Goal: Task Accomplishment & Management: Use online tool/utility

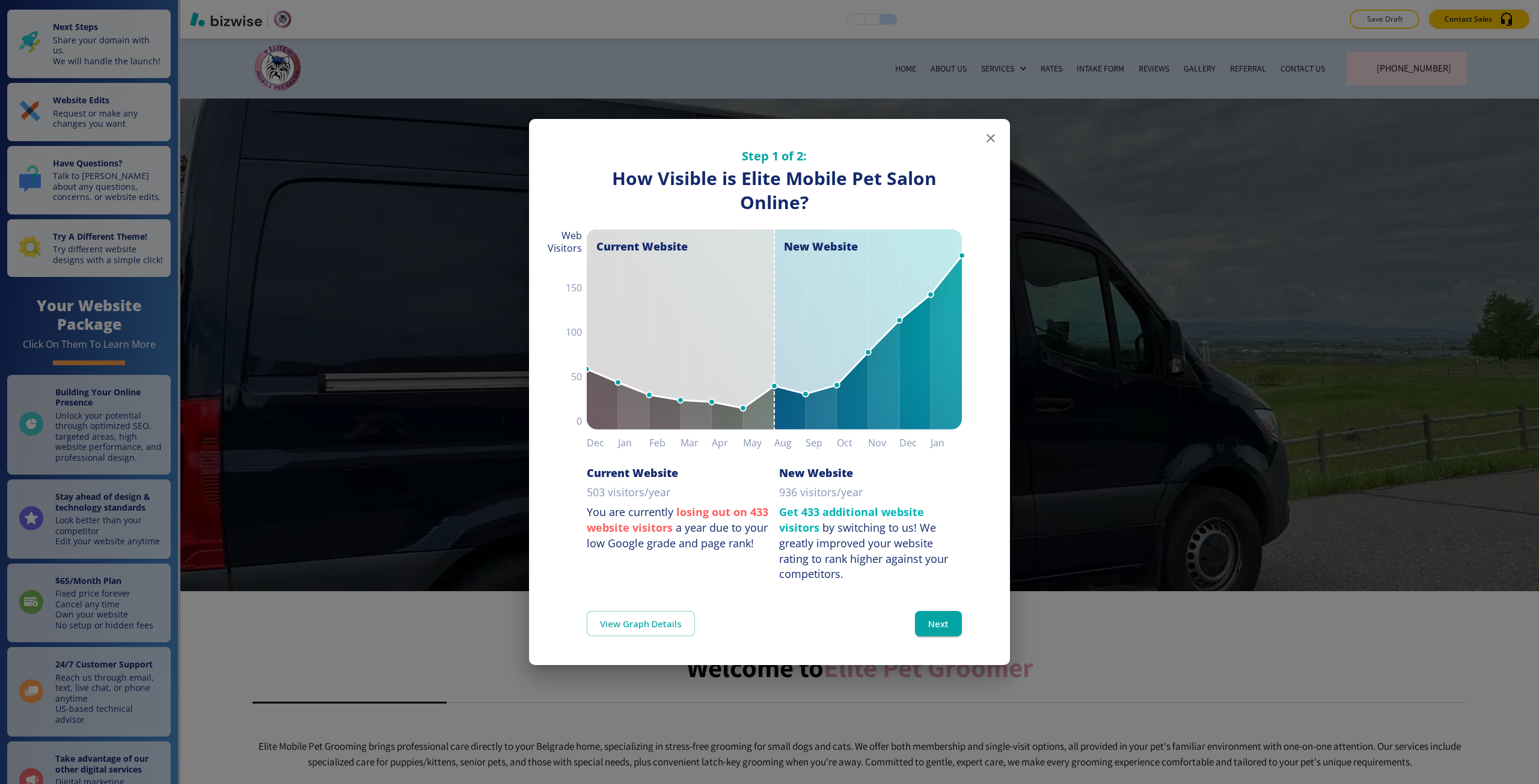
click at [208, 260] on div "Step 1 of 2: How Visible are You Online? How Visible is Elite Mobile Pet Salon …" at bounding box center [769, 392] width 1539 height 784
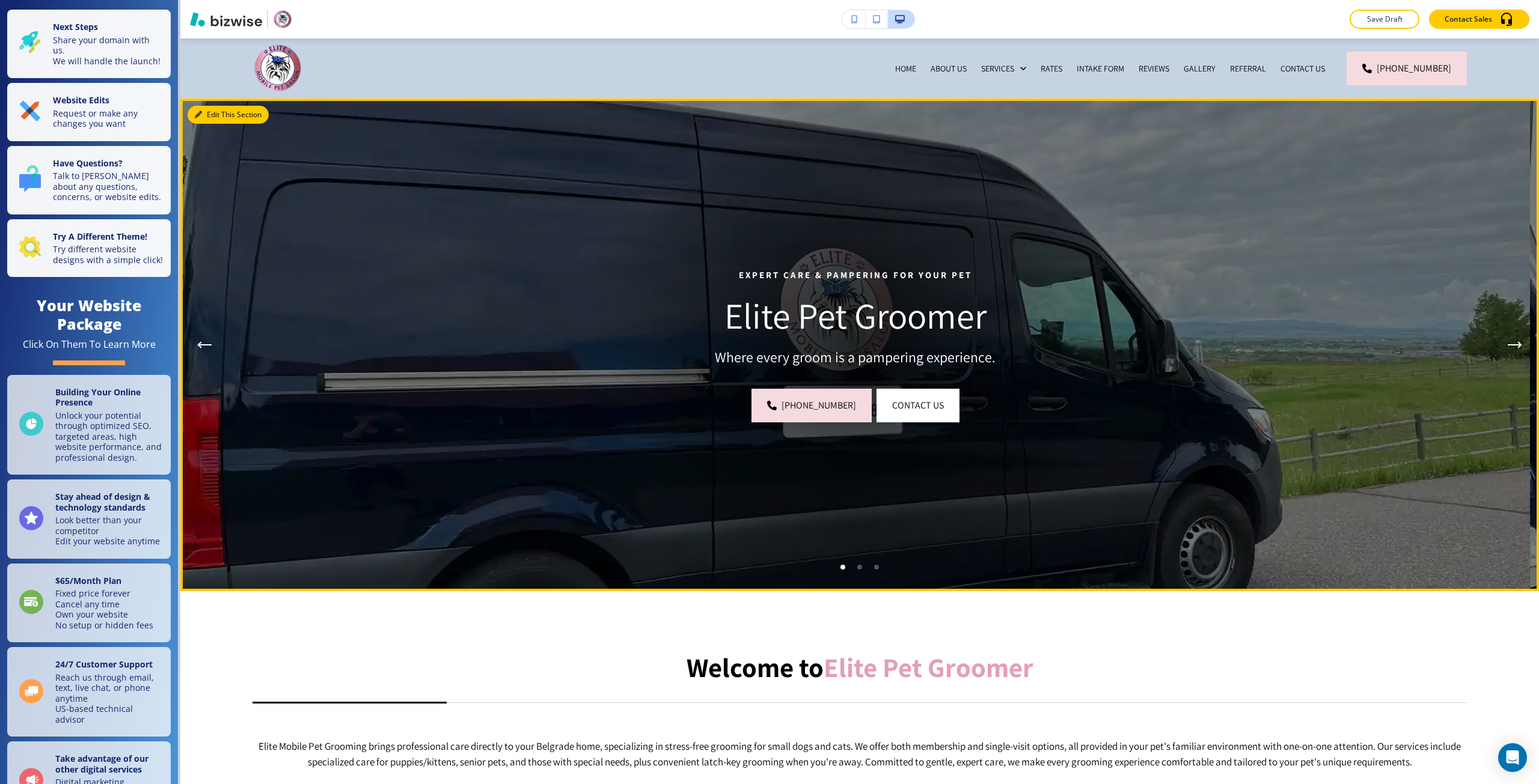
click at [204, 106] on button "Edit This Section" at bounding box center [228, 114] width 81 height 18
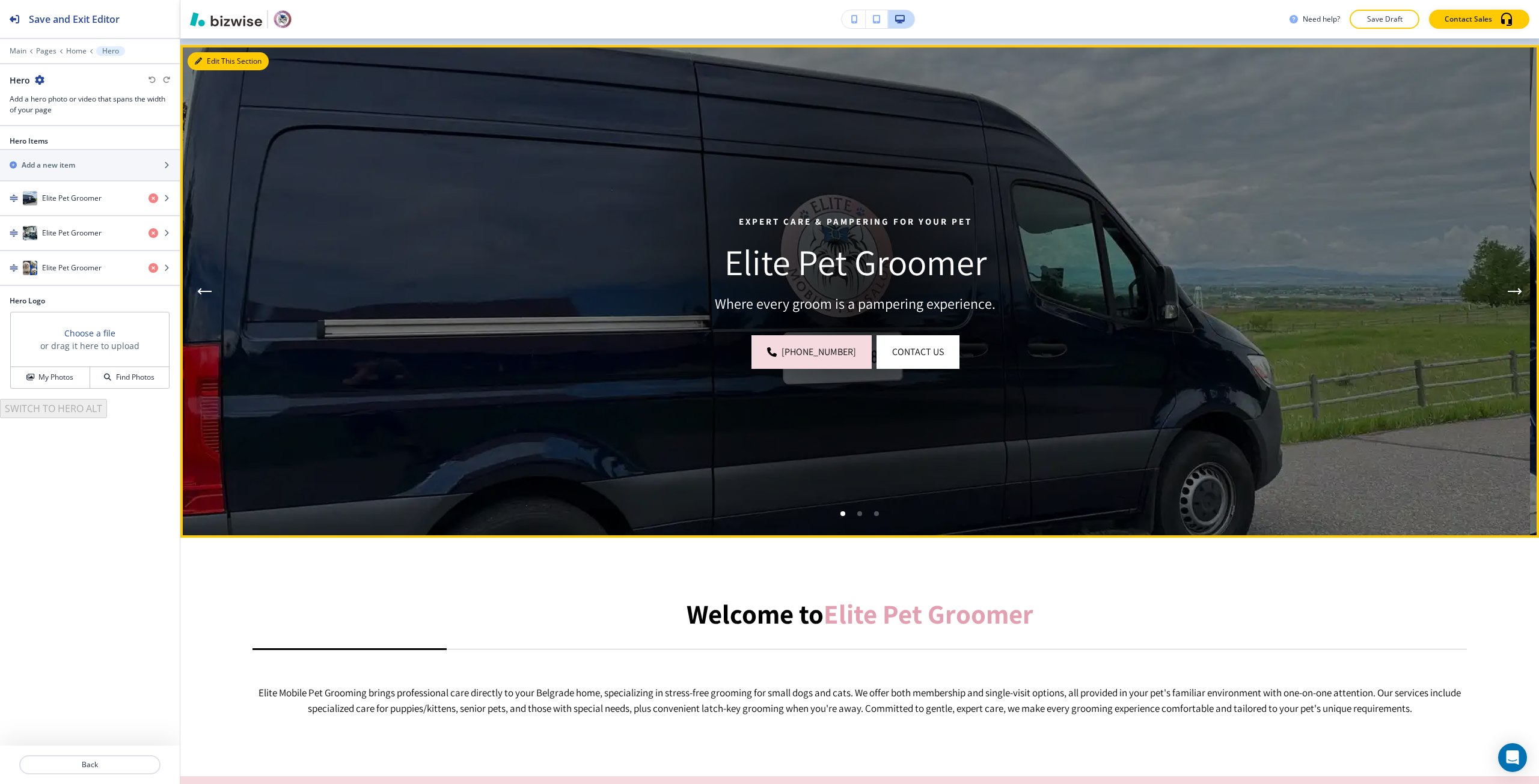
scroll to position [60, 0]
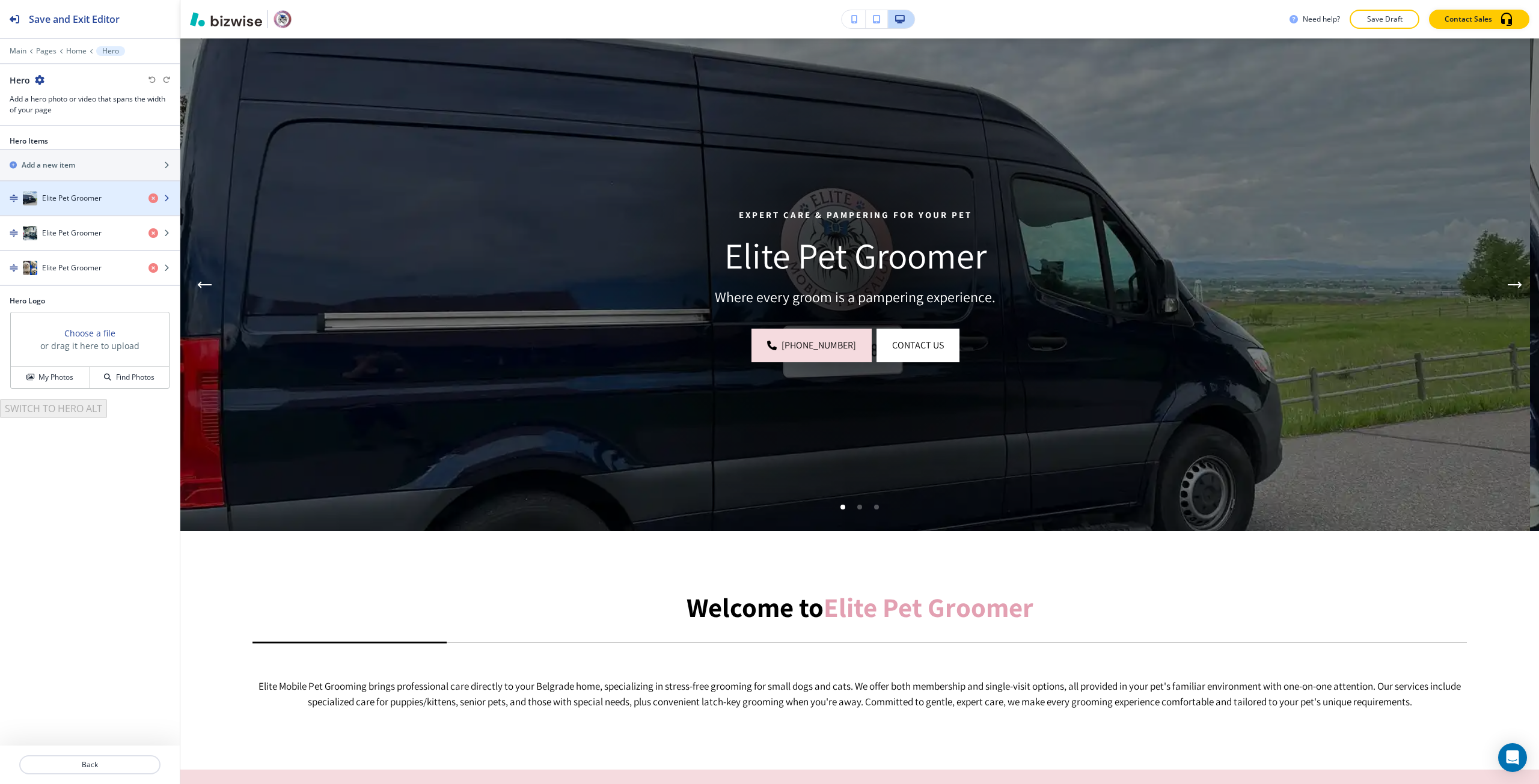
click at [73, 192] on div "Elite Pet Groomer" at bounding box center [69, 198] width 139 height 14
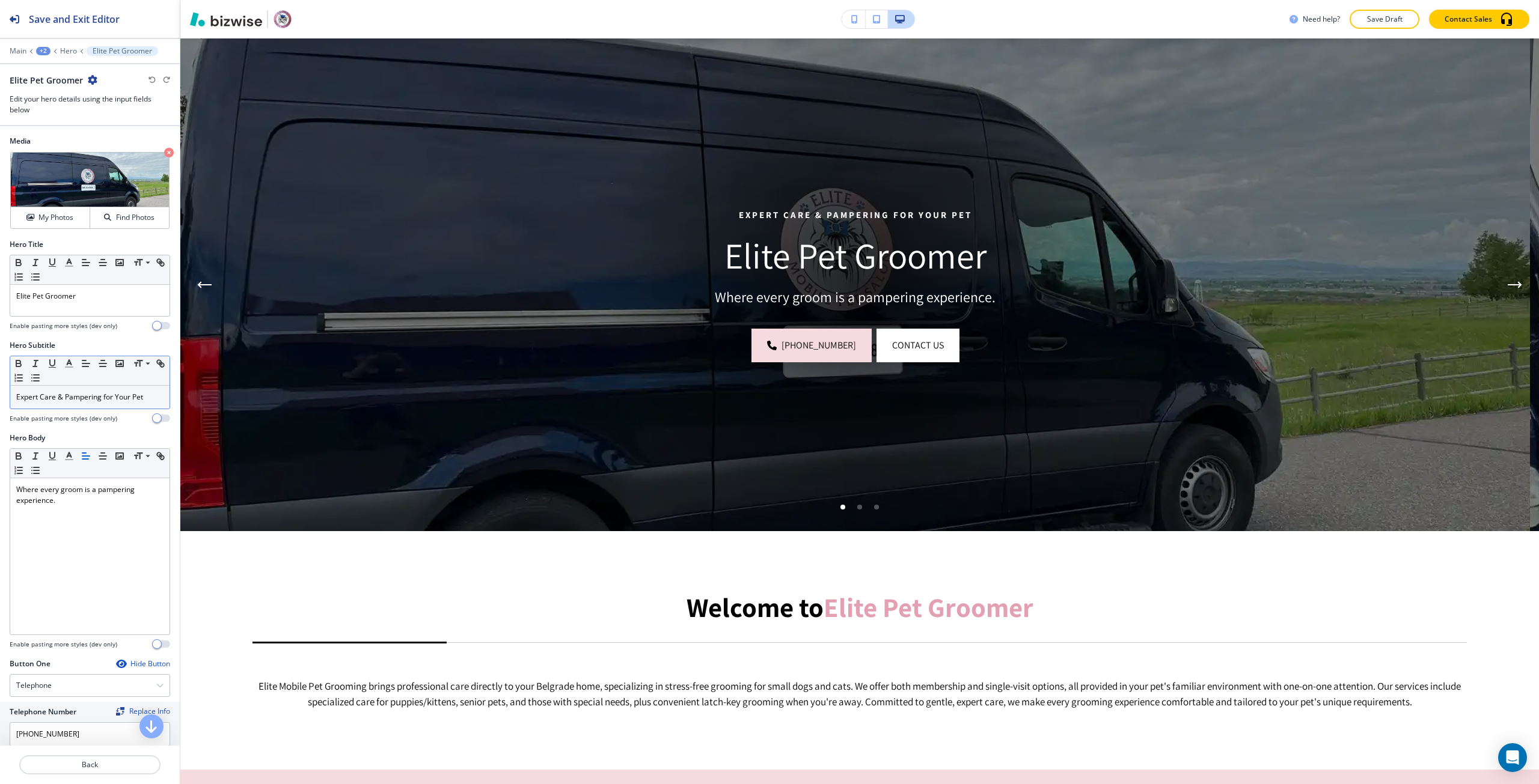
click at [71, 394] on p "Expert Care & Pampering for Your Pet" at bounding box center [90, 396] width 147 height 10
paste div
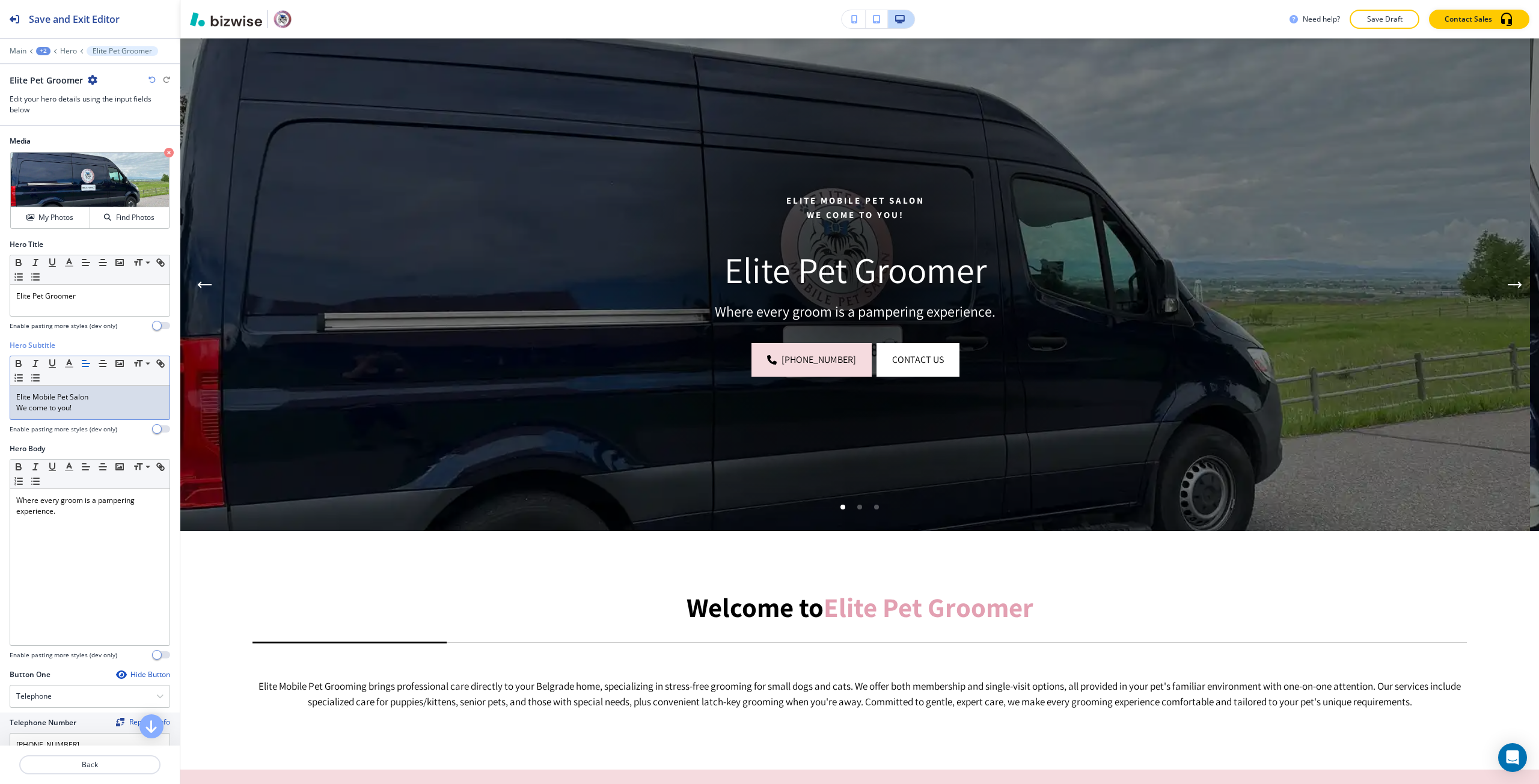
click at [80, 393] on p "Elite Mobile Pet Salon" at bounding box center [90, 396] width 147 height 10
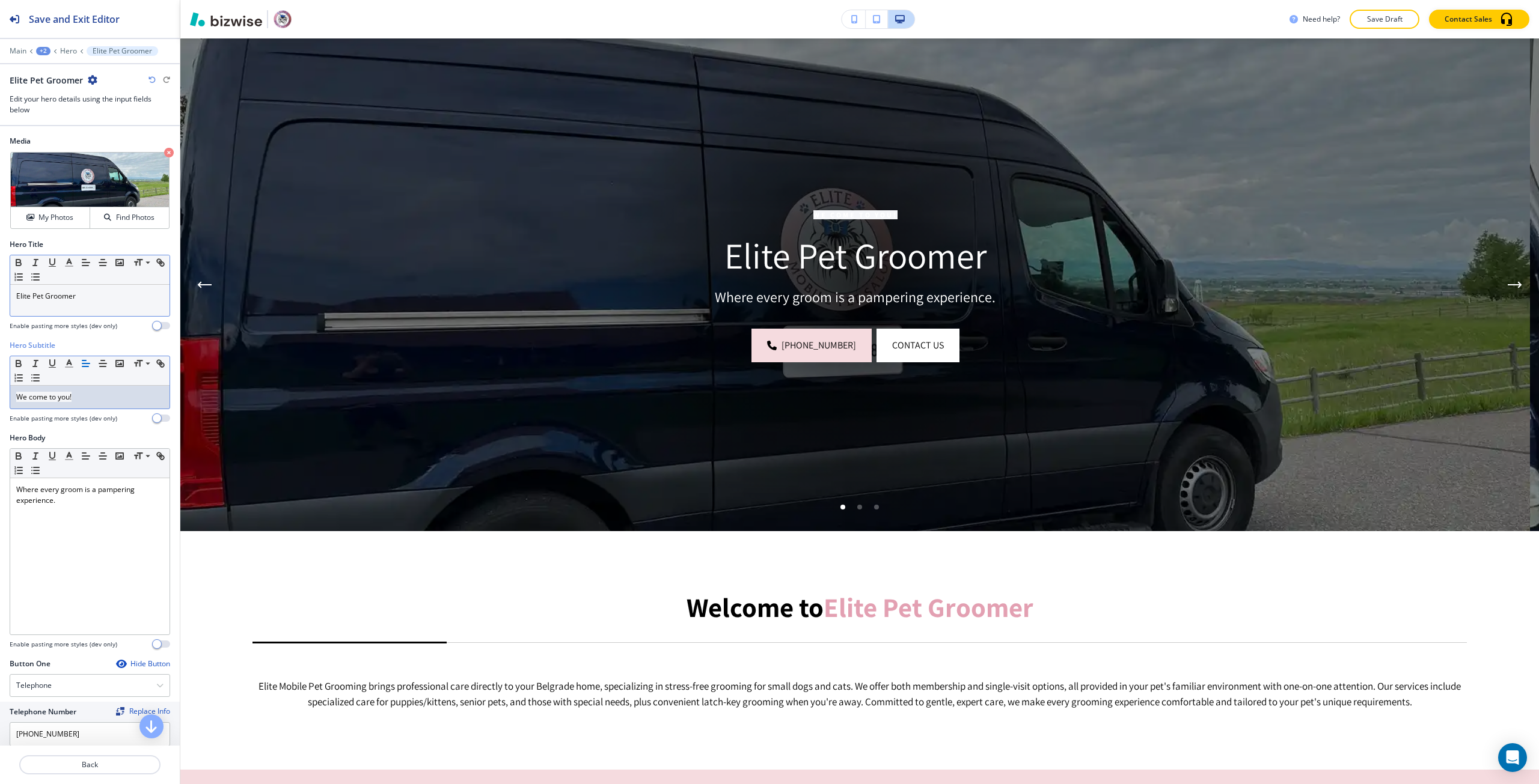
click at [56, 297] on p "Elite Pet Groomer" at bounding box center [90, 295] width 147 height 10
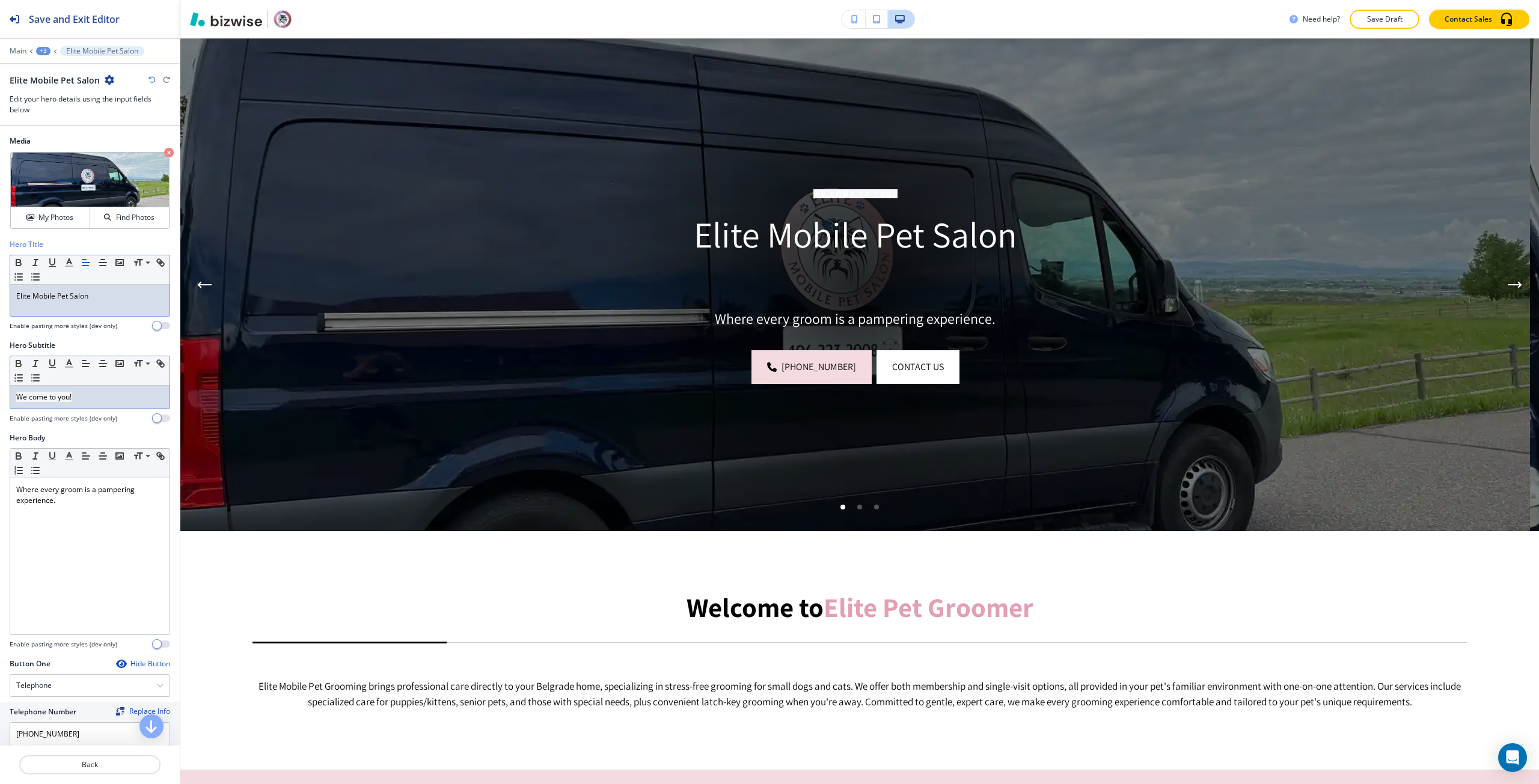
click at [66, 383] on div "Small Normal Large Huge" at bounding box center [90, 371] width 159 height 29
click at [62, 398] on span "We come to you!" at bounding box center [43, 396] width 56 height 10
click at [153, 76] on icon "button" at bounding box center [152, 80] width 8 height 8
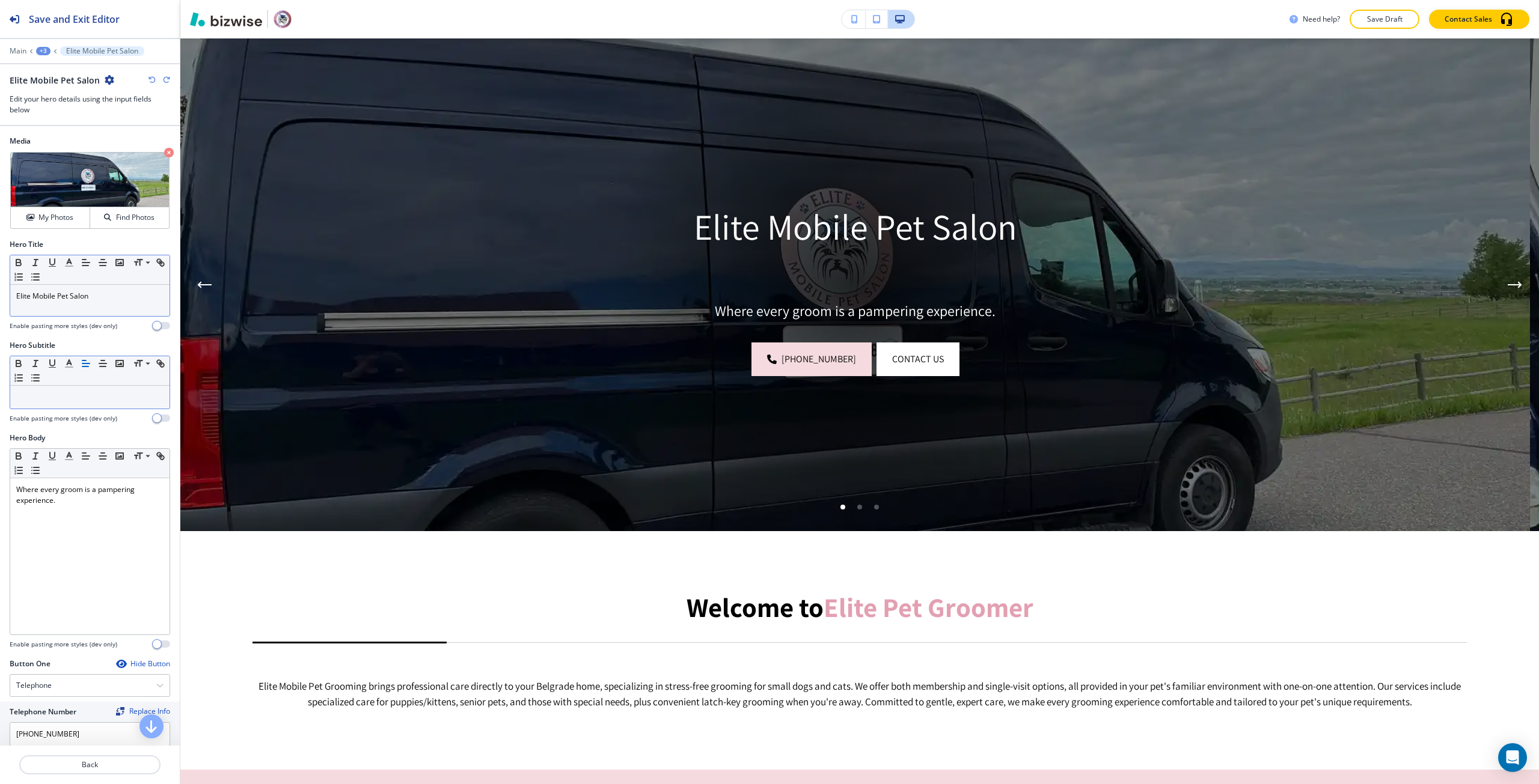
click at [153, 76] on icon "button" at bounding box center [152, 80] width 8 height 8
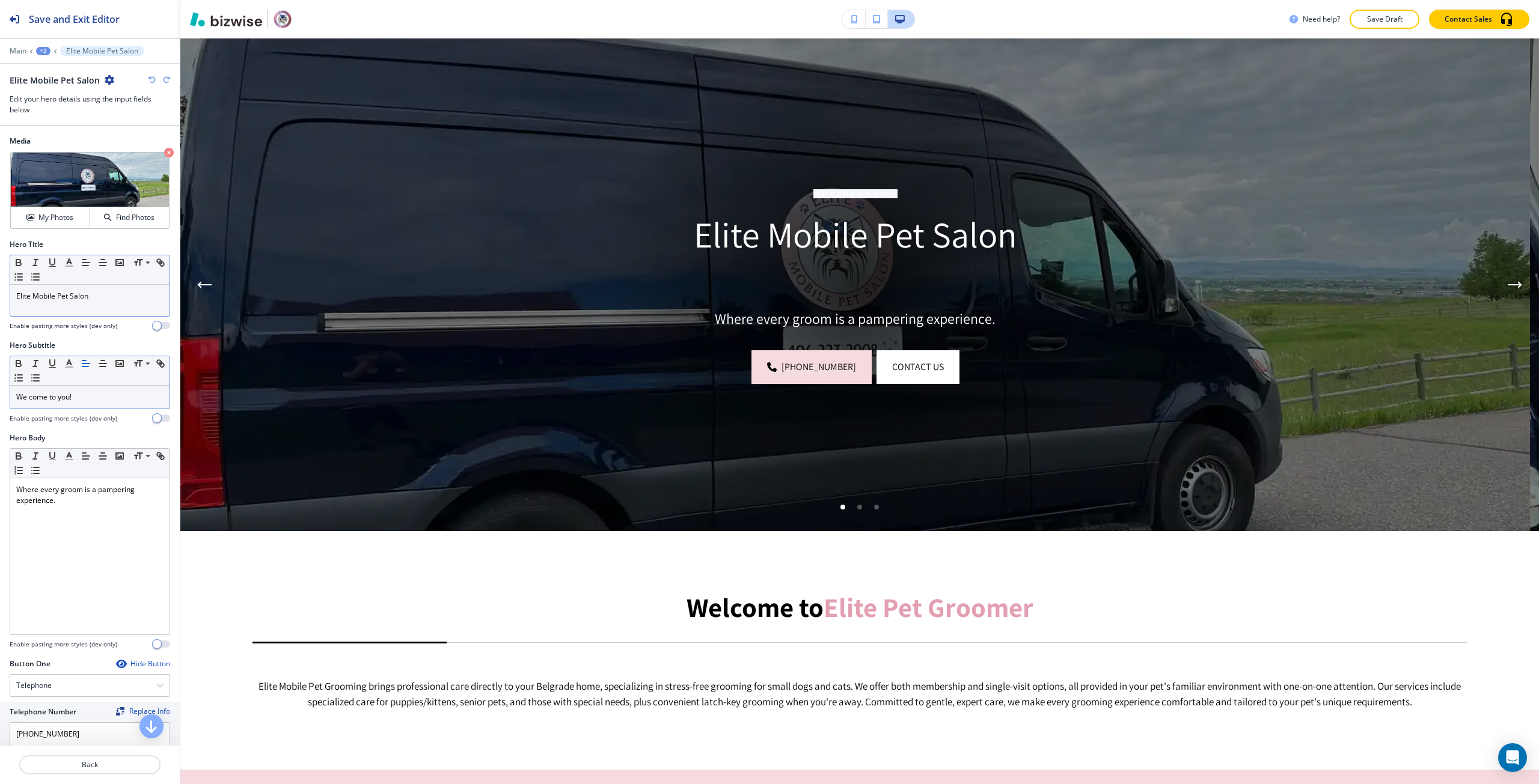
click at [153, 76] on icon "button" at bounding box center [152, 80] width 8 height 8
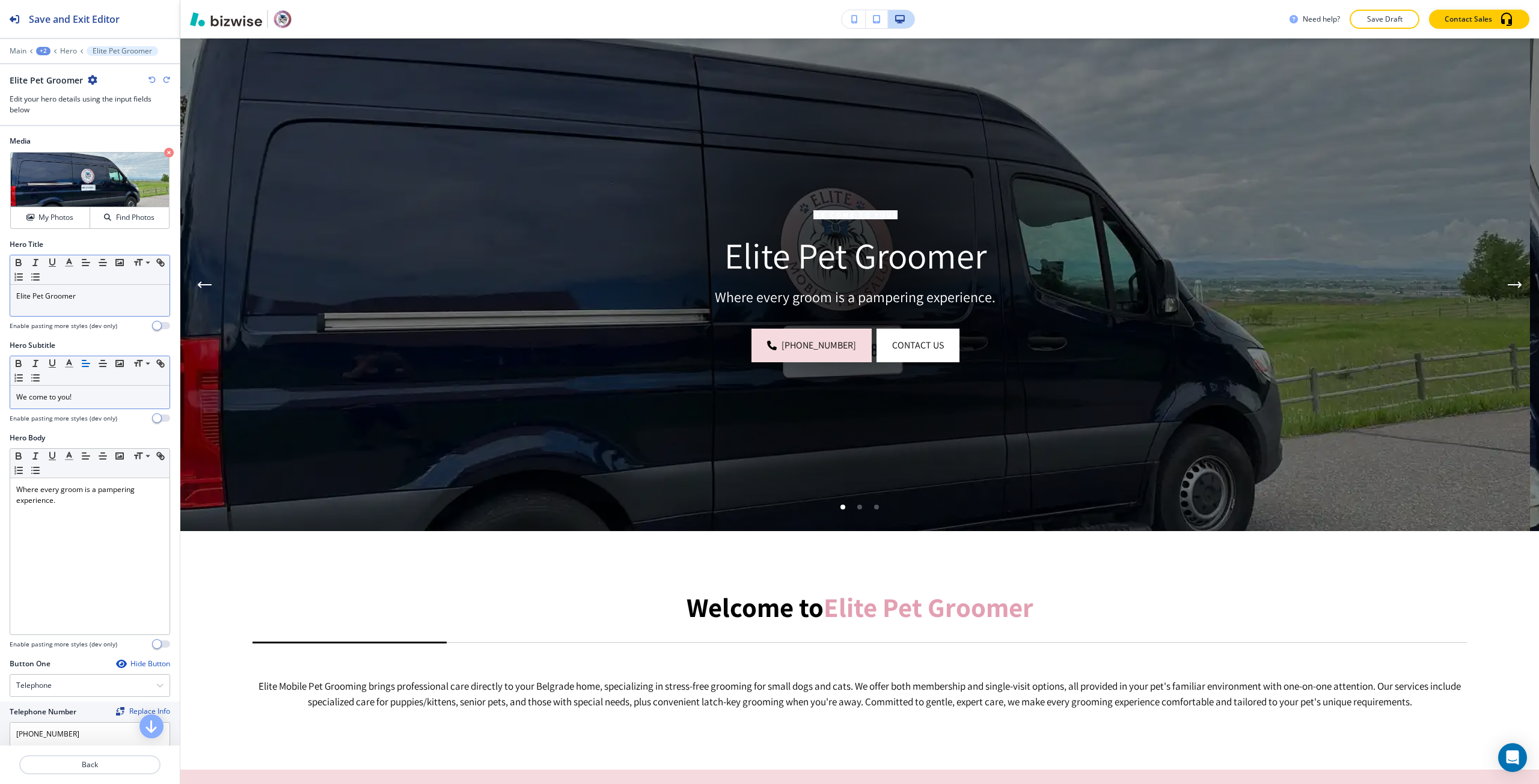
click at [153, 76] on icon "button" at bounding box center [152, 80] width 8 height 8
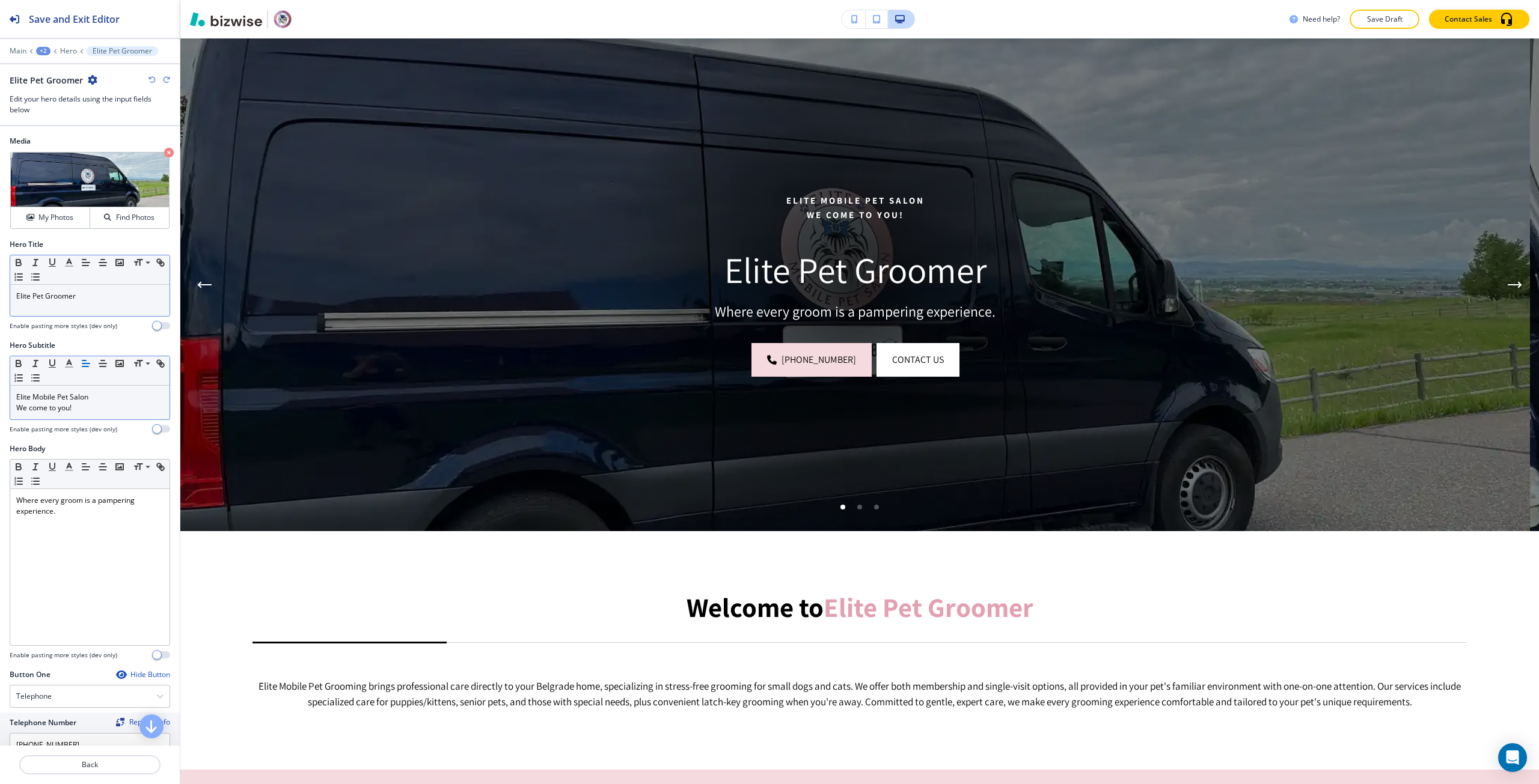
click at [153, 76] on icon "button" at bounding box center [152, 80] width 8 height 8
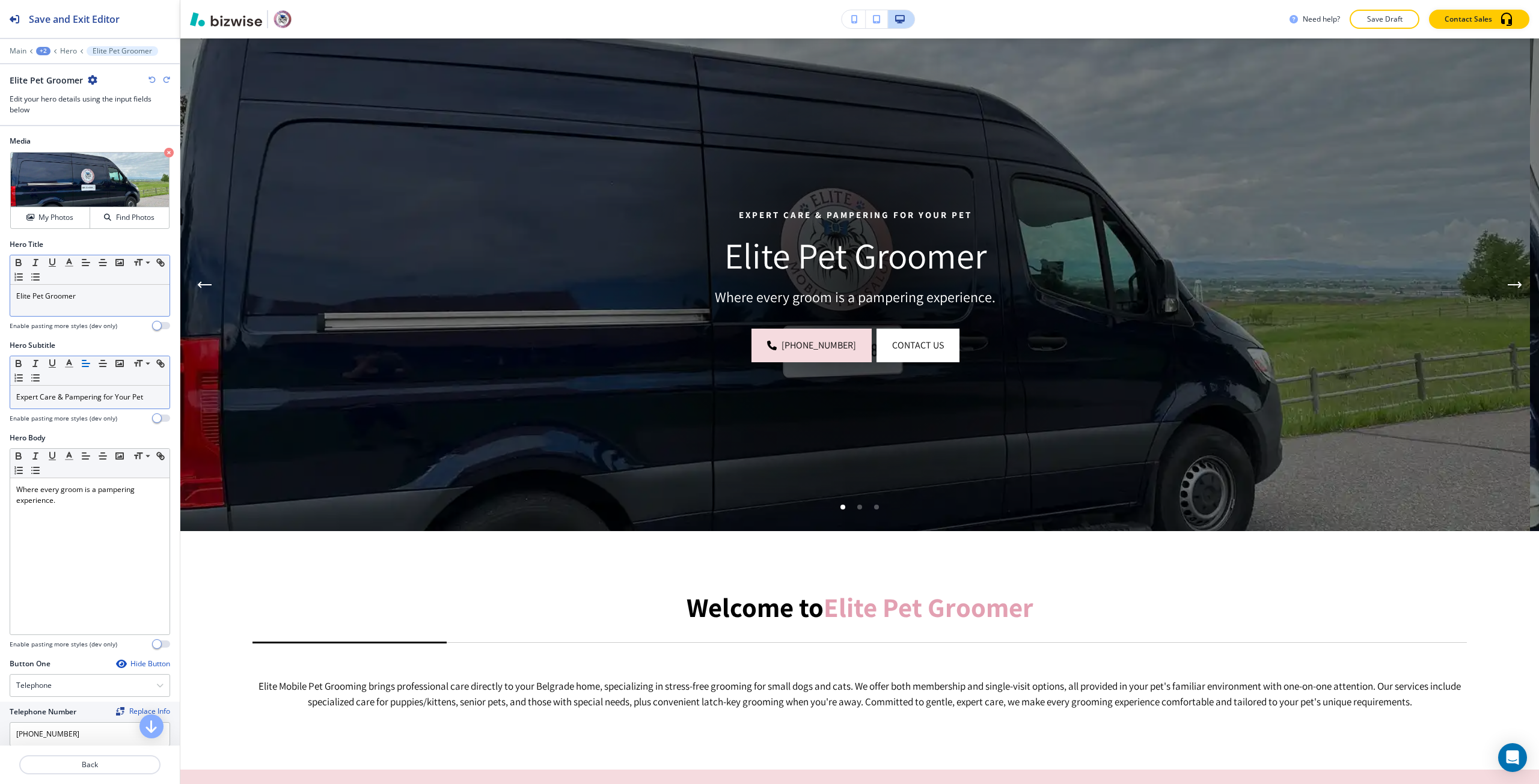
click at [153, 76] on icon "button" at bounding box center [152, 80] width 8 height 8
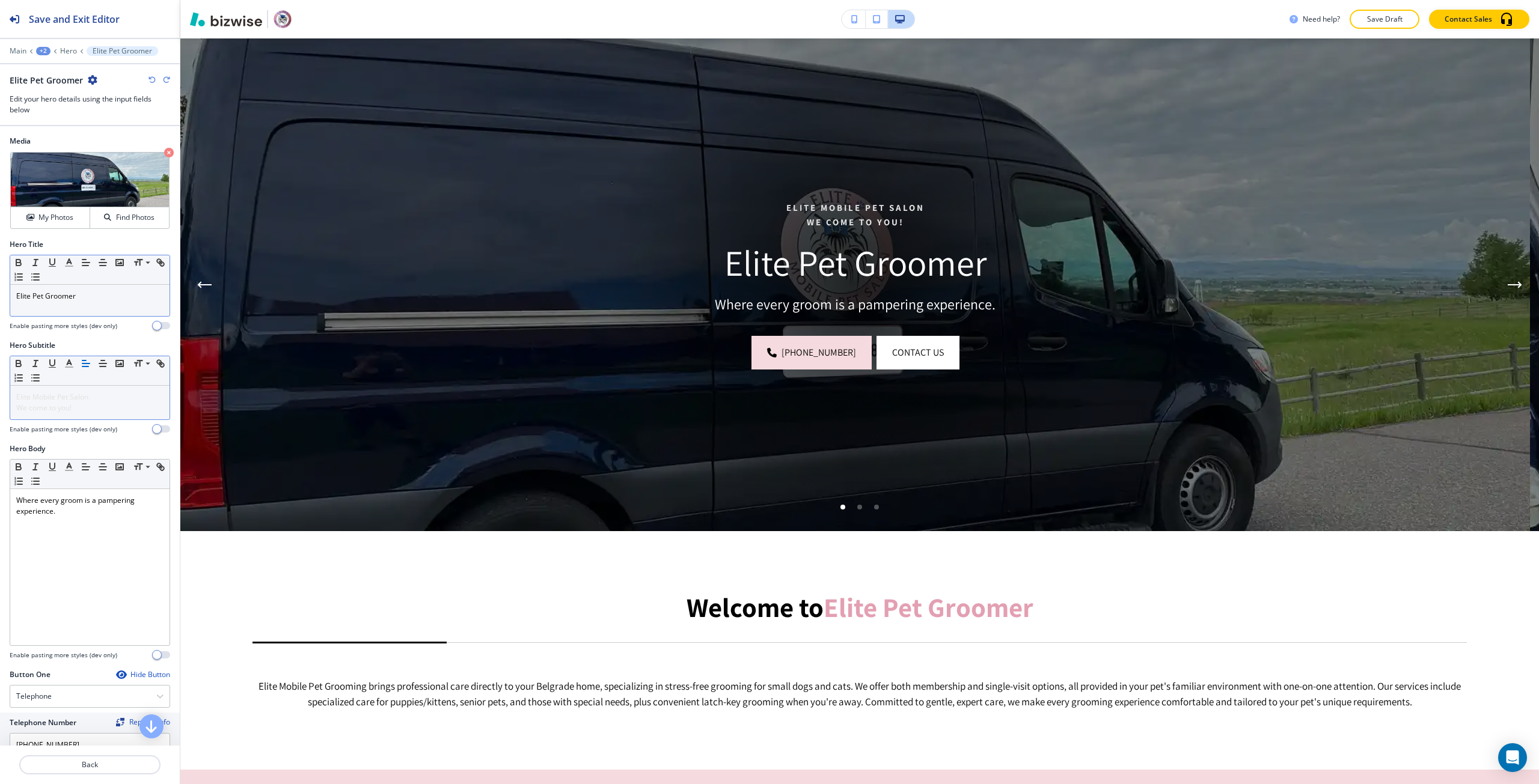
click at [165, 78] on icon "button" at bounding box center [167, 80] width 8 height 8
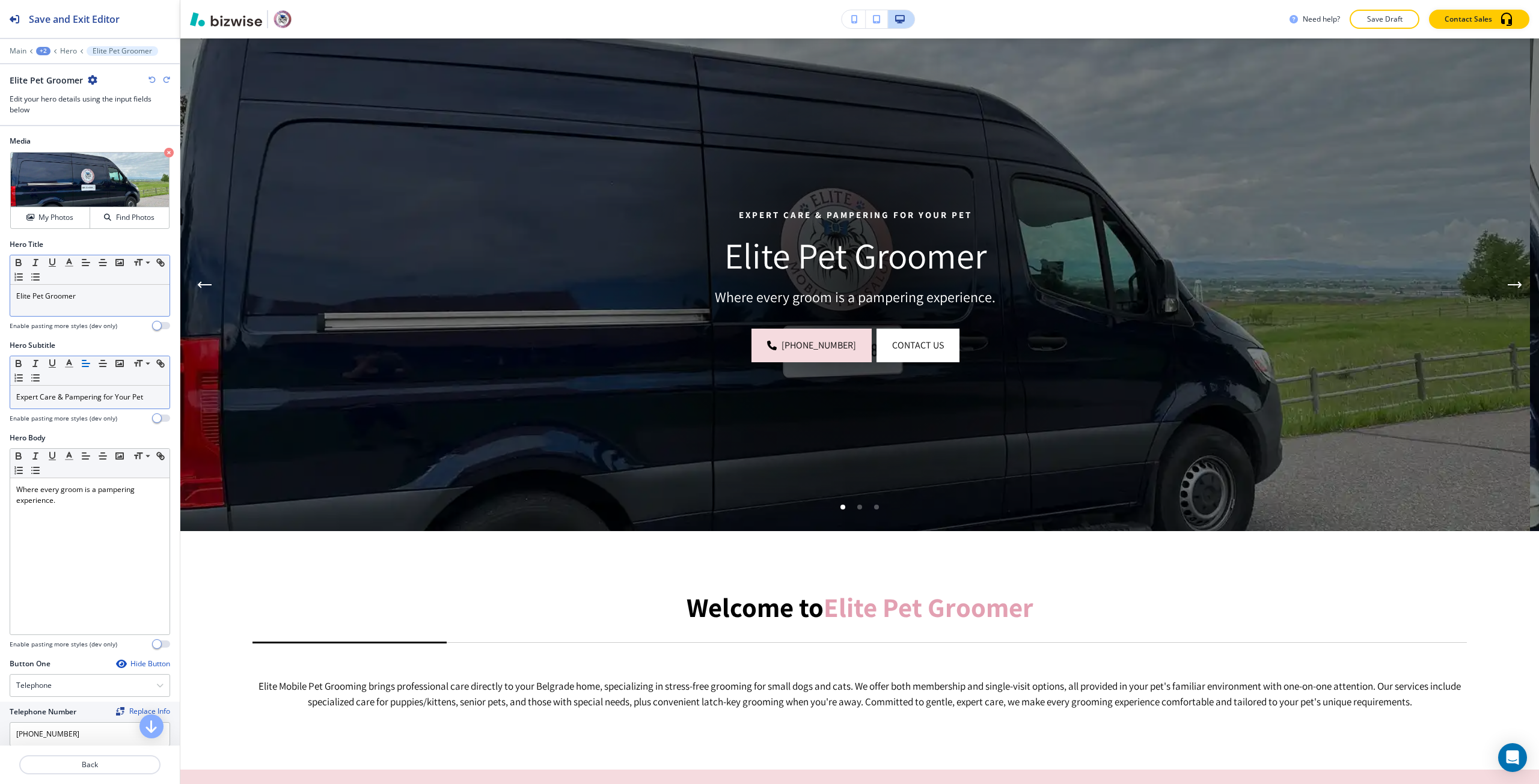
click at [84, 394] on p "Expert Care & Pampering for Your Pet" at bounding box center [90, 396] width 147 height 10
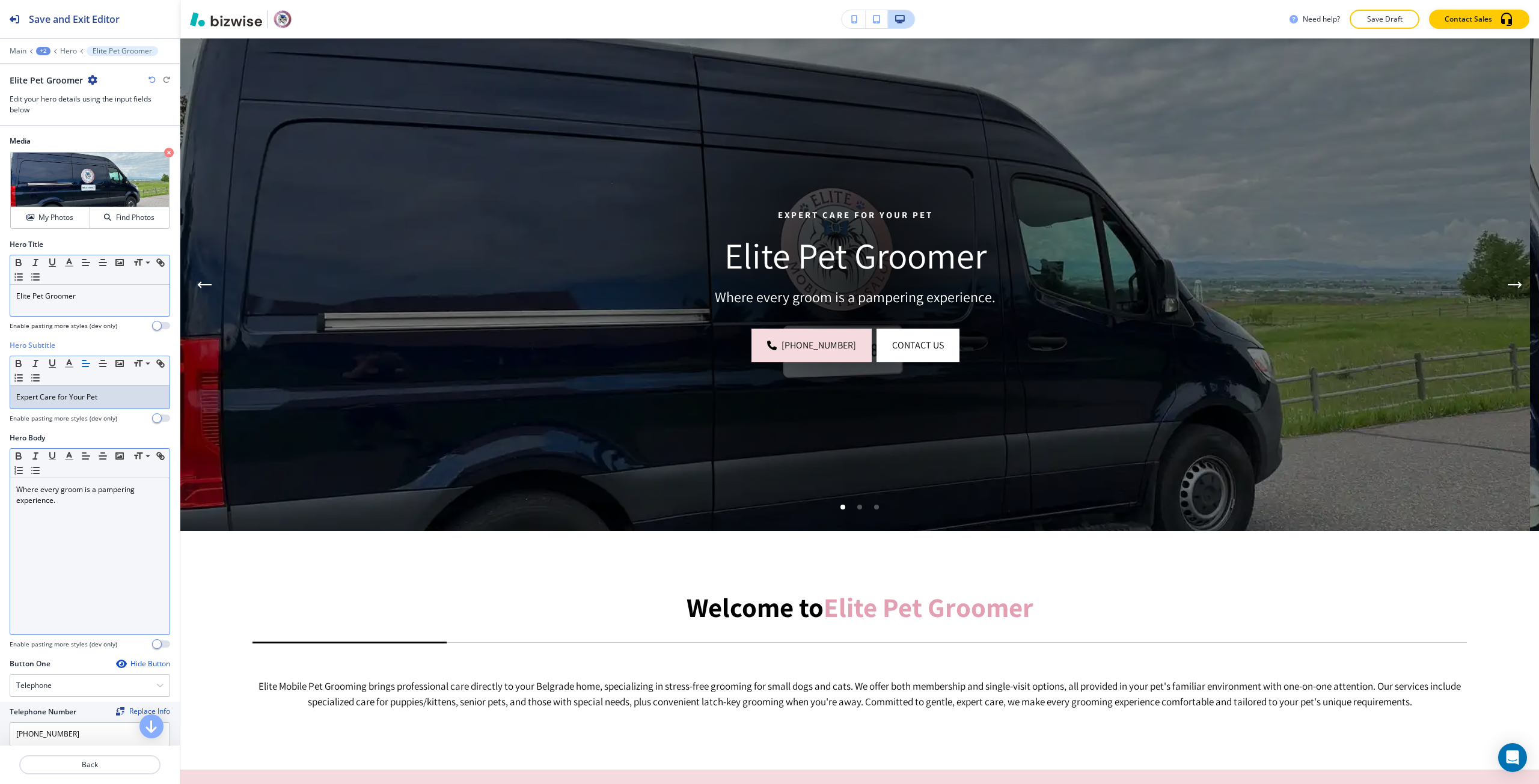
click at [79, 507] on div "Where every groom is a pampering experience." at bounding box center [90, 557] width 159 height 157
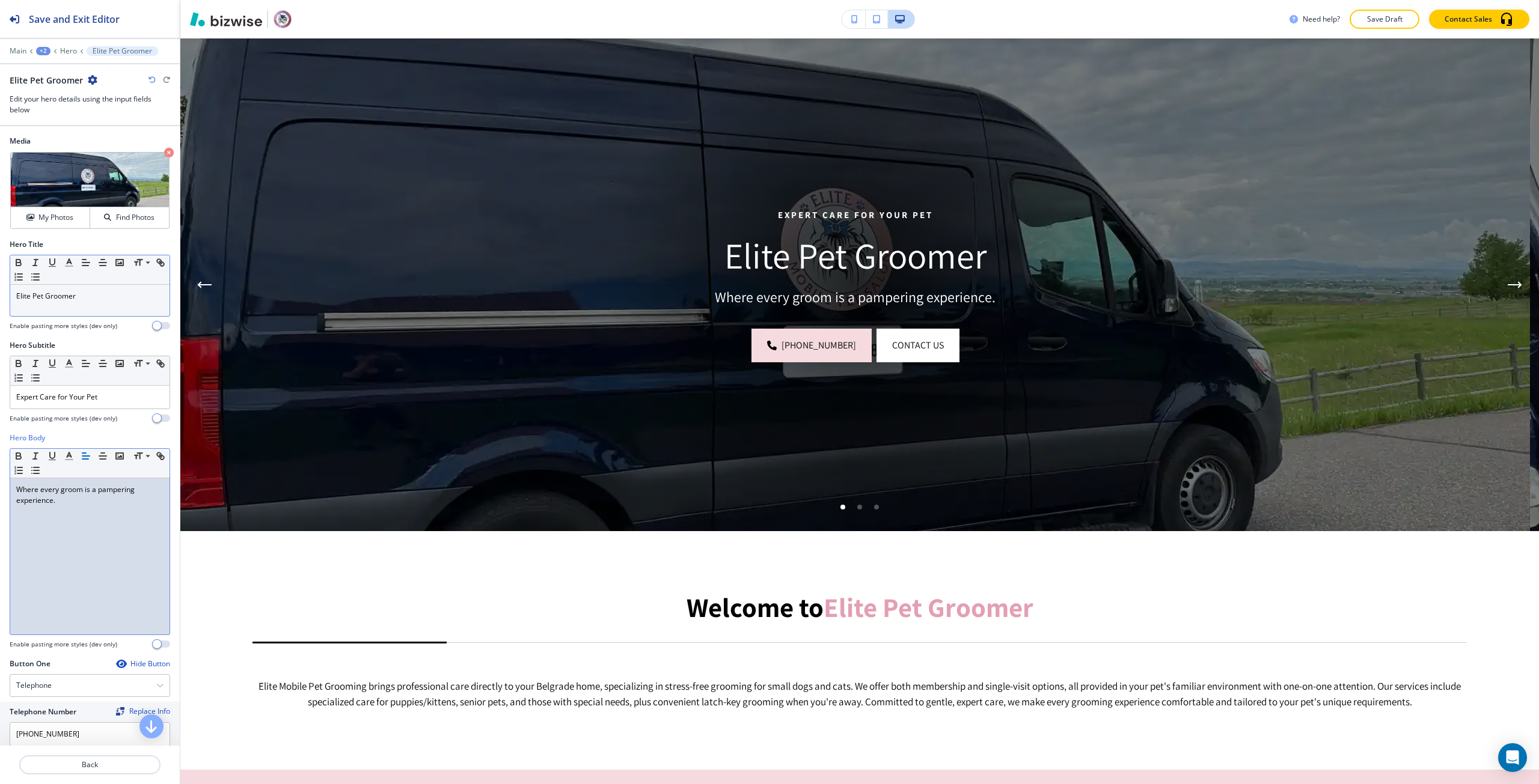
click at [79, 507] on div "Where every groom is a pampering experience." at bounding box center [90, 557] width 159 height 157
click at [79, 505] on p "Where every groom is a pampering experience." at bounding box center [90, 494] width 147 height 22
click at [37, 292] on p "Elite Pet Groomer" at bounding box center [90, 295] width 147 height 10
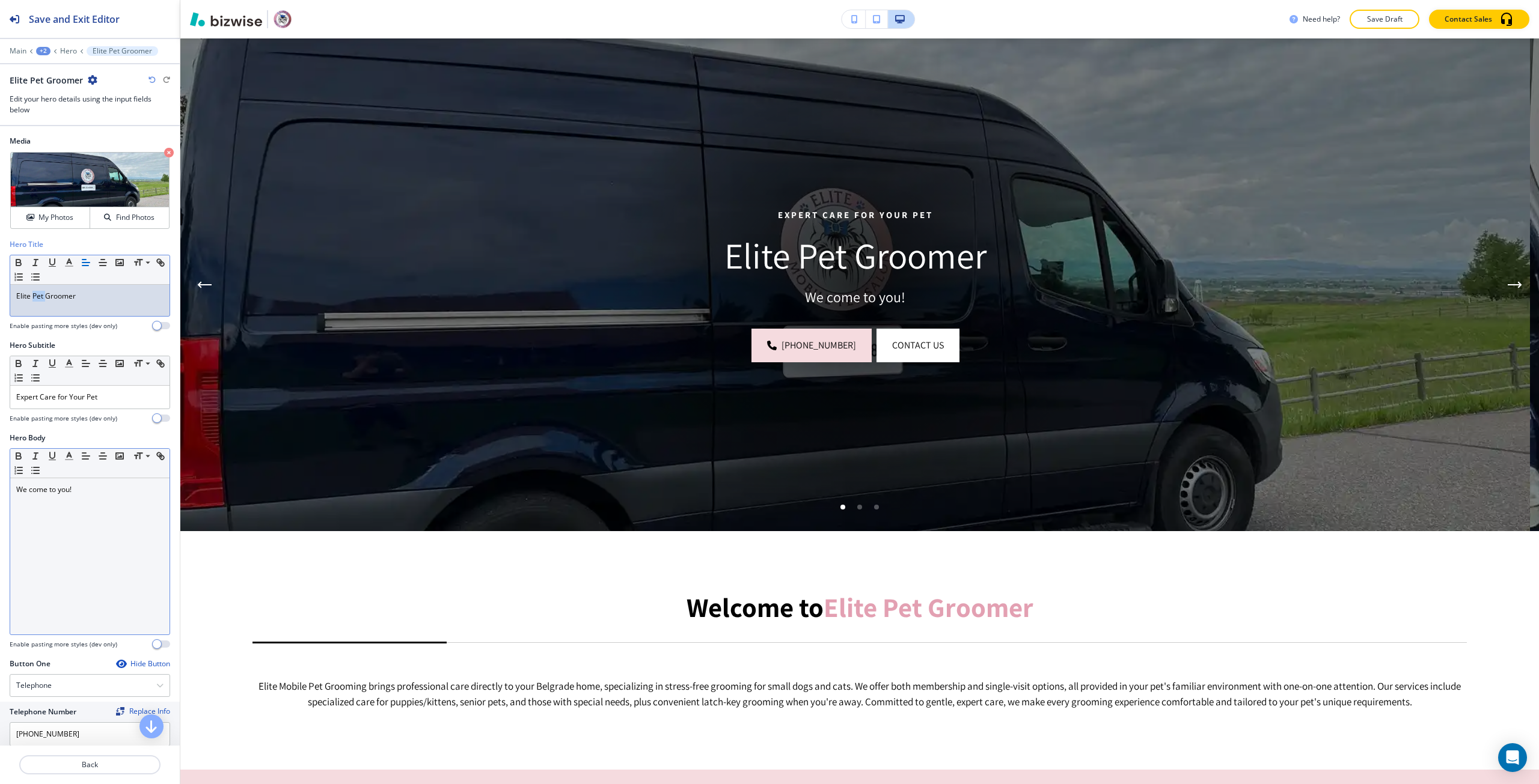
click at [37, 292] on p "Elite Pet Groomer" at bounding box center [90, 295] width 147 height 10
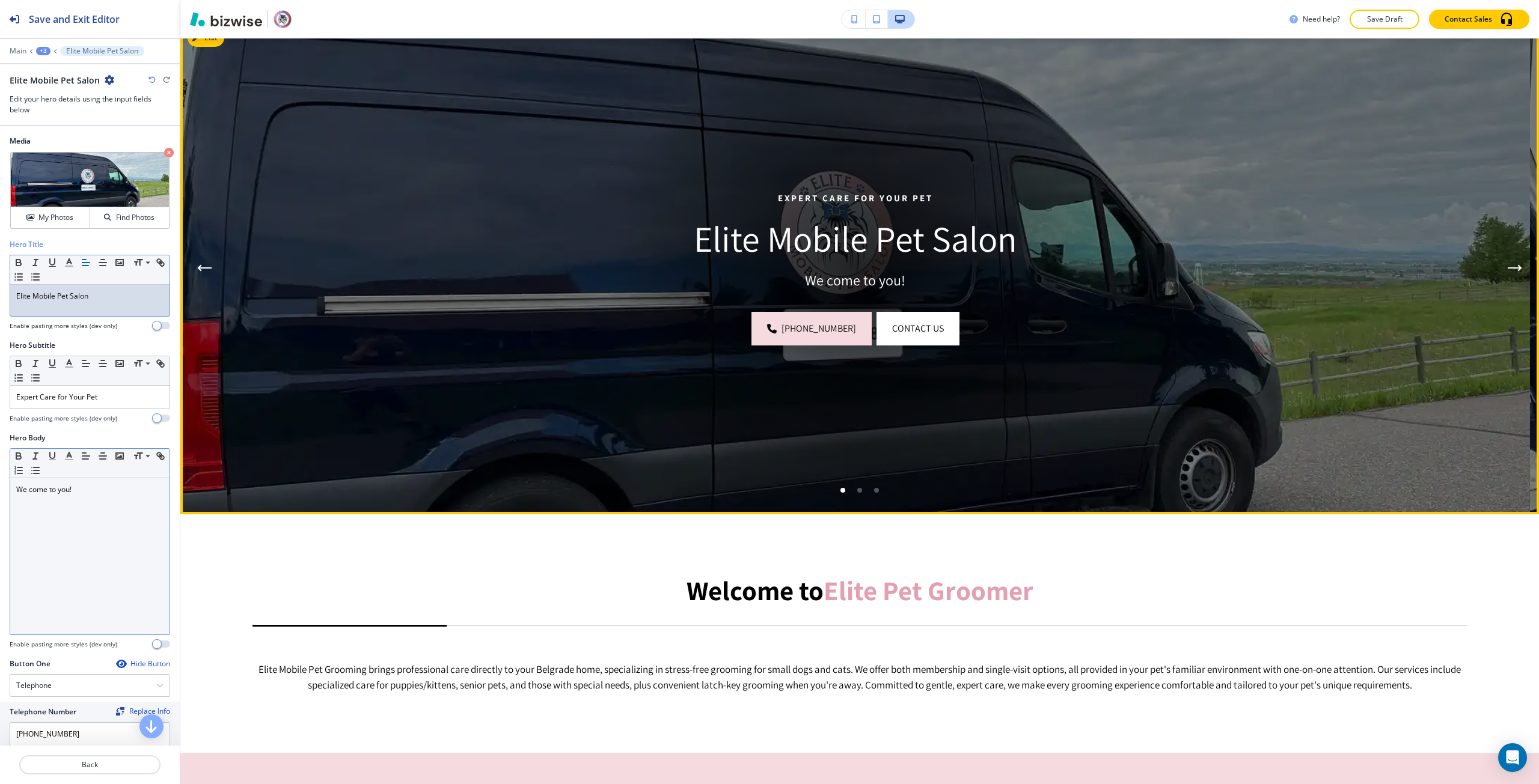
scroll to position [180, 0]
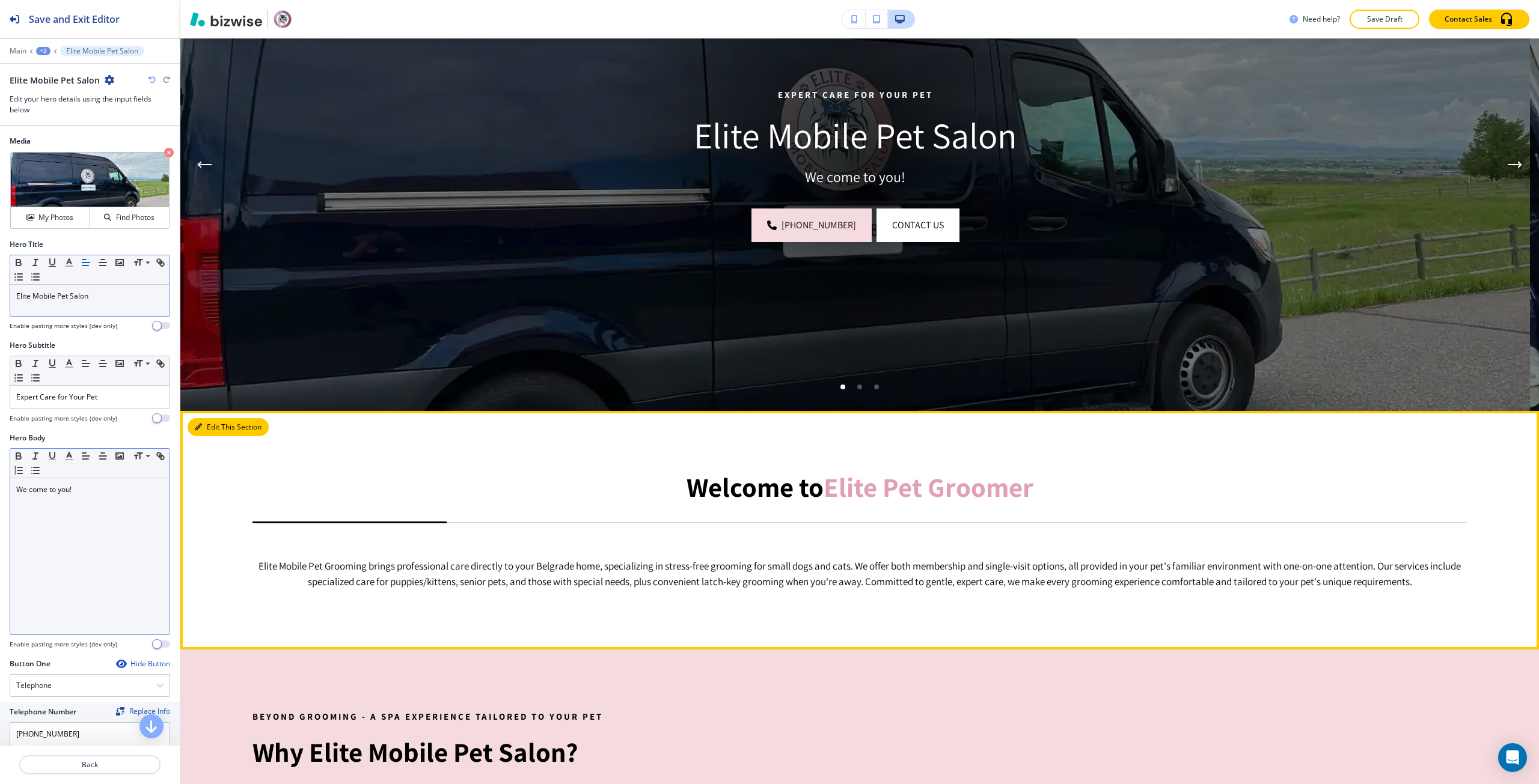
click at [209, 429] on button "Edit This Section" at bounding box center [228, 426] width 81 height 18
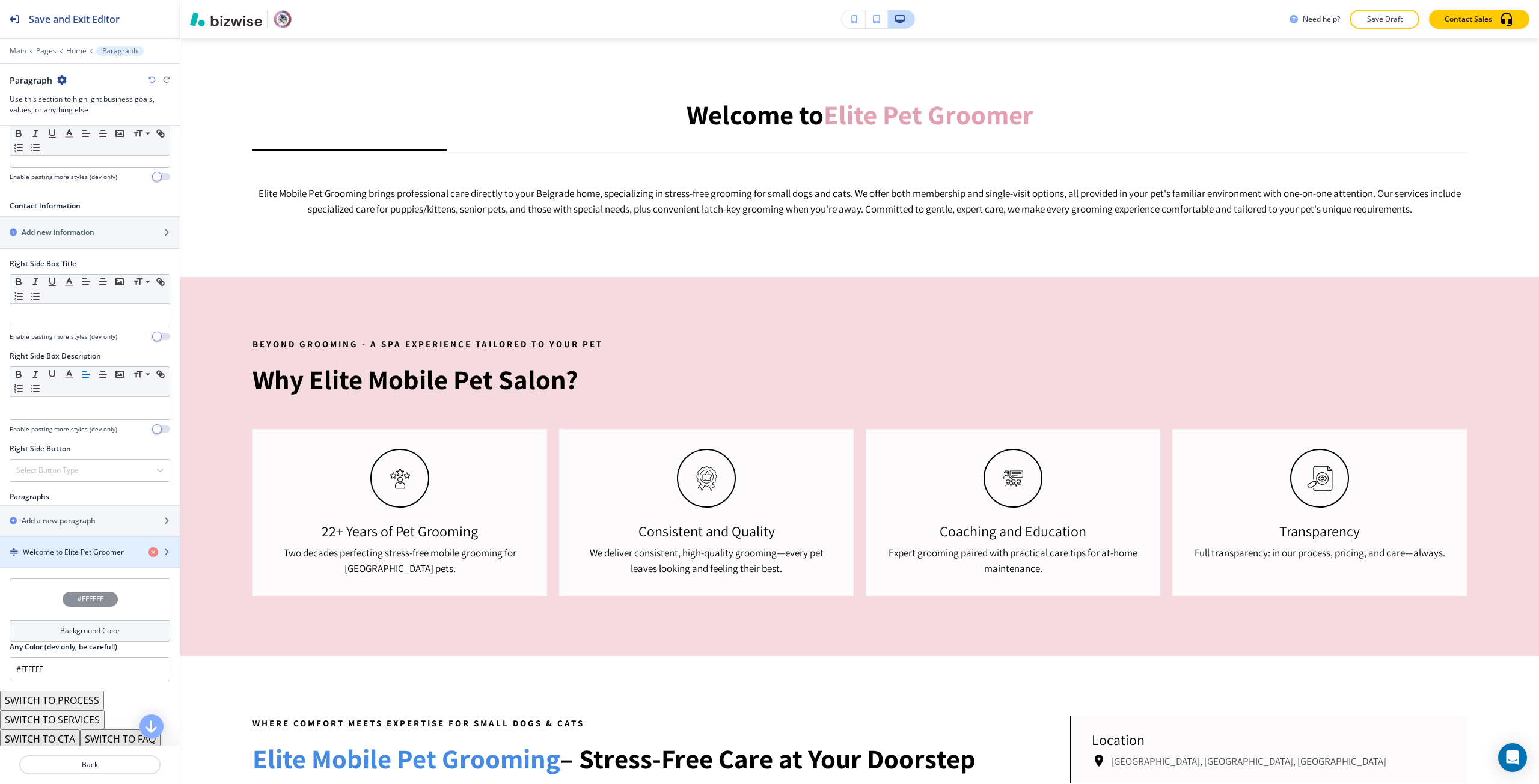
scroll to position [387, 0]
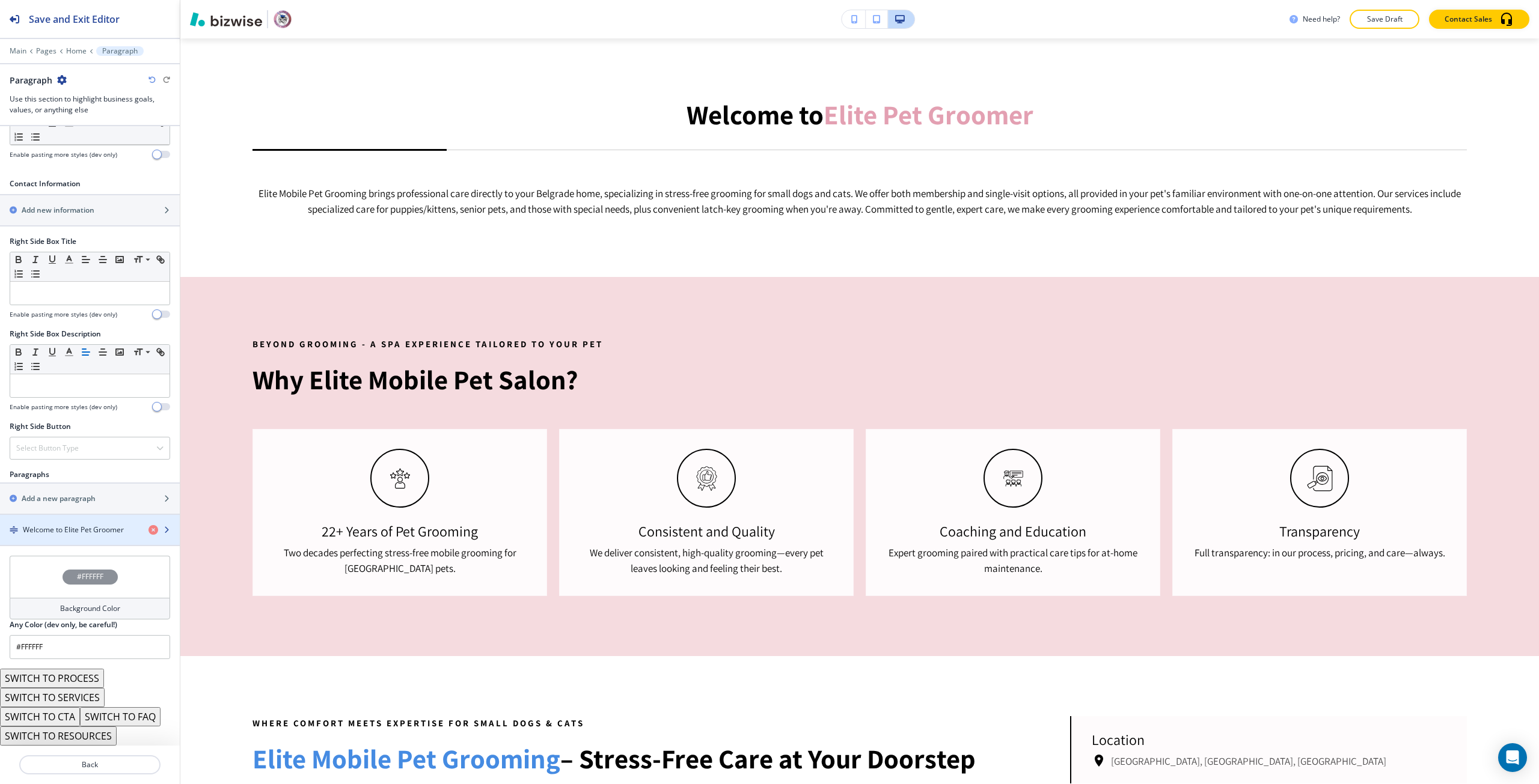
click at [46, 536] on div "button" at bounding box center [90, 541] width 179 height 9
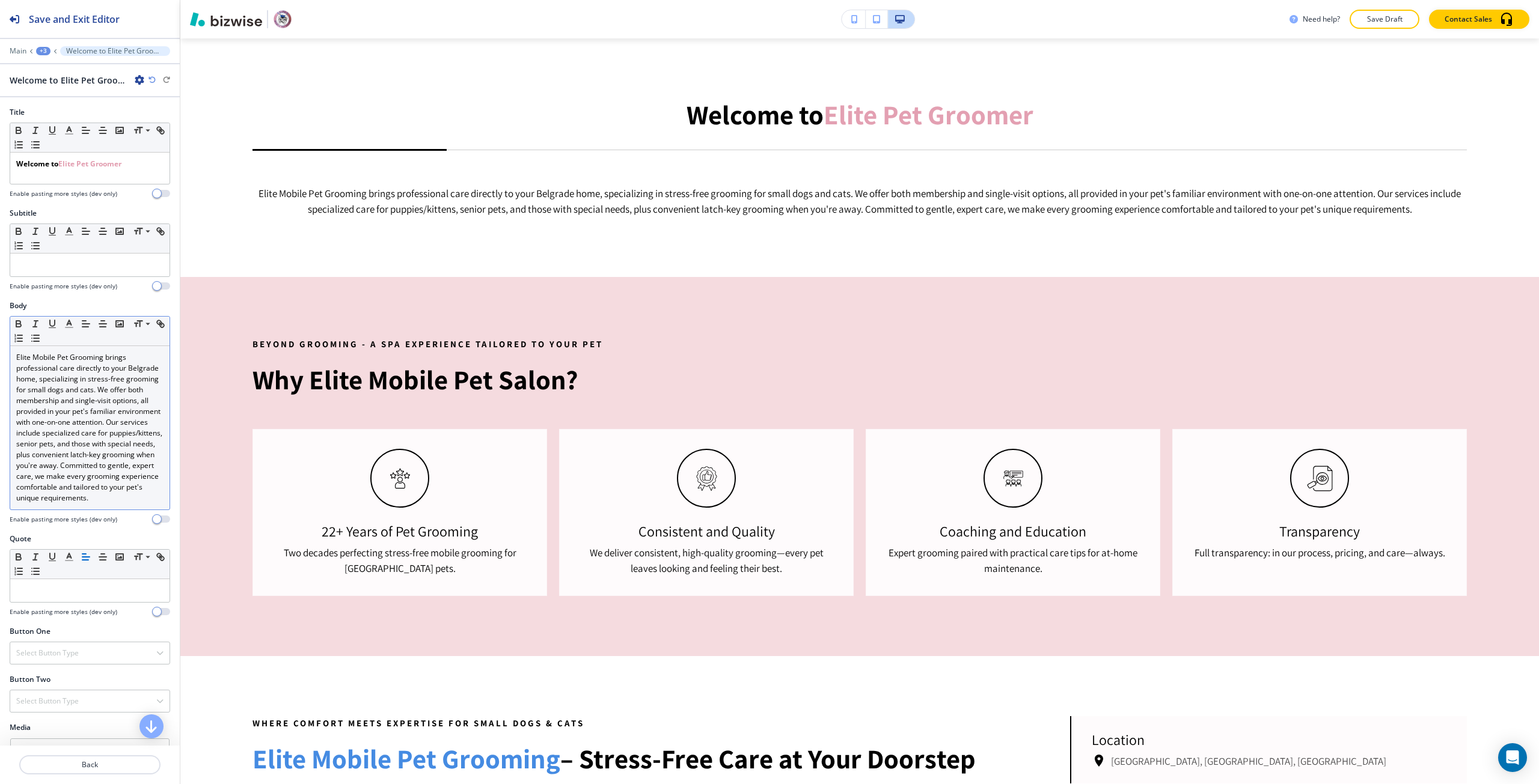
scroll to position [613, 0]
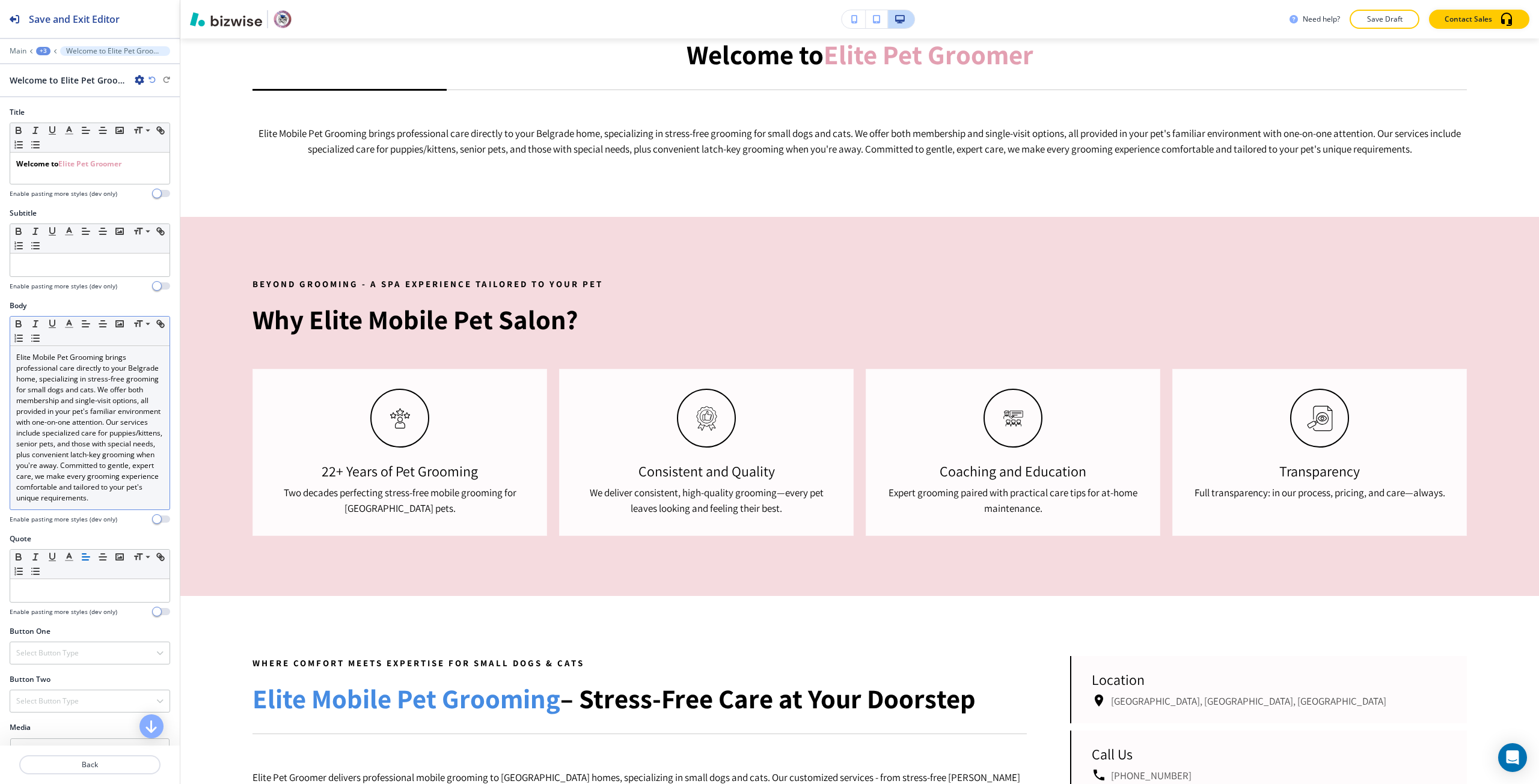
click at [32, 374] on p "Elite Mobile Pet Grooming brings professional care directly to your Belgrade ho…" at bounding box center [90, 427] width 147 height 152
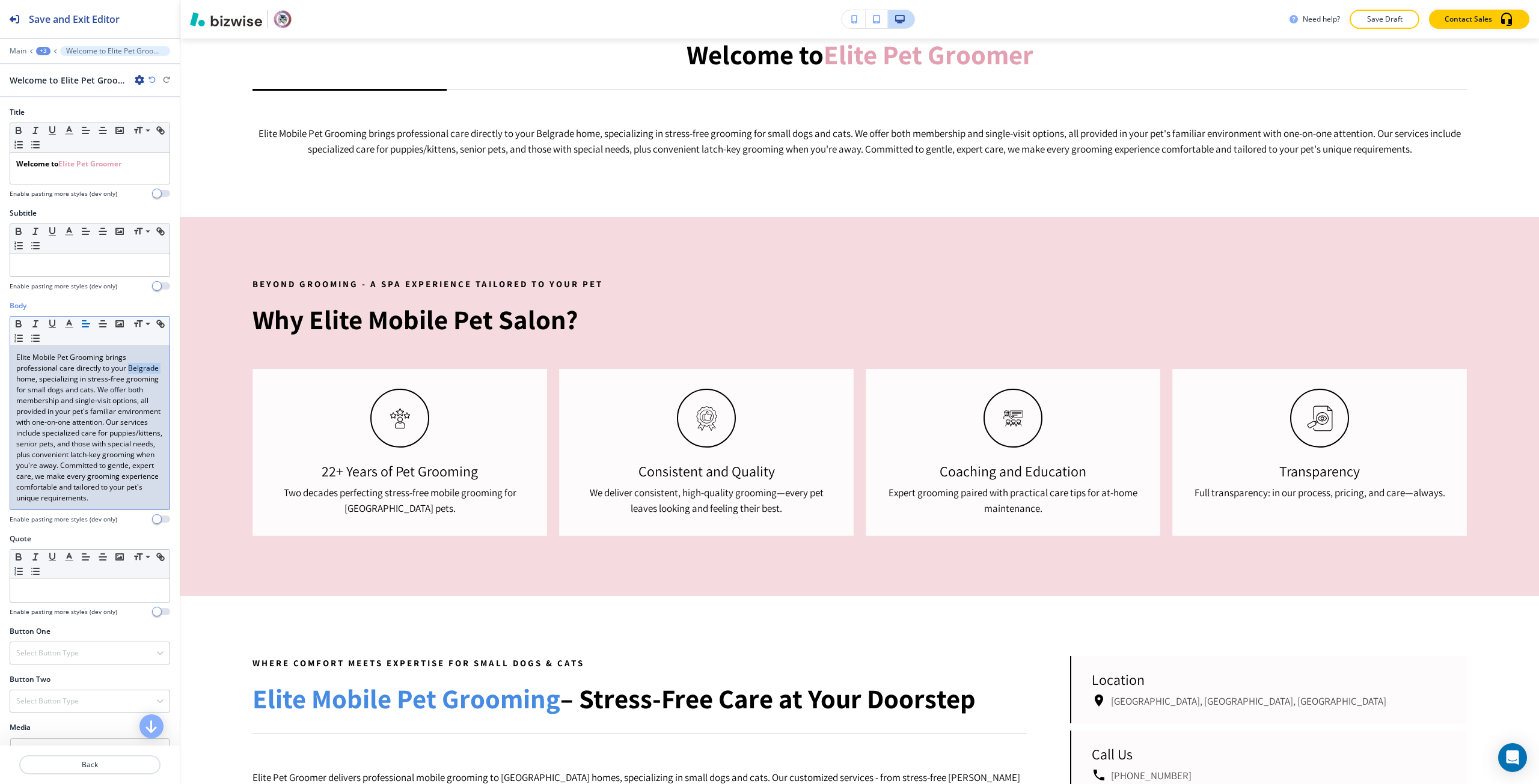
click at [32, 374] on p "Elite Mobile Pet Grooming brings professional care directly to your Belgrade ho…" at bounding box center [90, 427] width 147 height 152
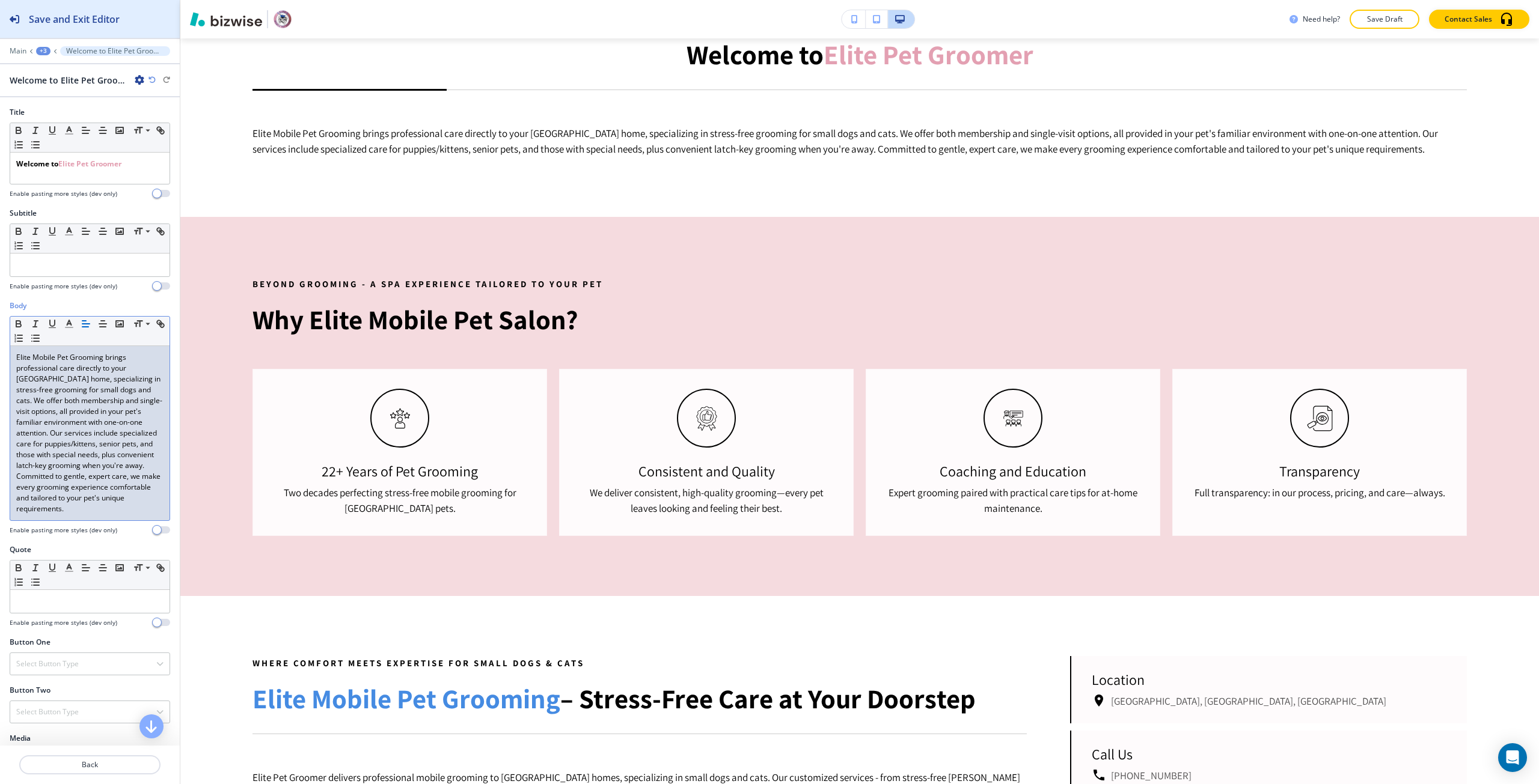
click at [107, 25] on h2 "Save and Exit Editor" at bounding box center [75, 19] width 91 height 14
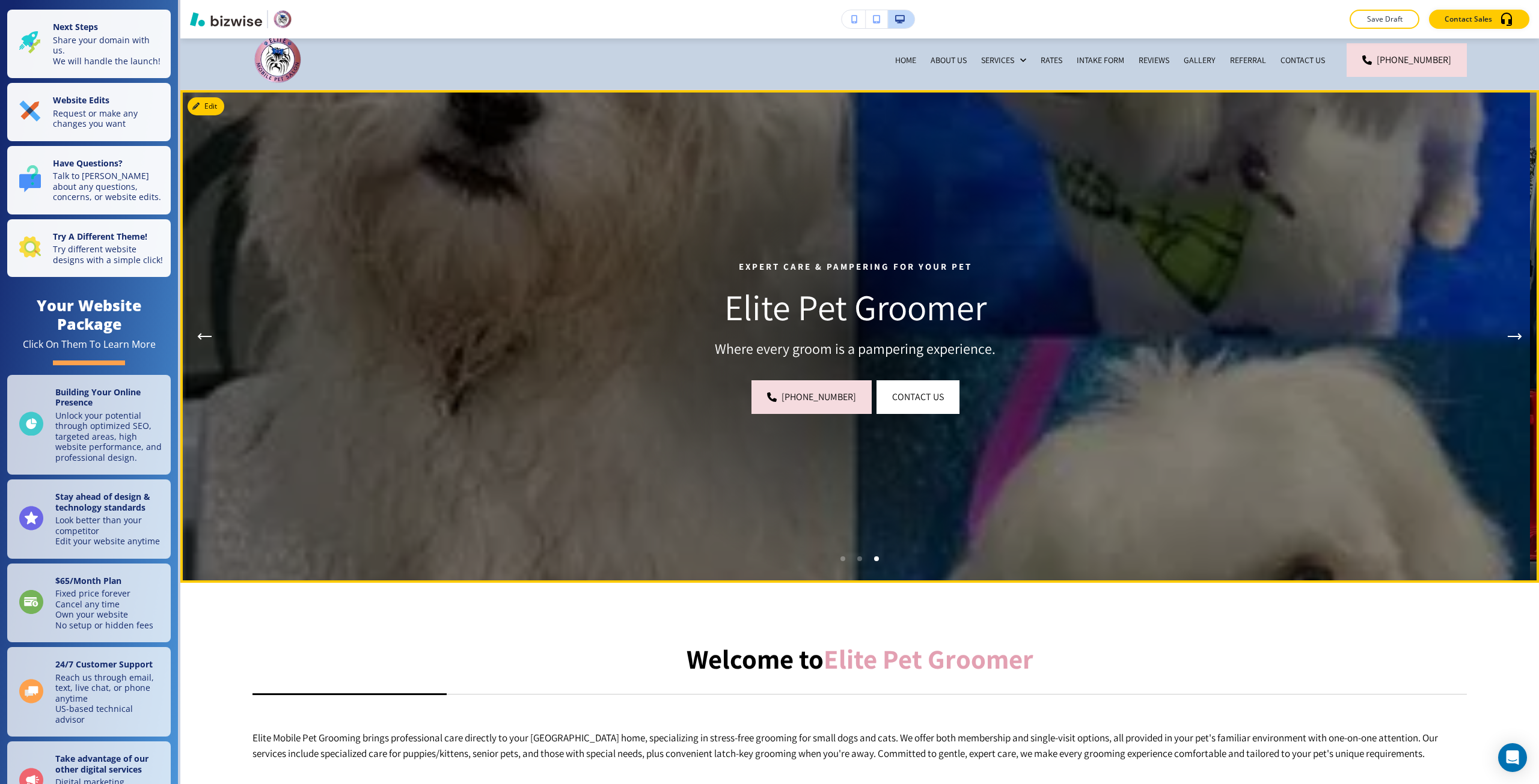
scroll to position [0, 0]
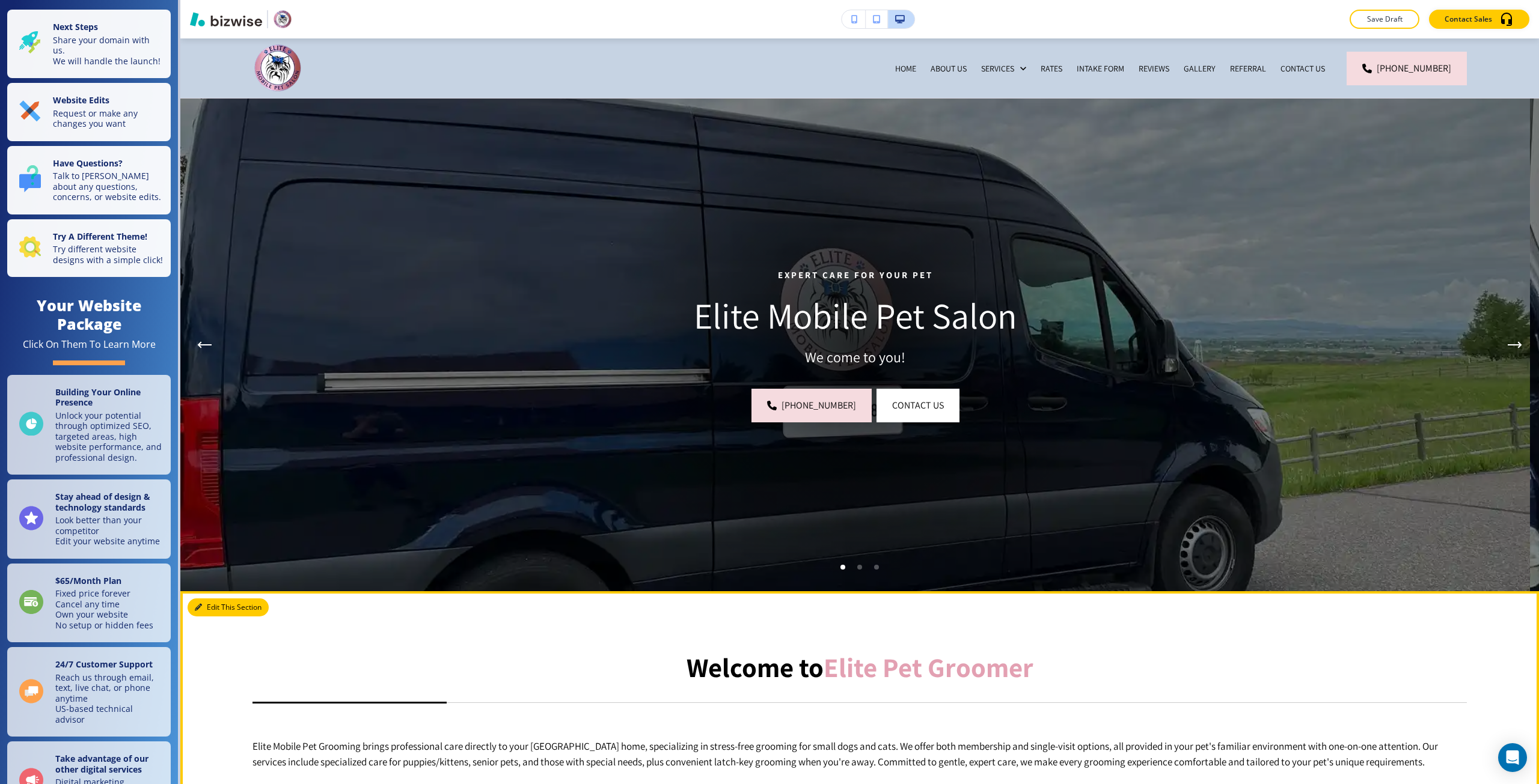
click at [216, 609] on button "Edit This Section" at bounding box center [228, 607] width 81 height 18
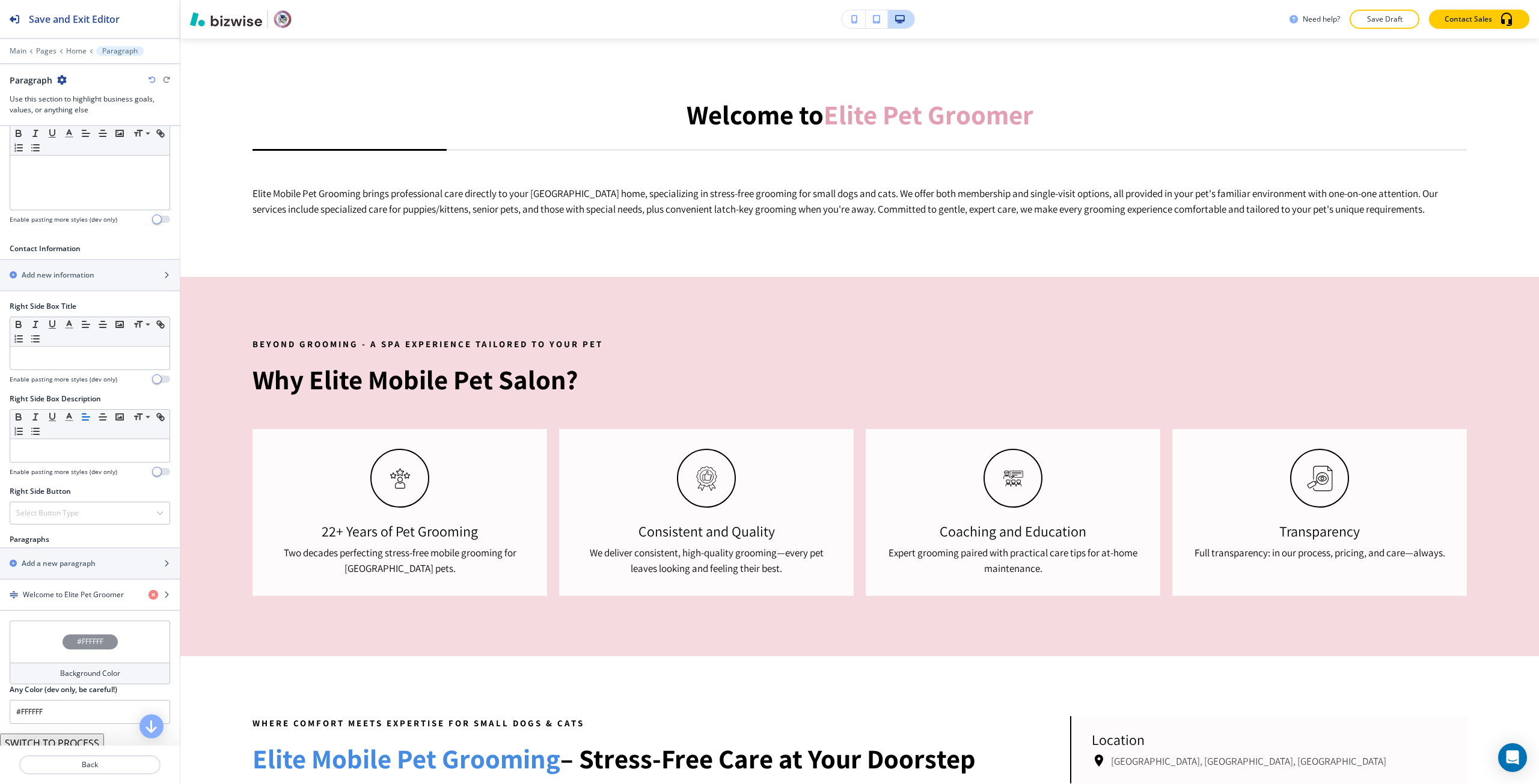
scroll to position [387, 0]
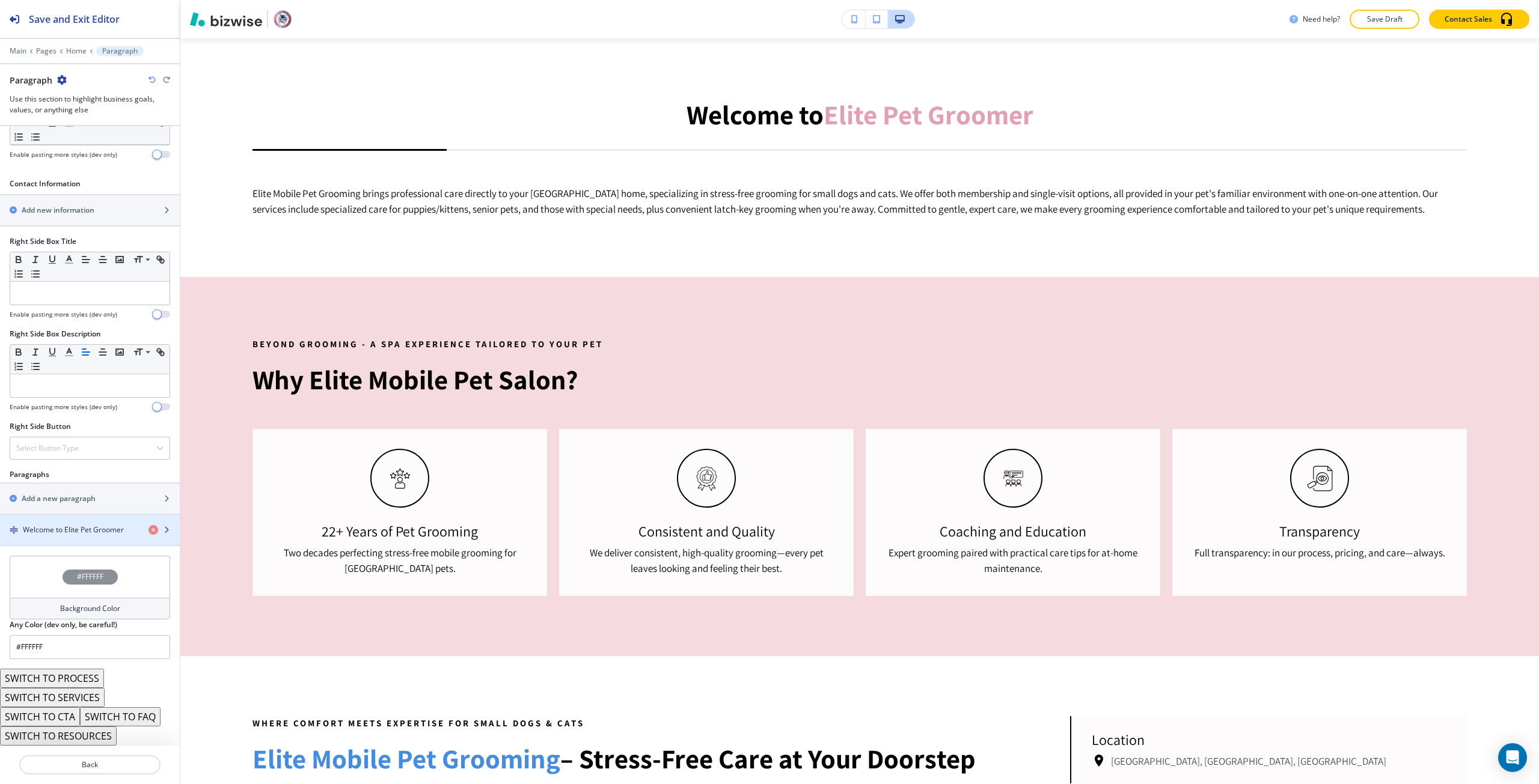
click at [71, 544] on div "button" at bounding box center [90, 541] width 179 height 9
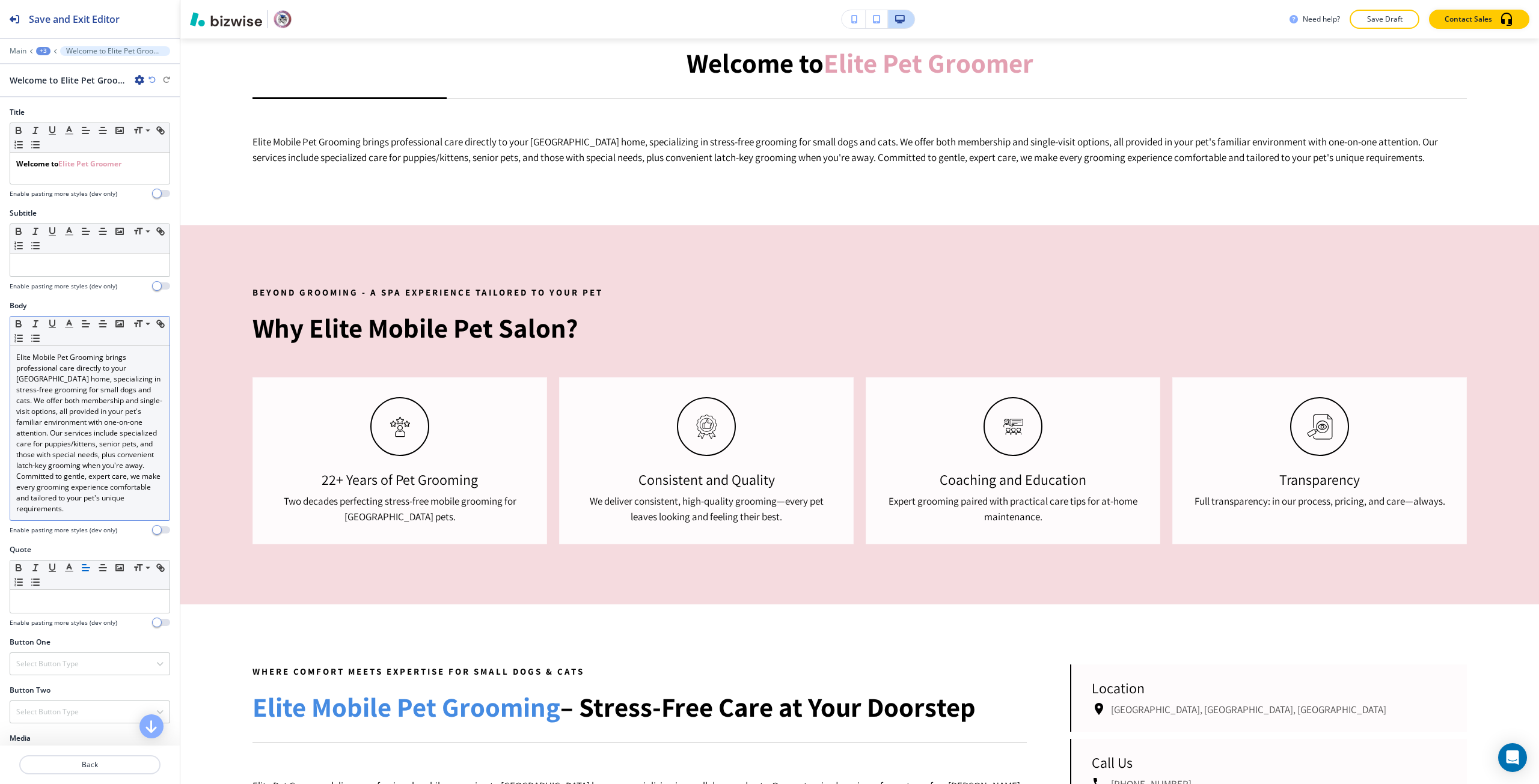
scroll to position [613, 0]
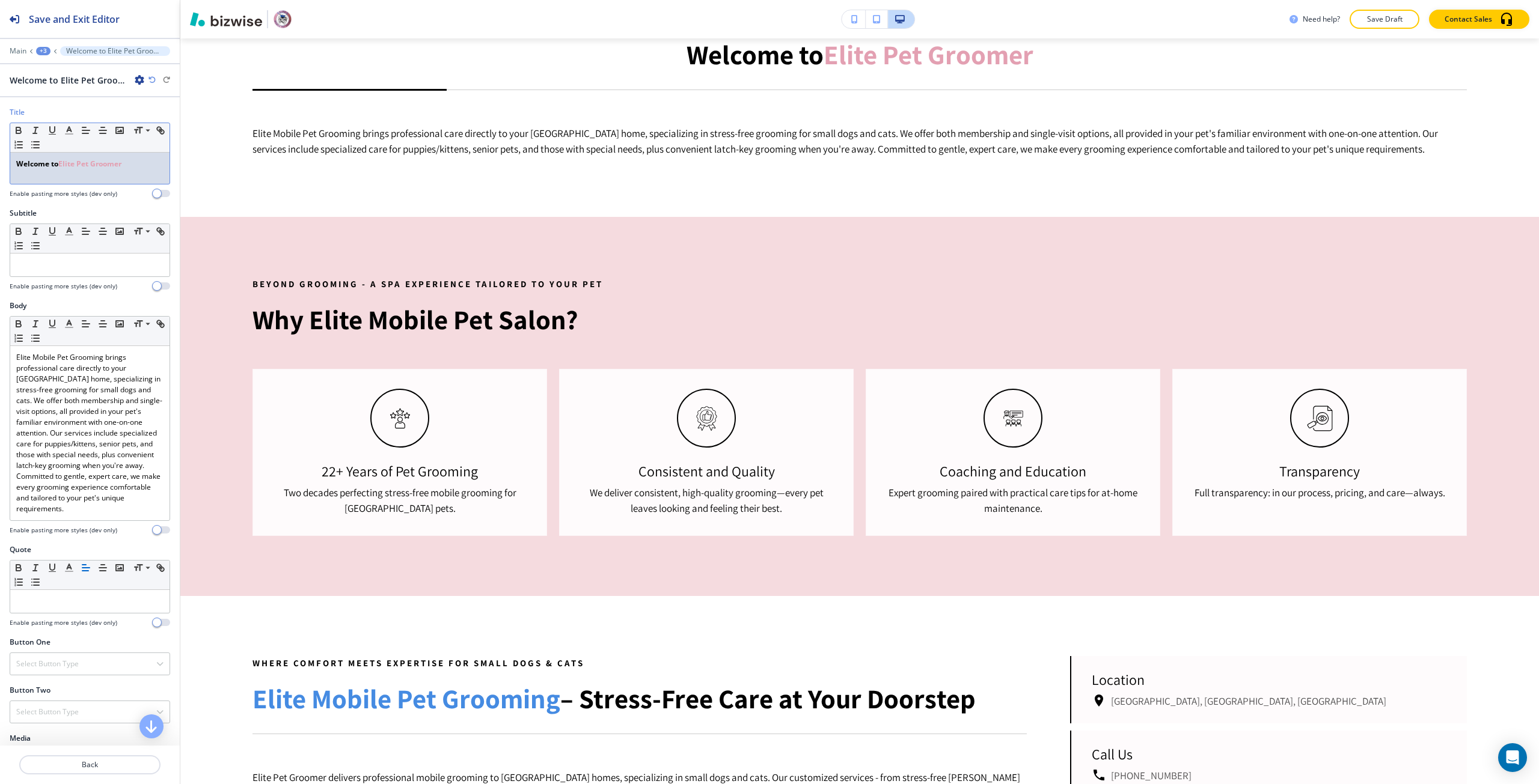
click at [72, 163] on strong "Elite Pet Groomer" at bounding box center [90, 163] width 63 height 10
drag, startPoint x: 72, startPoint y: 163, endPoint x: 101, endPoint y: 163, distance: 29.0
click at [101, 163] on strong "Elite Pet Groomer" at bounding box center [90, 163] width 63 height 10
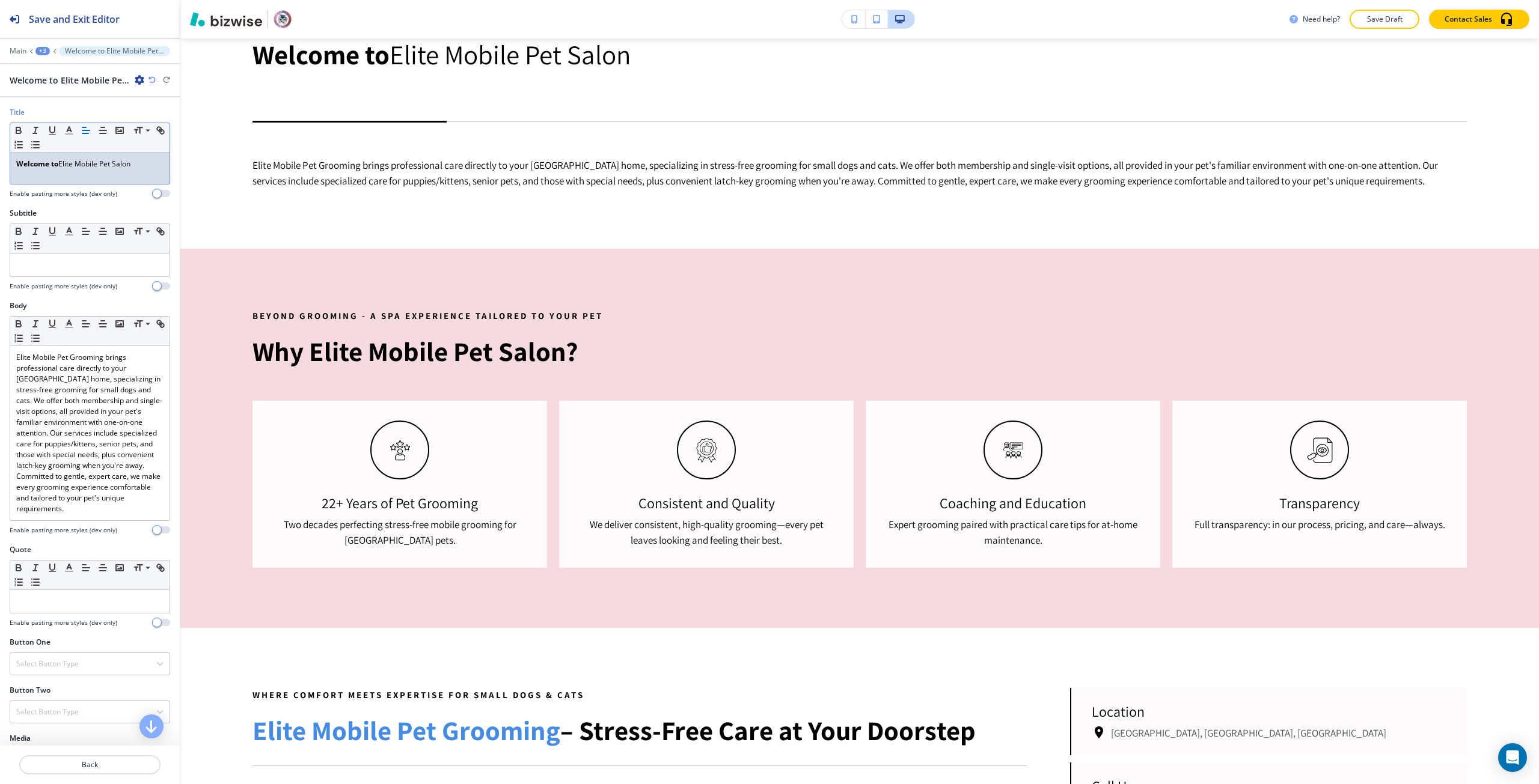
scroll to position [0, 0]
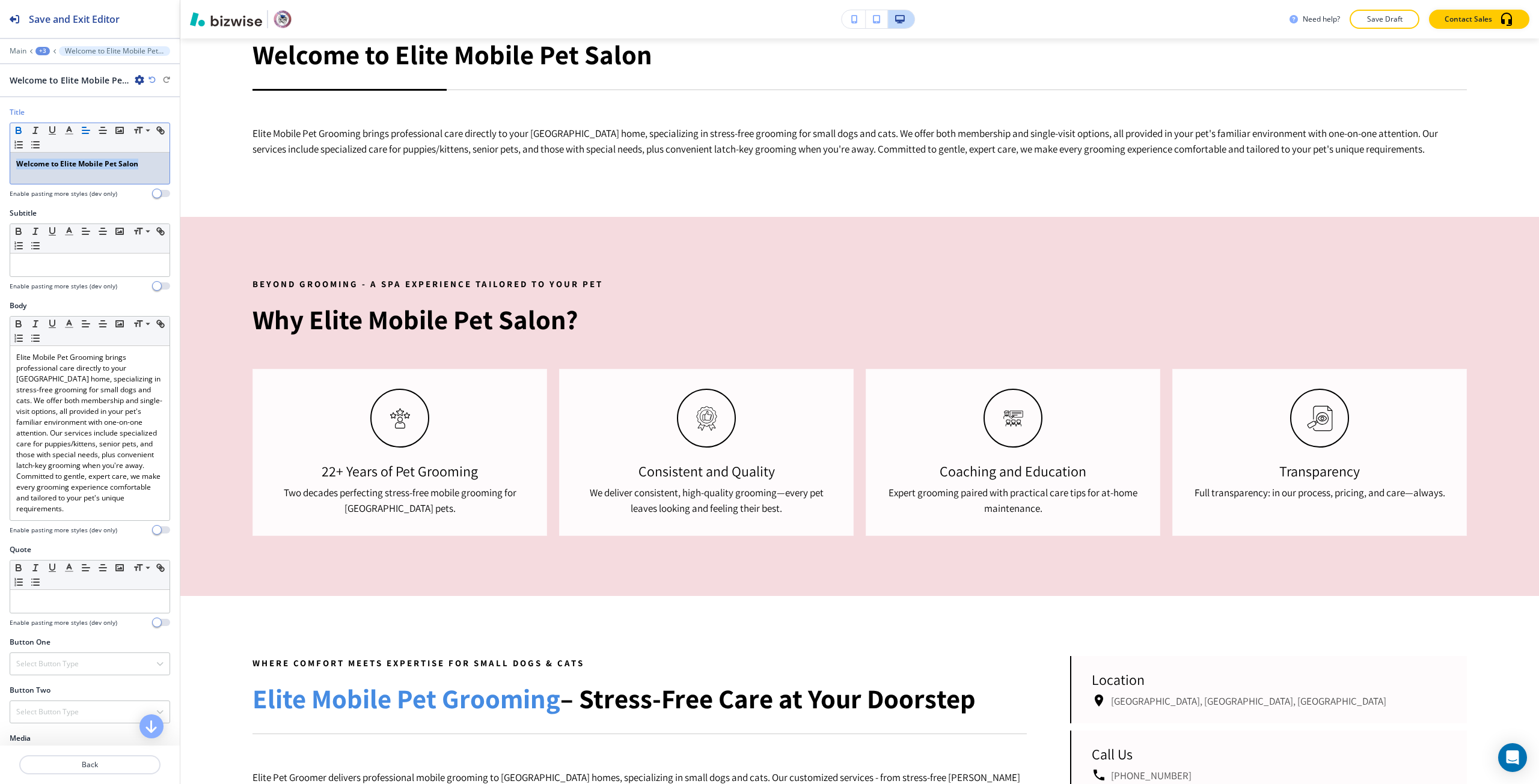
click at [67, 168] on strong "Welcome to Elite Mobile Pet Salon" at bounding box center [76, 163] width 122 height 10
drag, startPoint x: 67, startPoint y: 168, endPoint x: 124, endPoint y: 163, distance: 57.2
click at [124, 163] on strong "Welcome to Elite Mobile Pet Salon" at bounding box center [76, 163] width 122 height 10
click at [67, 130] on icon "button" at bounding box center [69, 130] width 10 height 10
click at [83, 259] on button "button" at bounding box center [86, 259] width 9 height 9
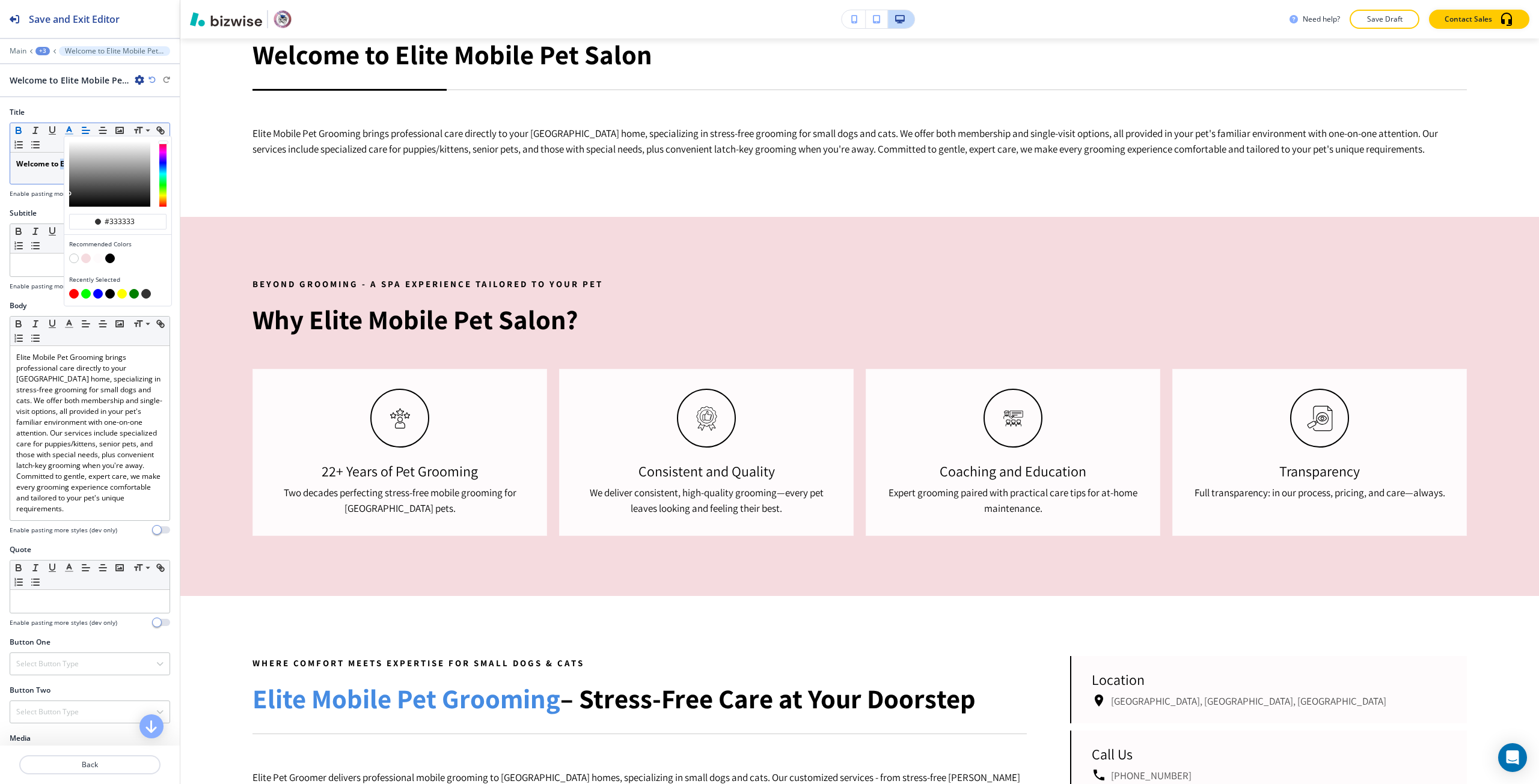
type input "#f5dbdf"
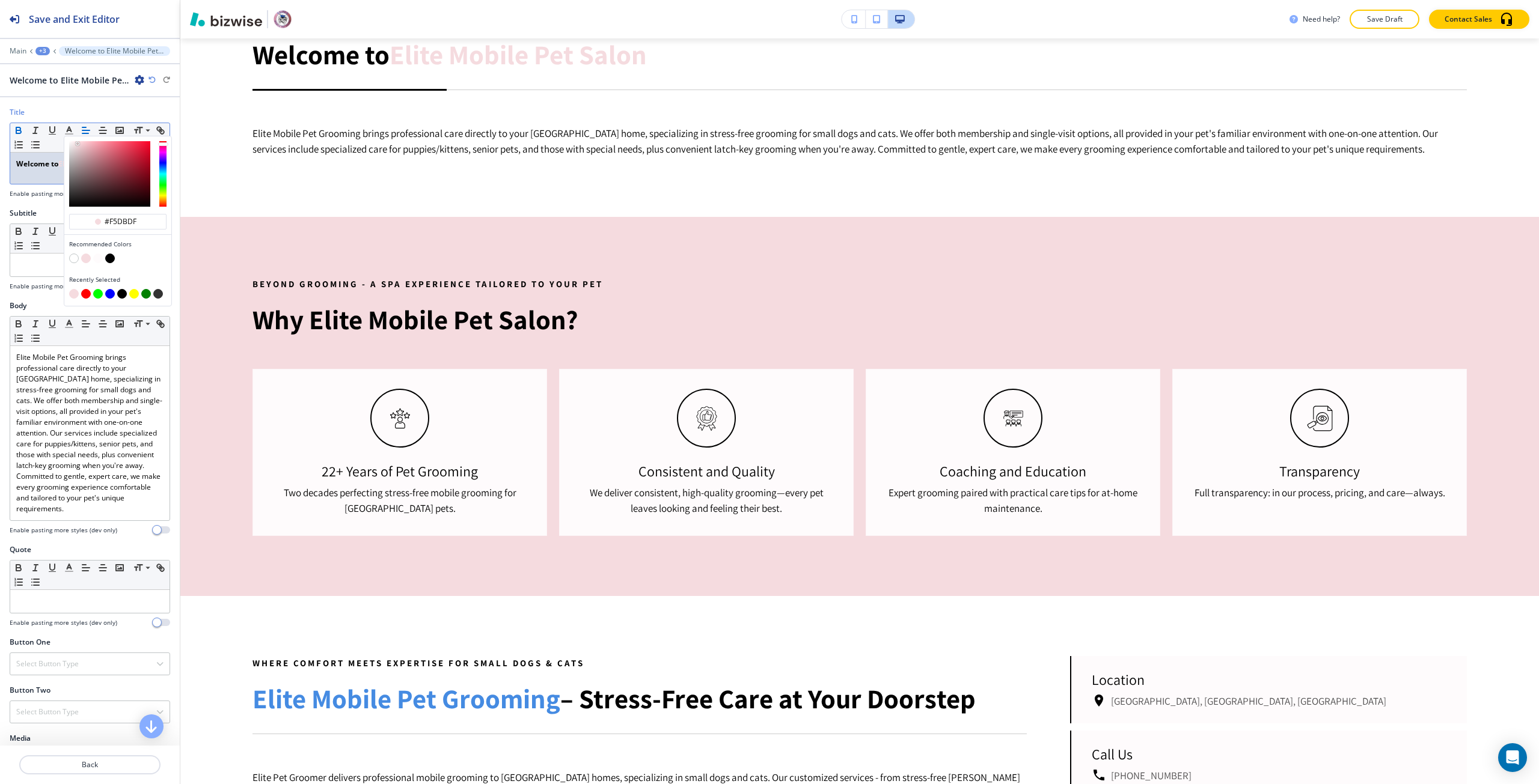
click at [152, 77] on icon "button" at bounding box center [152, 80] width 8 height 8
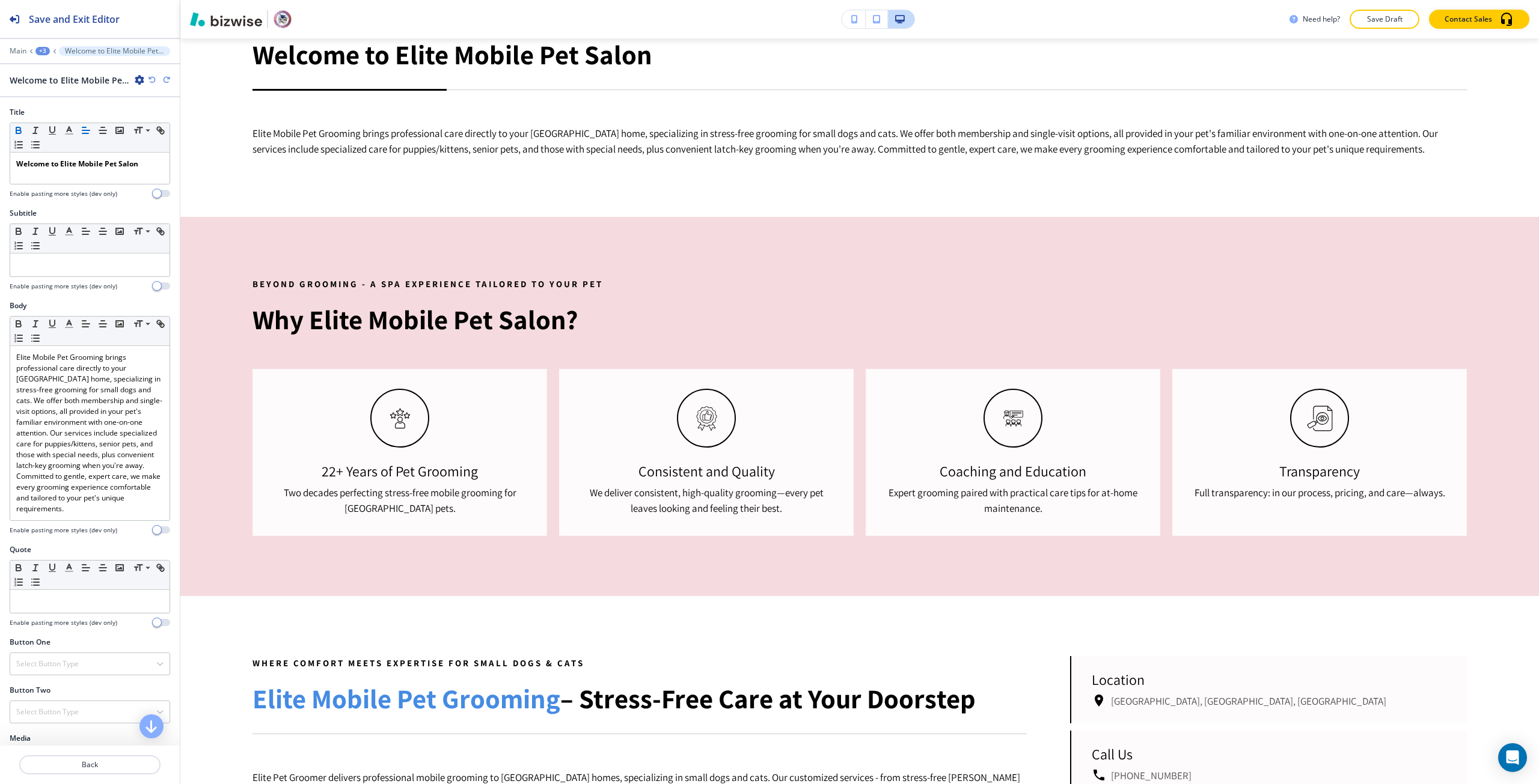
click at [152, 77] on icon "button" at bounding box center [152, 80] width 8 height 8
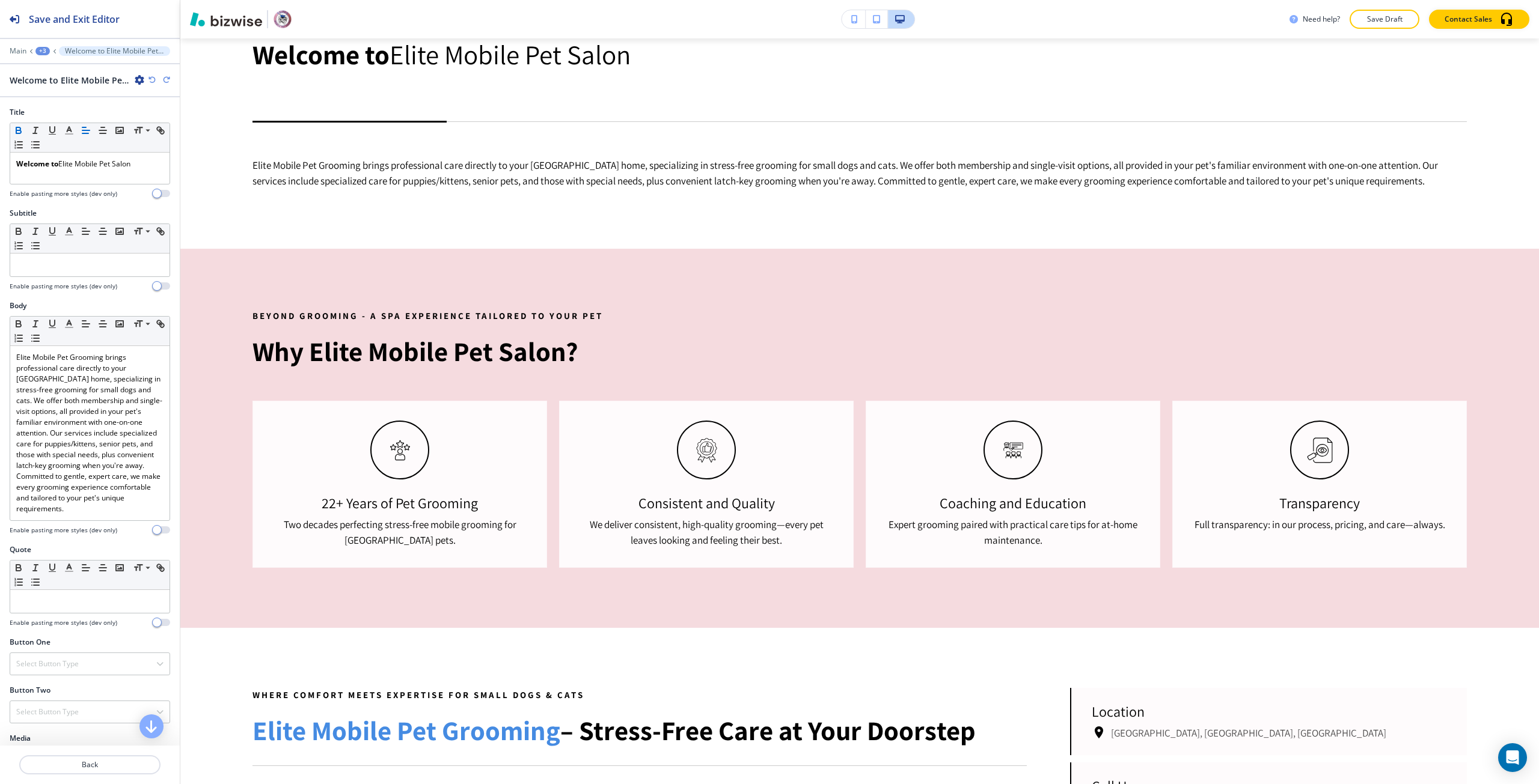
click at [152, 77] on icon "button" at bounding box center [152, 80] width 8 height 8
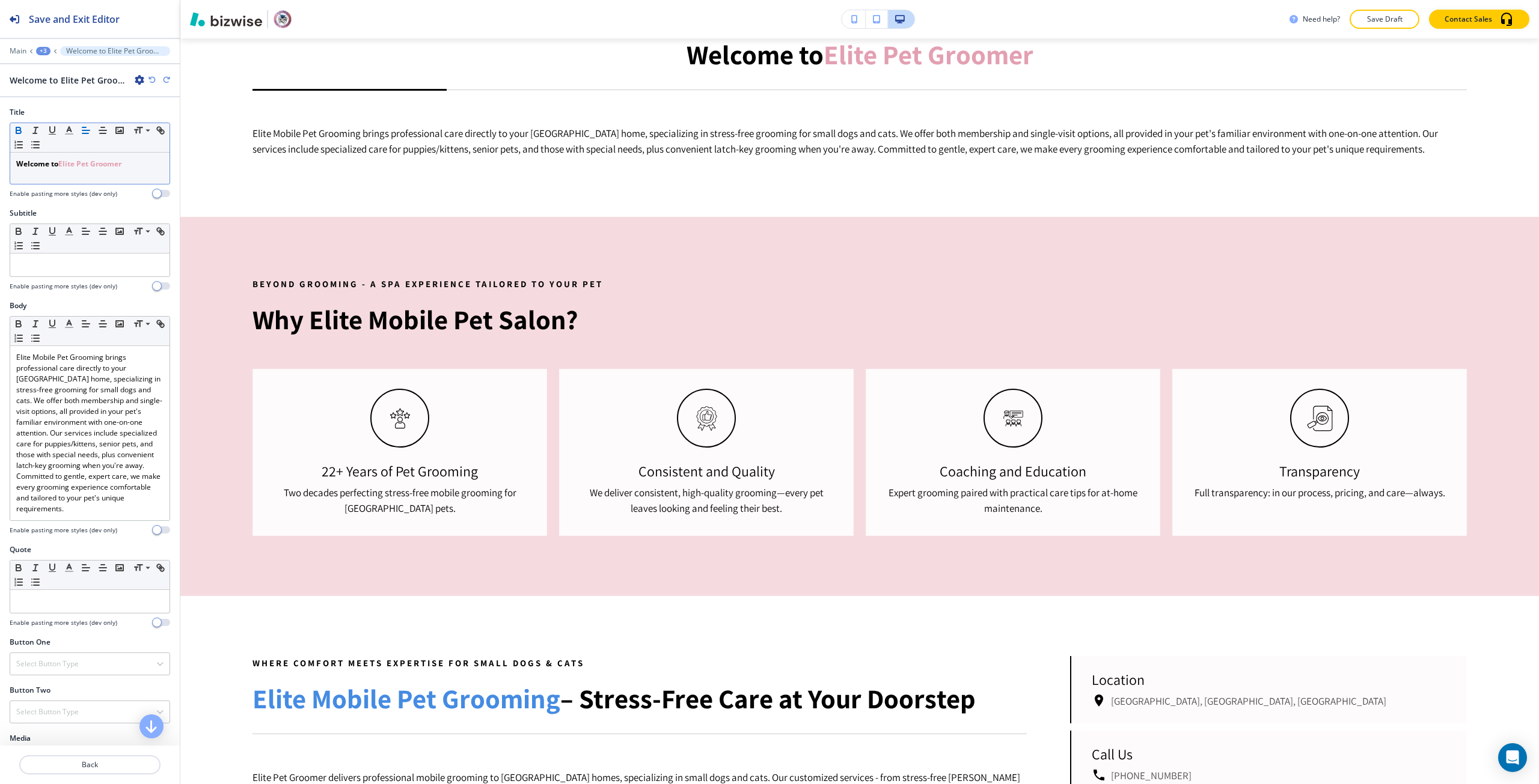
click at [92, 163] on strong "Elite Pet Groomer" at bounding box center [90, 163] width 63 height 10
click at [80, 168] on strong "Elite Pet Groomer" at bounding box center [90, 163] width 63 height 10
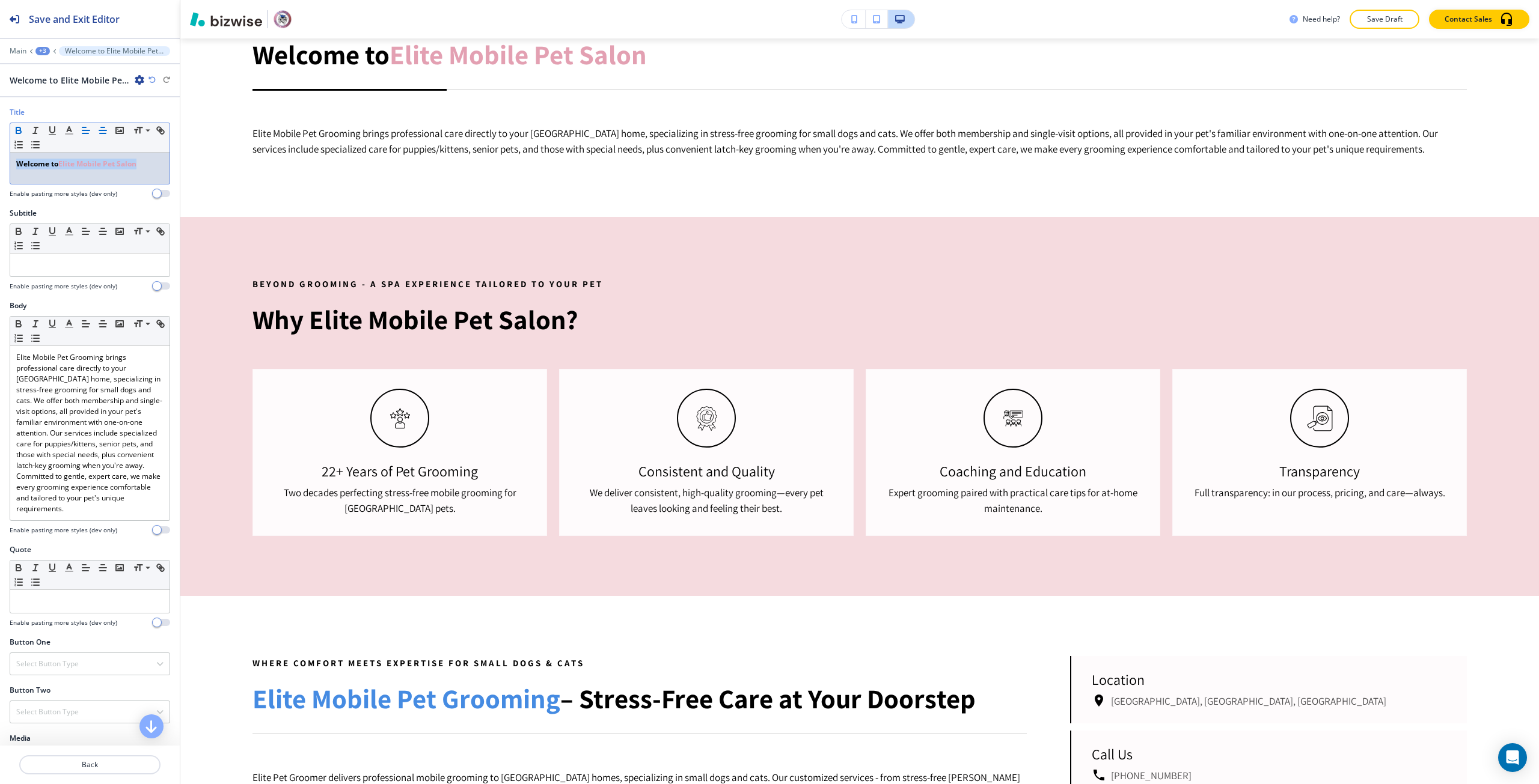
click at [103, 134] on icon "button" at bounding box center [102, 130] width 10 height 10
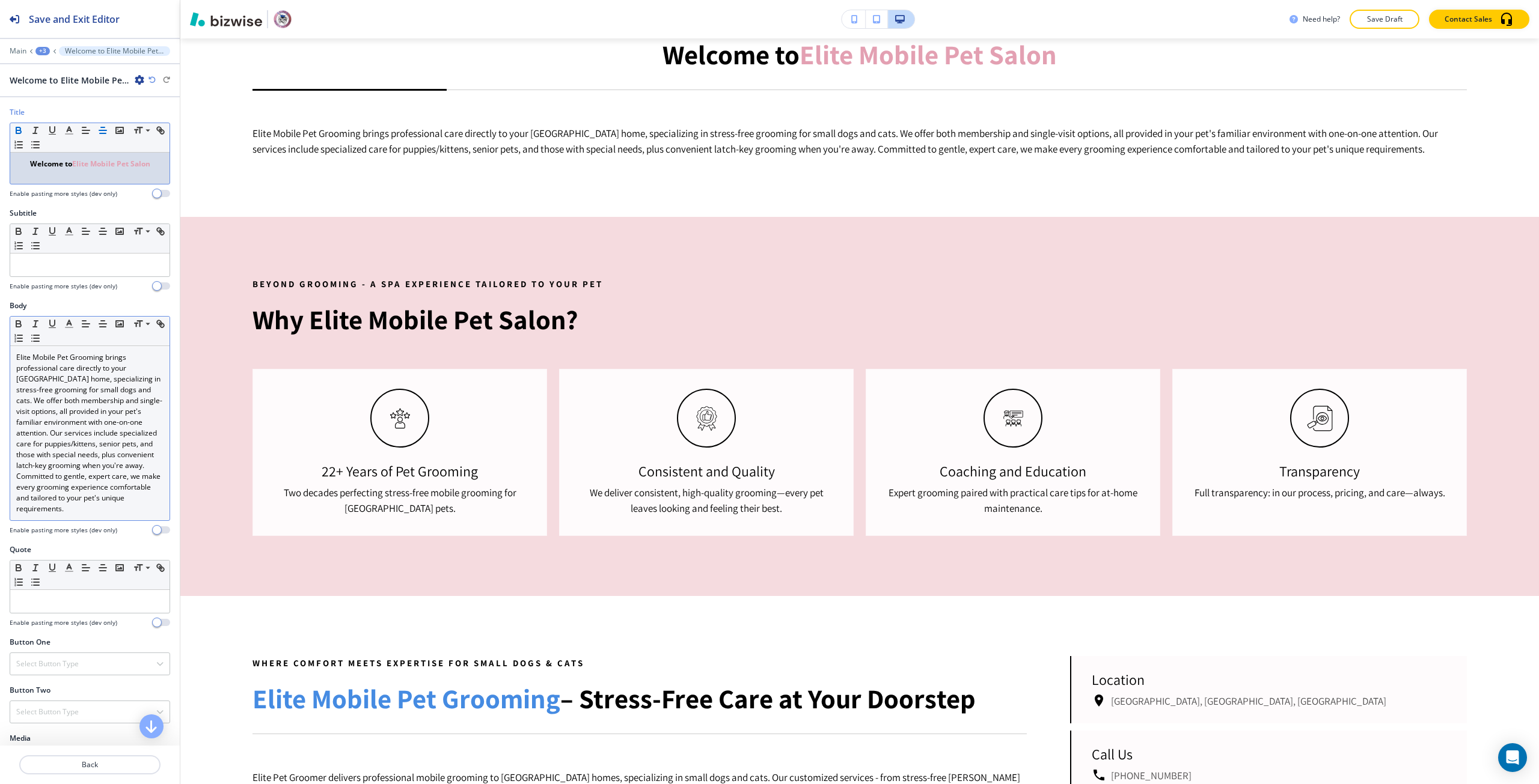
click at [80, 360] on p "Elite Mobile Pet Grooming brings professional care directly to your Bozeman Val…" at bounding box center [90, 433] width 147 height 162
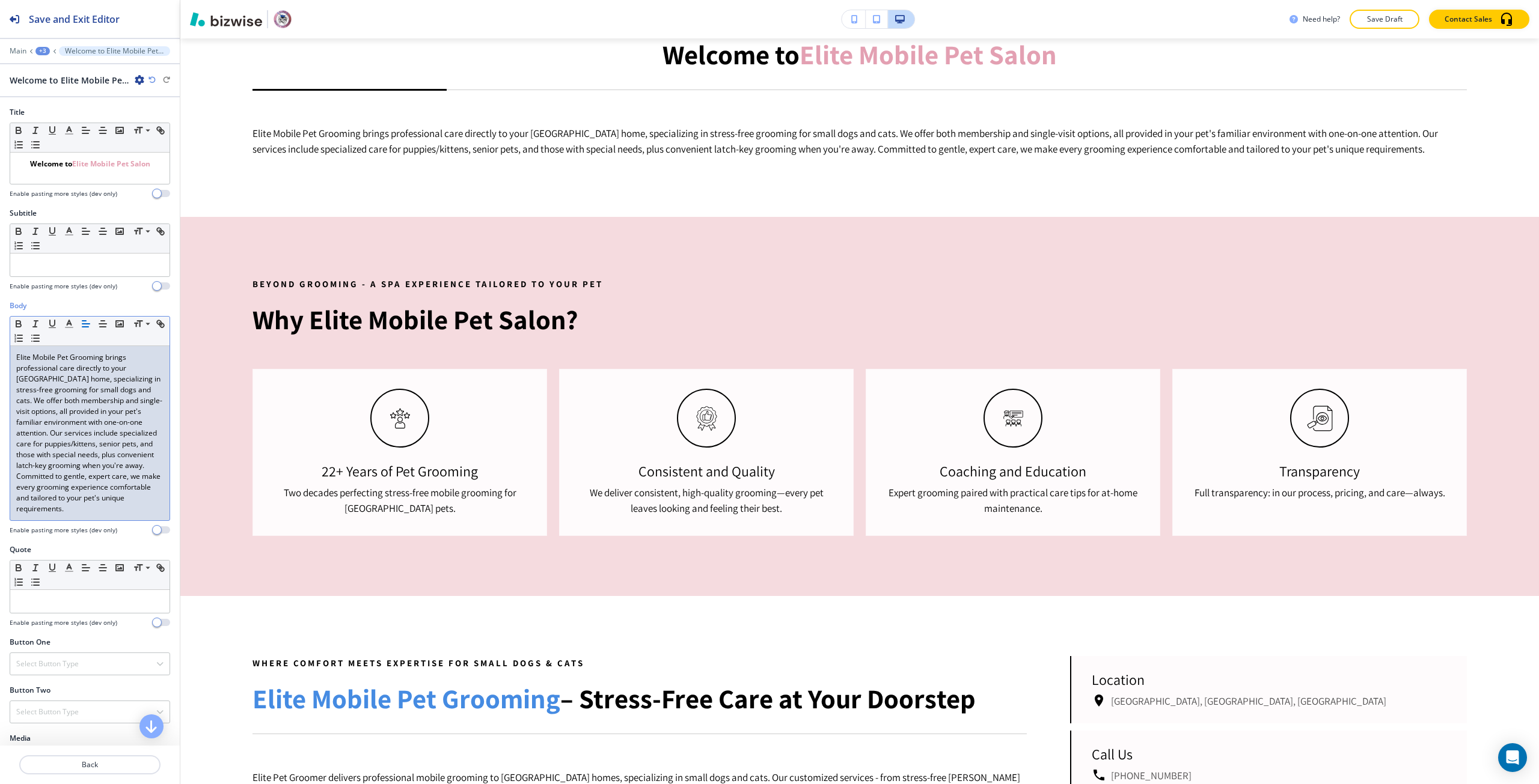
click at [74, 355] on p "Elite Mobile Pet Grooming brings professional care directly to your Bozeman Val…" at bounding box center [90, 433] width 147 height 162
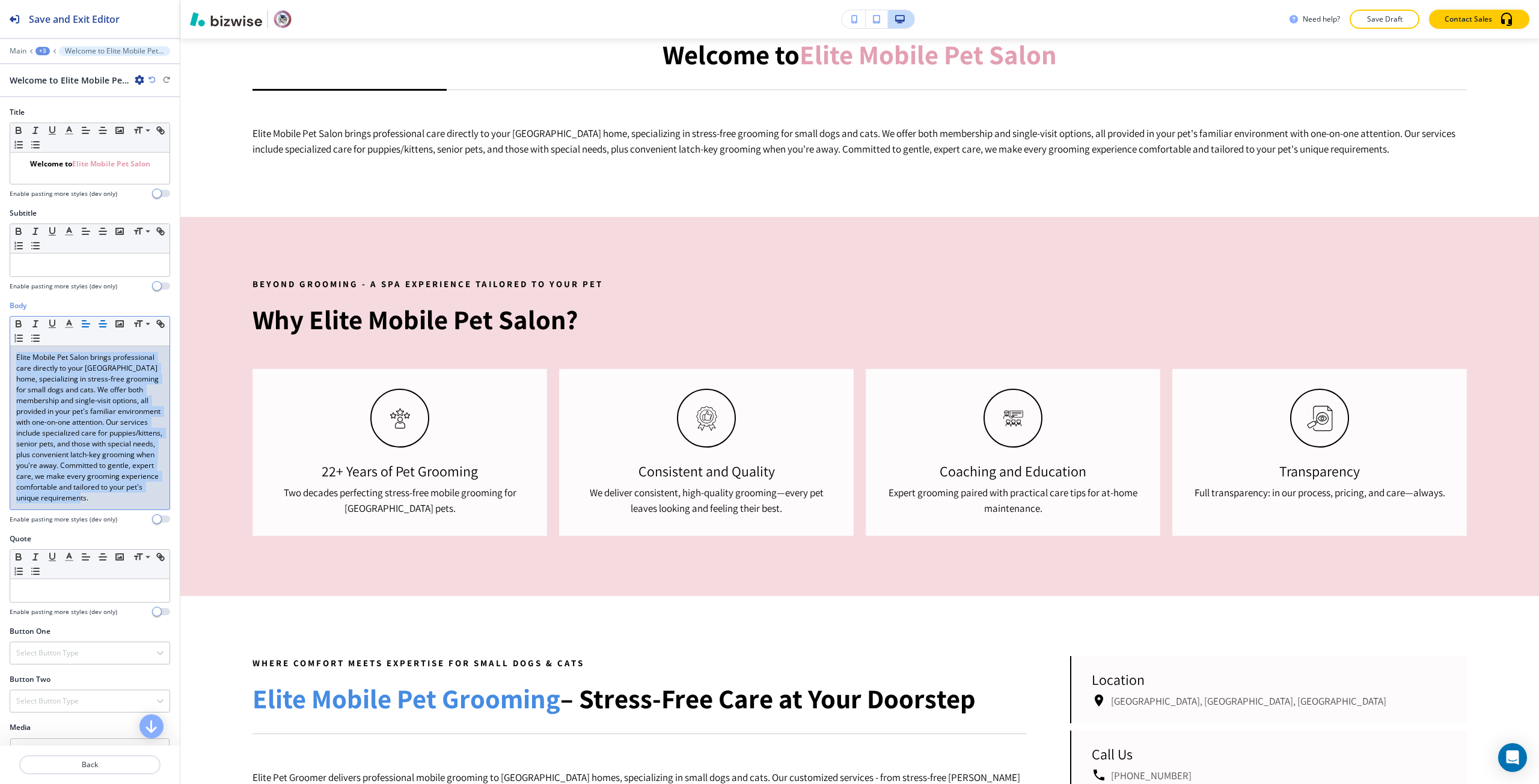
click at [101, 321] on line "button" at bounding box center [103, 321] width 4 height 0
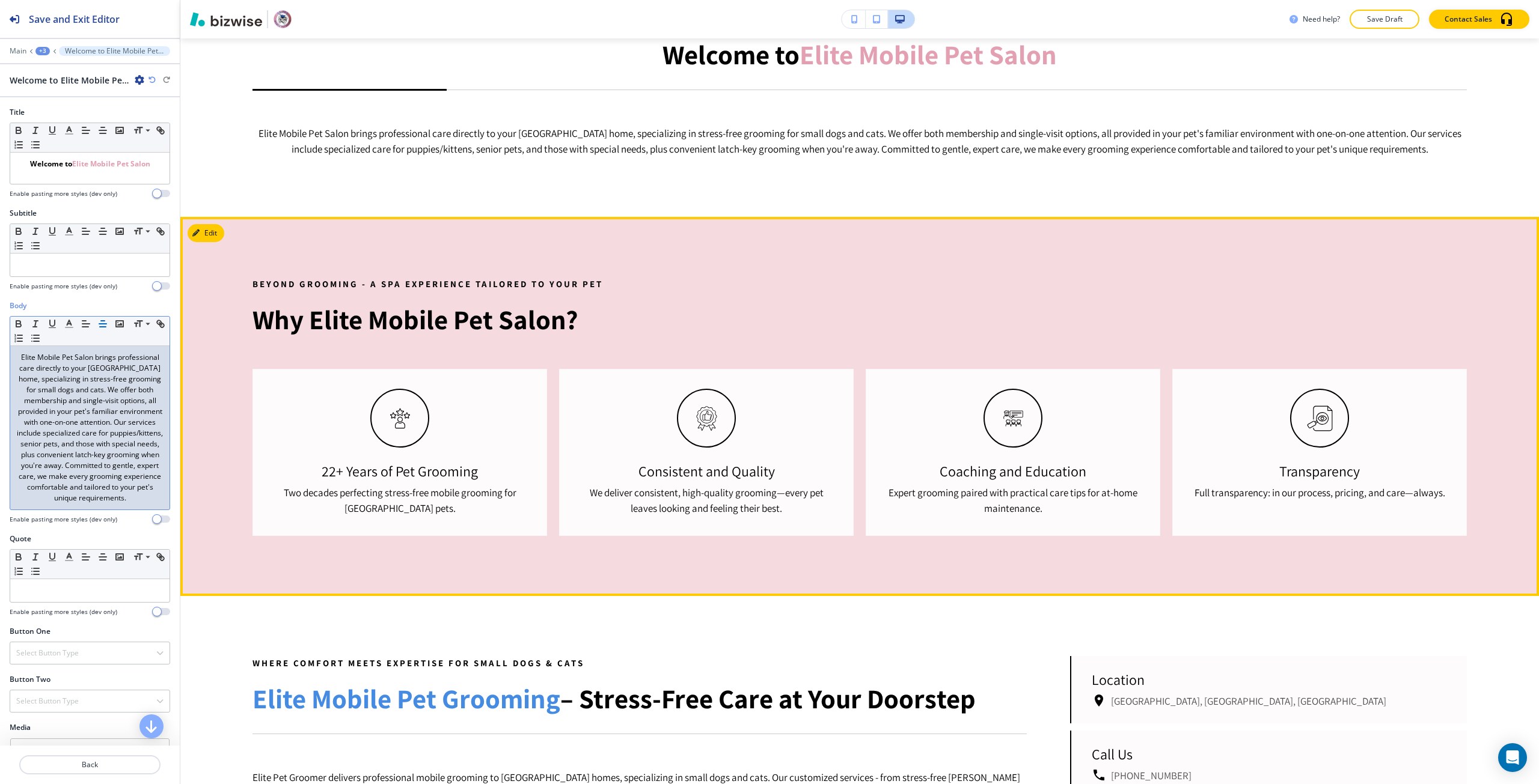
click at [403, 358] on div "Beyond Grooming - A Spa Experience Tailored to Your Pet Why Elite Mobile Pet Sa…" at bounding box center [860, 407] width 1359 height 379
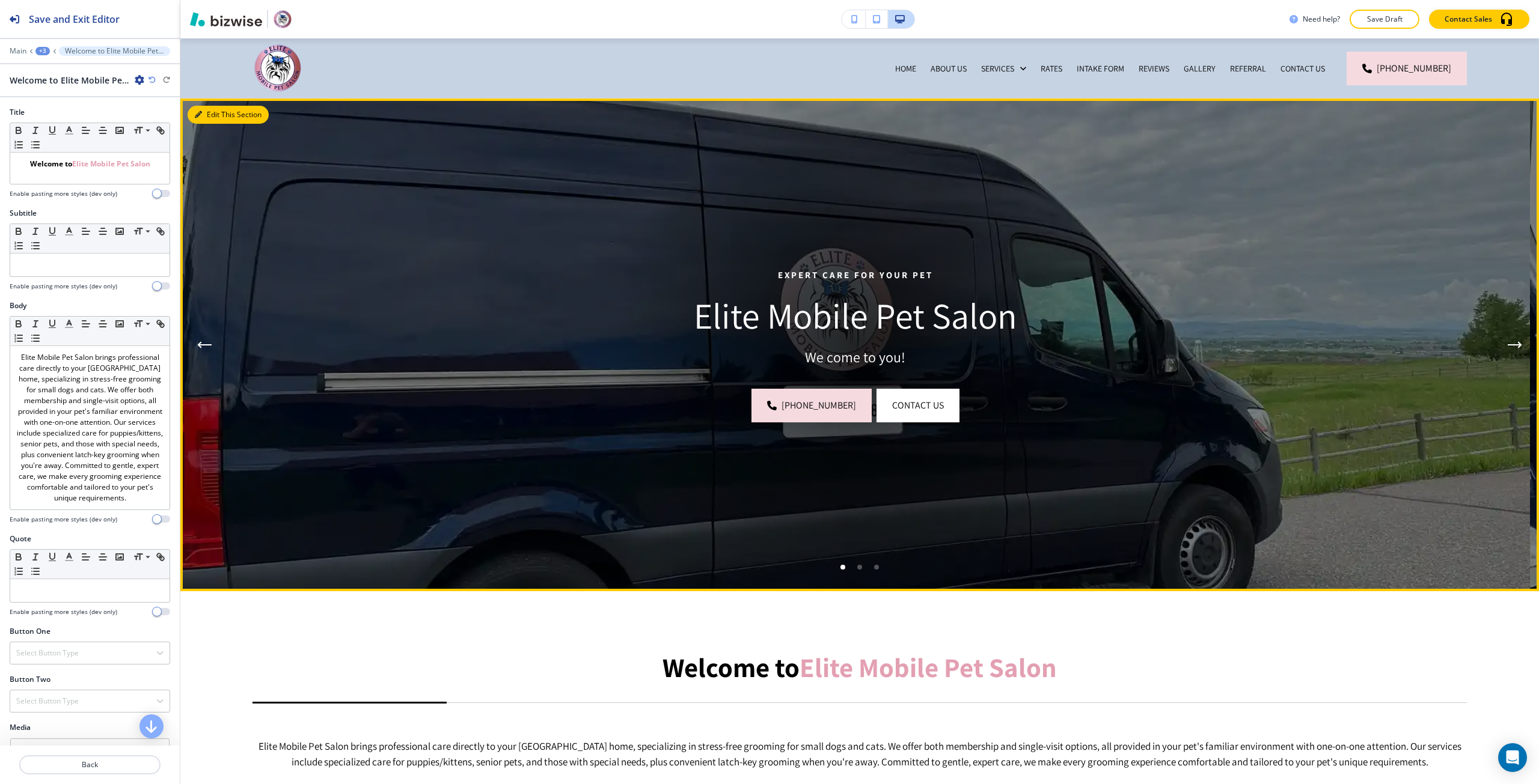
click at [216, 108] on button "Edit This Section" at bounding box center [228, 114] width 81 height 18
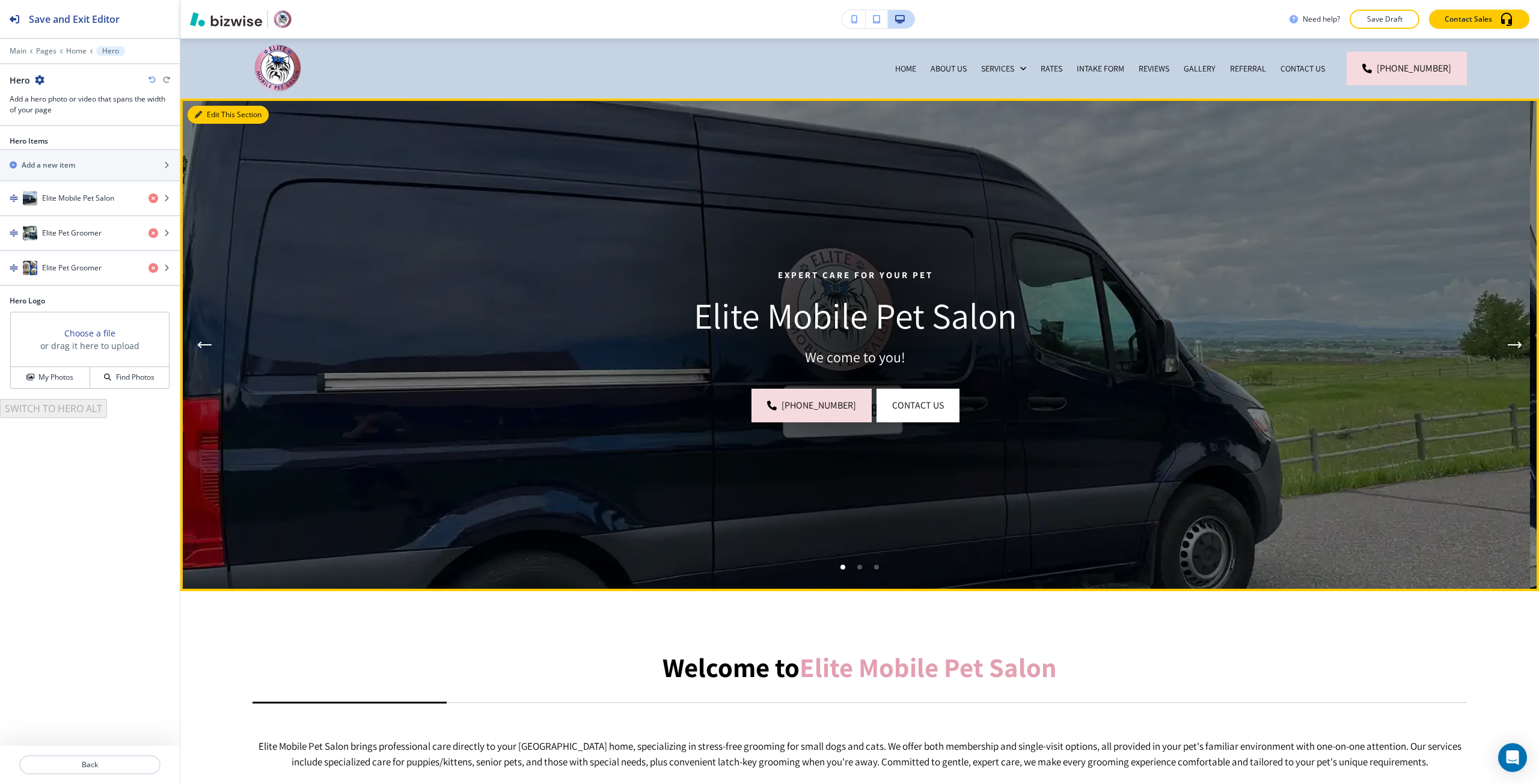
scroll to position [60, 0]
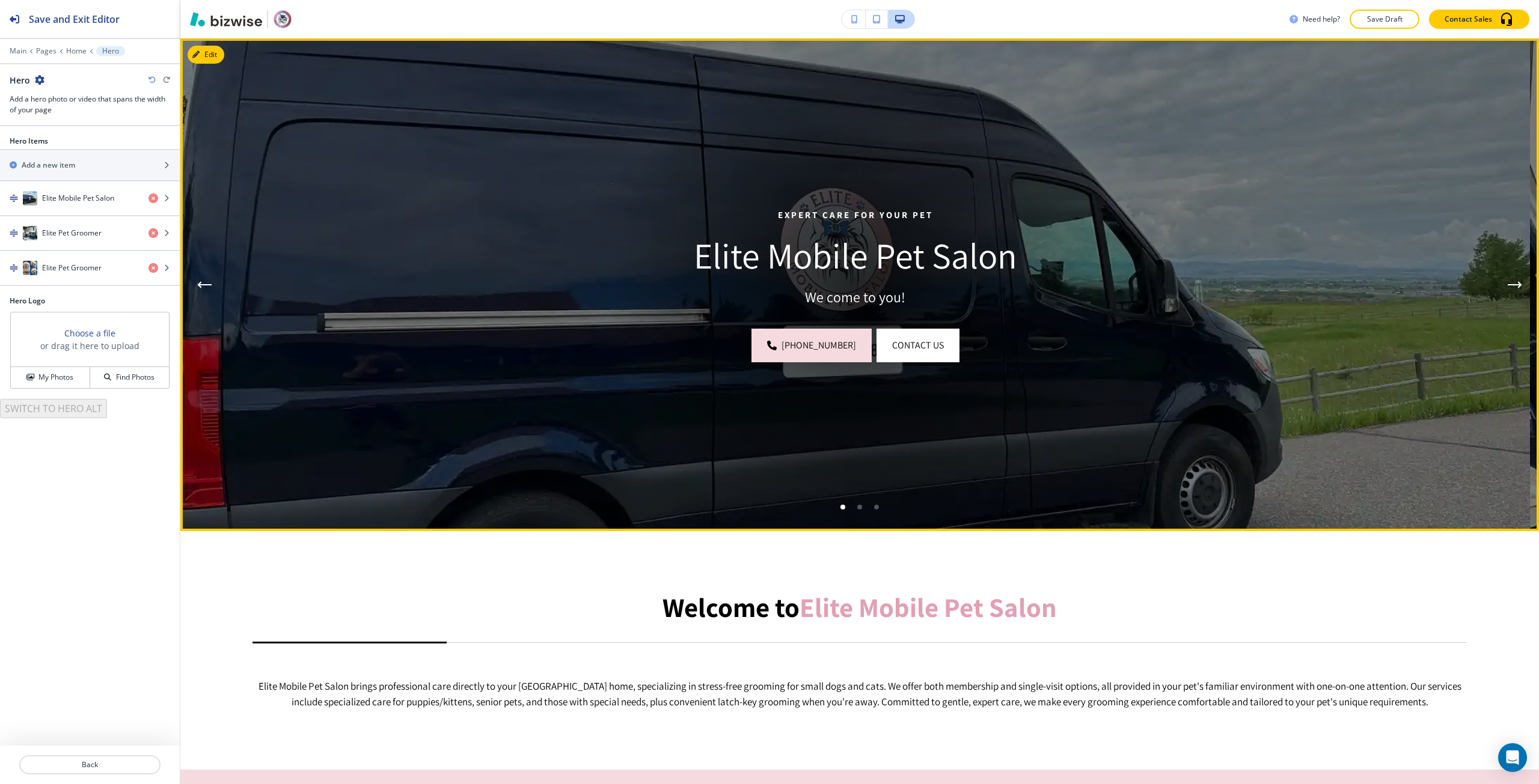
click at [783, 212] on p "Expert Care for Your Pet" at bounding box center [855, 214] width 1068 height 14
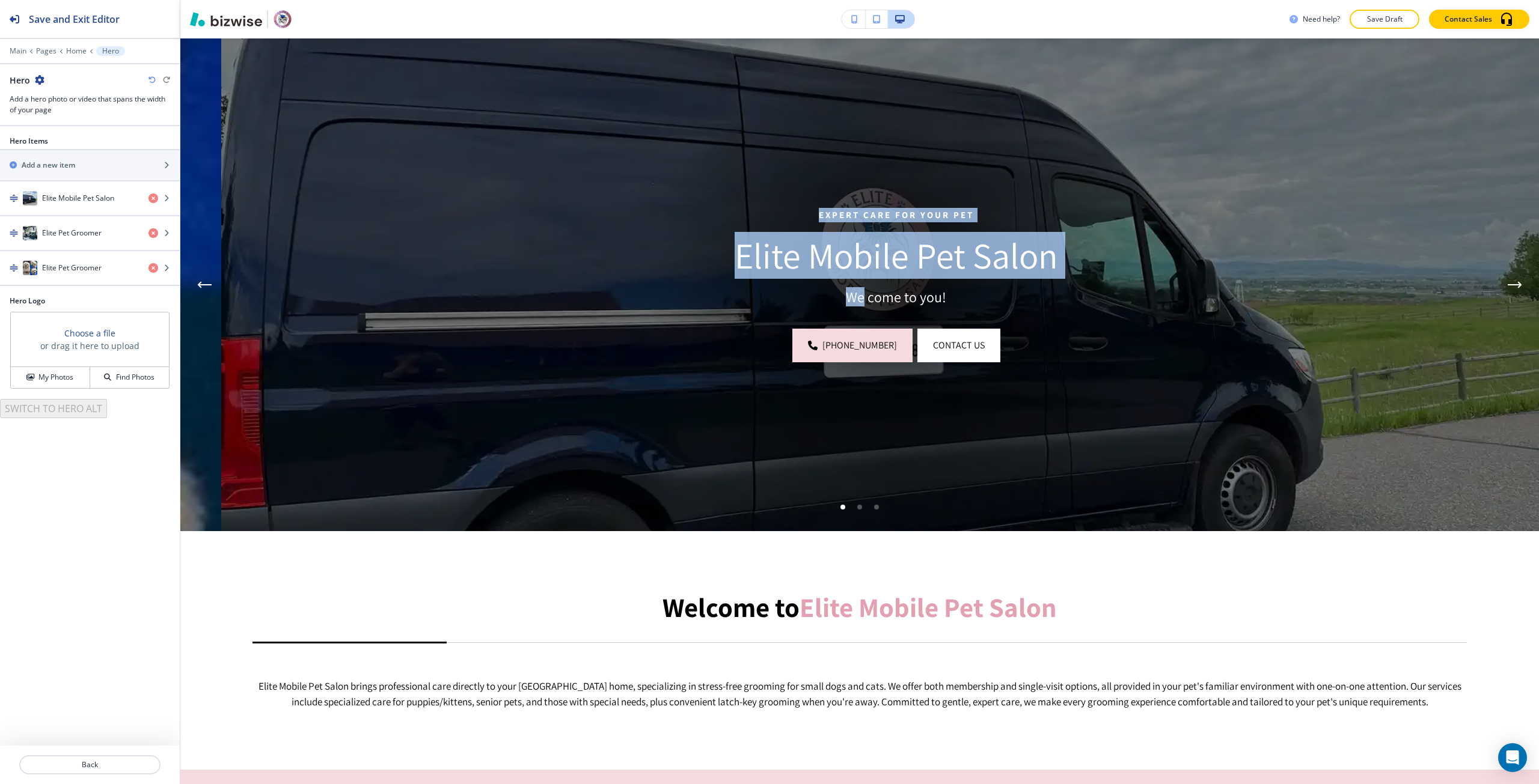
drag, startPoint x: 783, startPoint y: 212, endPoint x: 806, endPoint y: 291, distance: 82.3
click at [807, 291] on div "Expert Care for Your Pet Elite Mobile Pet Salon We come to you! (406) 223-2008 …" at bounding box center [895, 285] width 1068 height 155
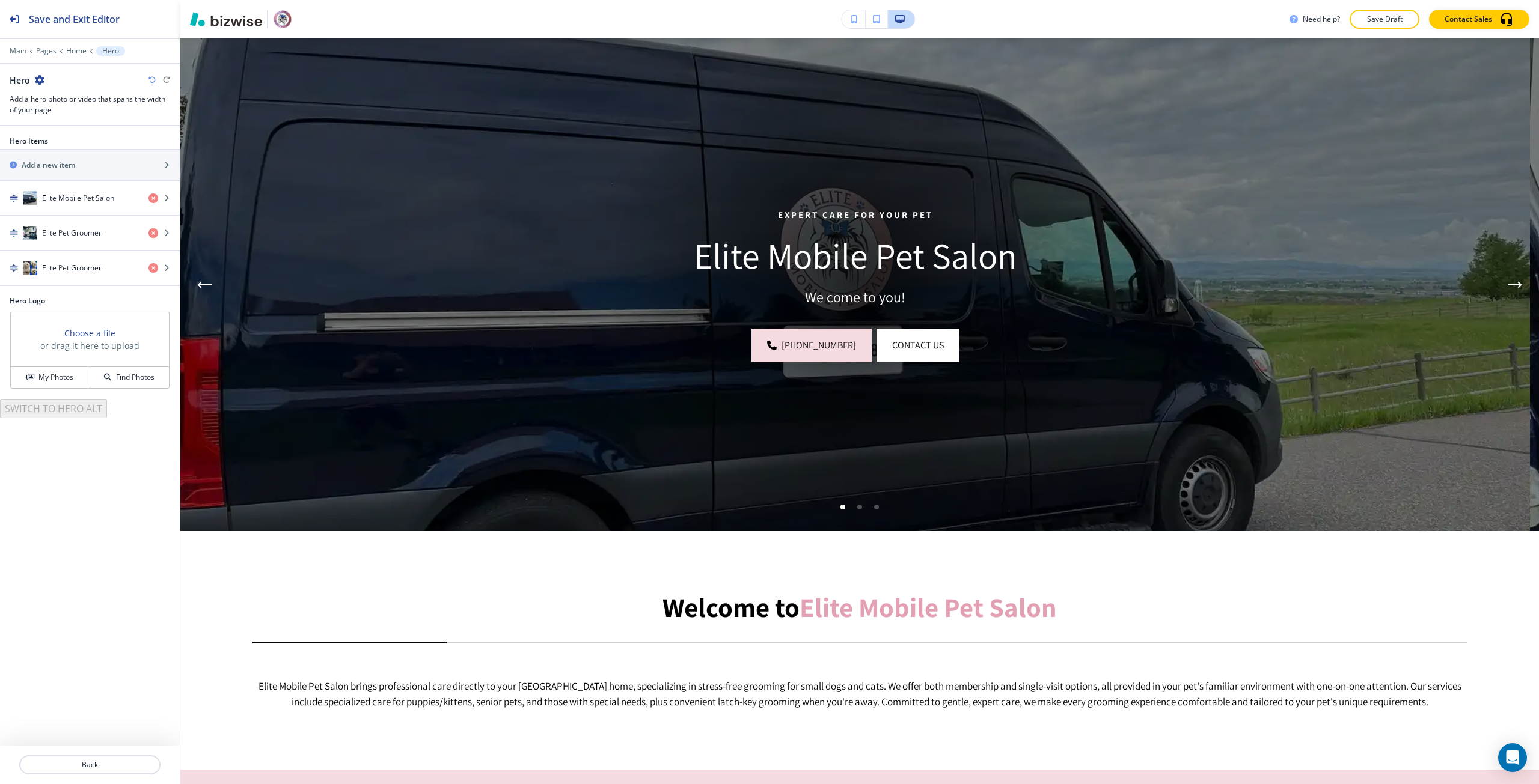
click at [859, 290] on p "We come to you!" at bounding box center [855, 296] width 1068 height 18
click at [857, 289] on p "We come to you!" at bounding box center [855, 296] width 1068 height 18
click at [855, 297] on p "We come to you!" at bounding box center [855, 296] width 1068 height 18
click at [853, 297] on p "We come to you!" at bounding box center [855, 296] width 1068 height 18
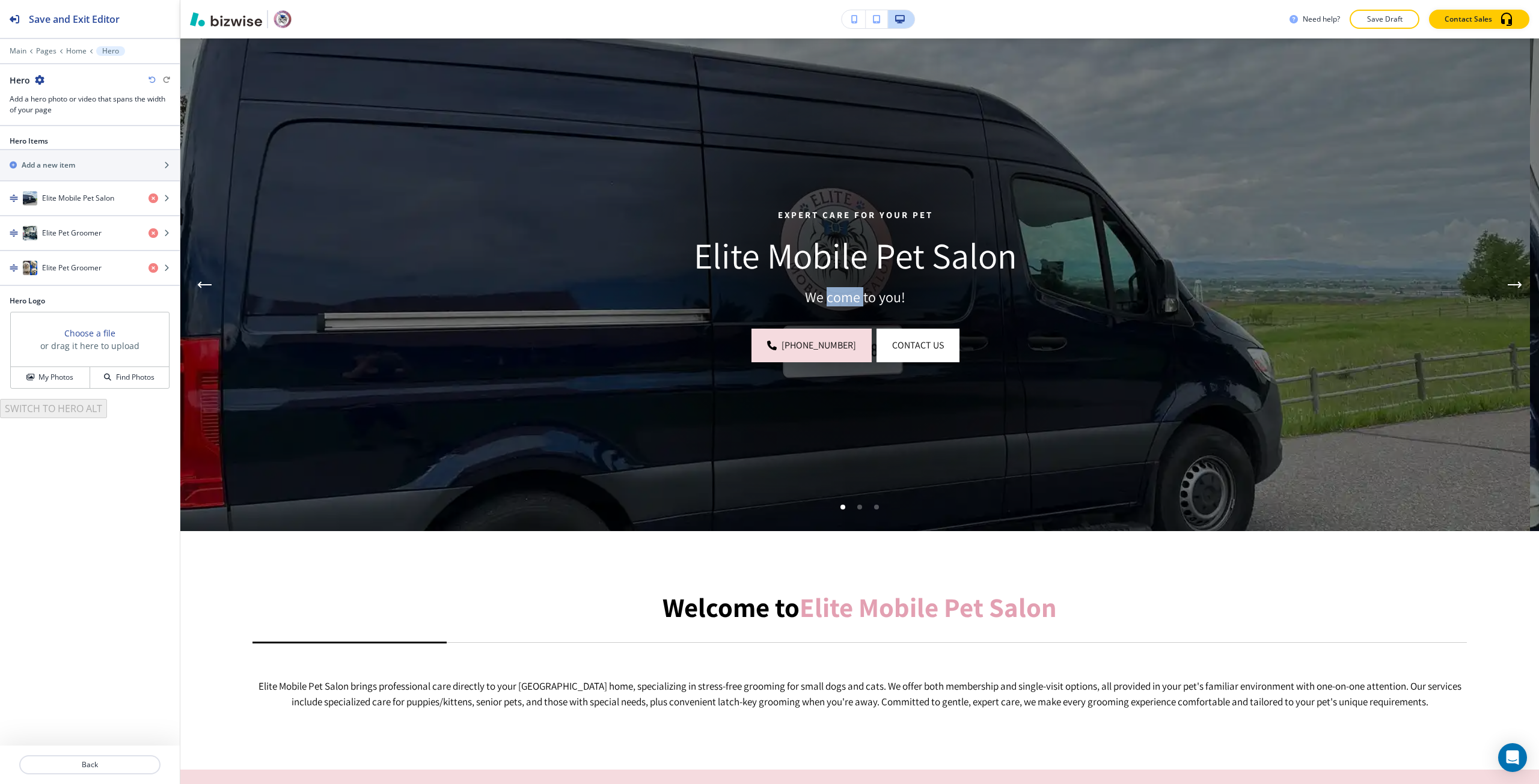
click at [853, 297] on p "We come to you!" at bounding box center [855, 296] width 1068 height 18
click at [72, 227] on h4 "Elite Pet Groomer" at bounding box center [72, 232] width 59 height 10
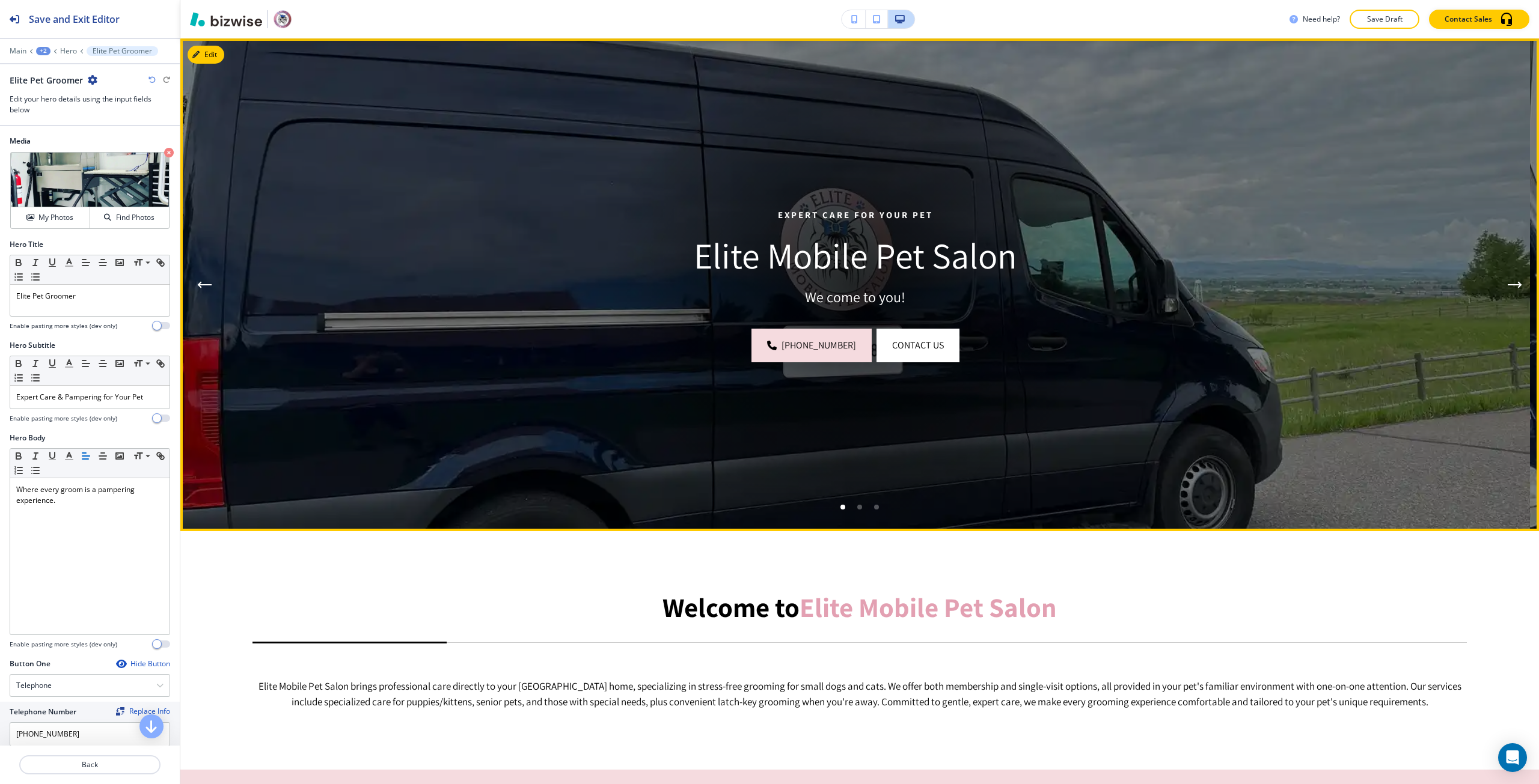
click at [851, 295] on p "We come to you!" at bounding box center [855, 296] width 1068 height 18
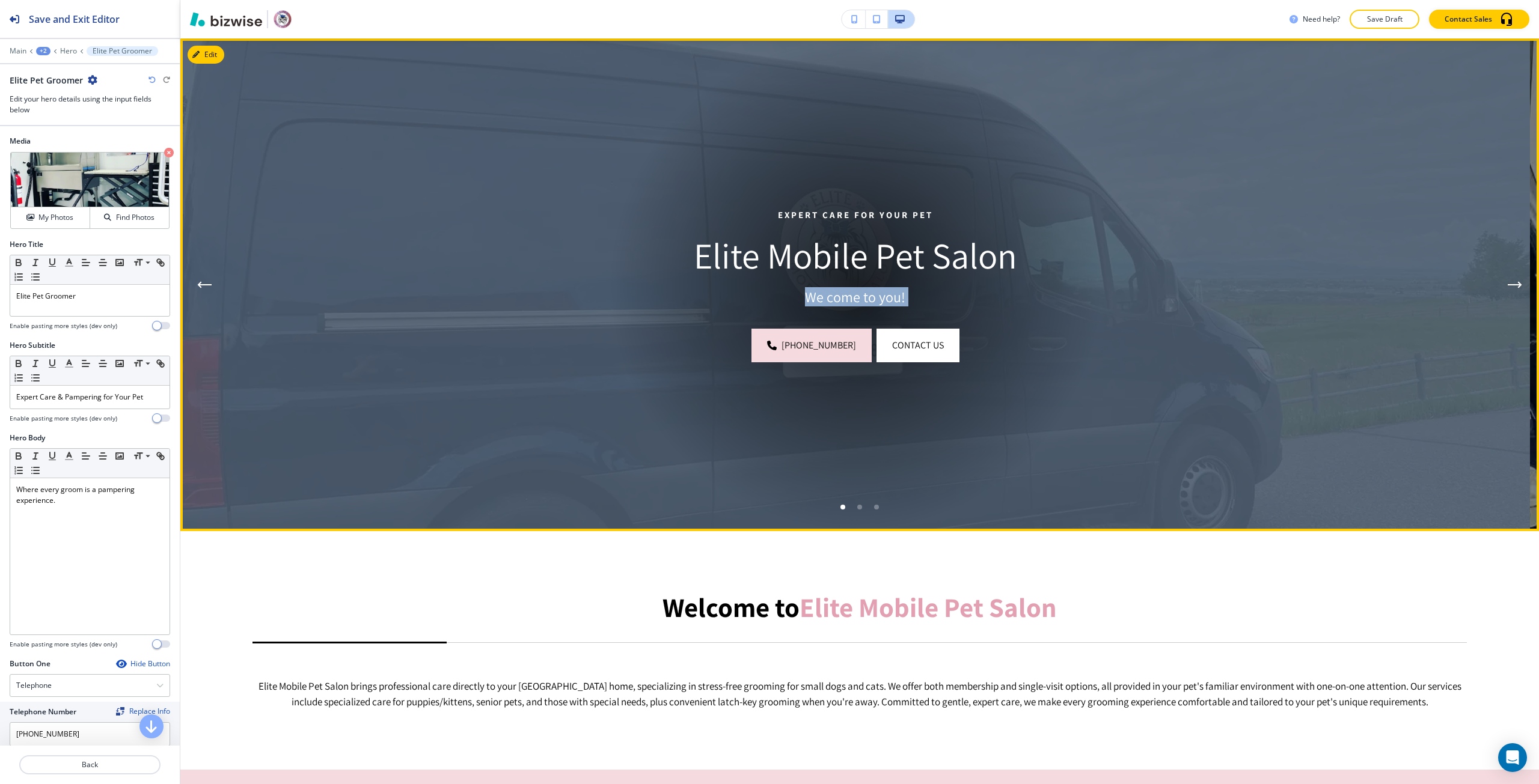
click at [851, 295] on p "We come to you!" at bounding box center [855, 296] width 1068 height 18
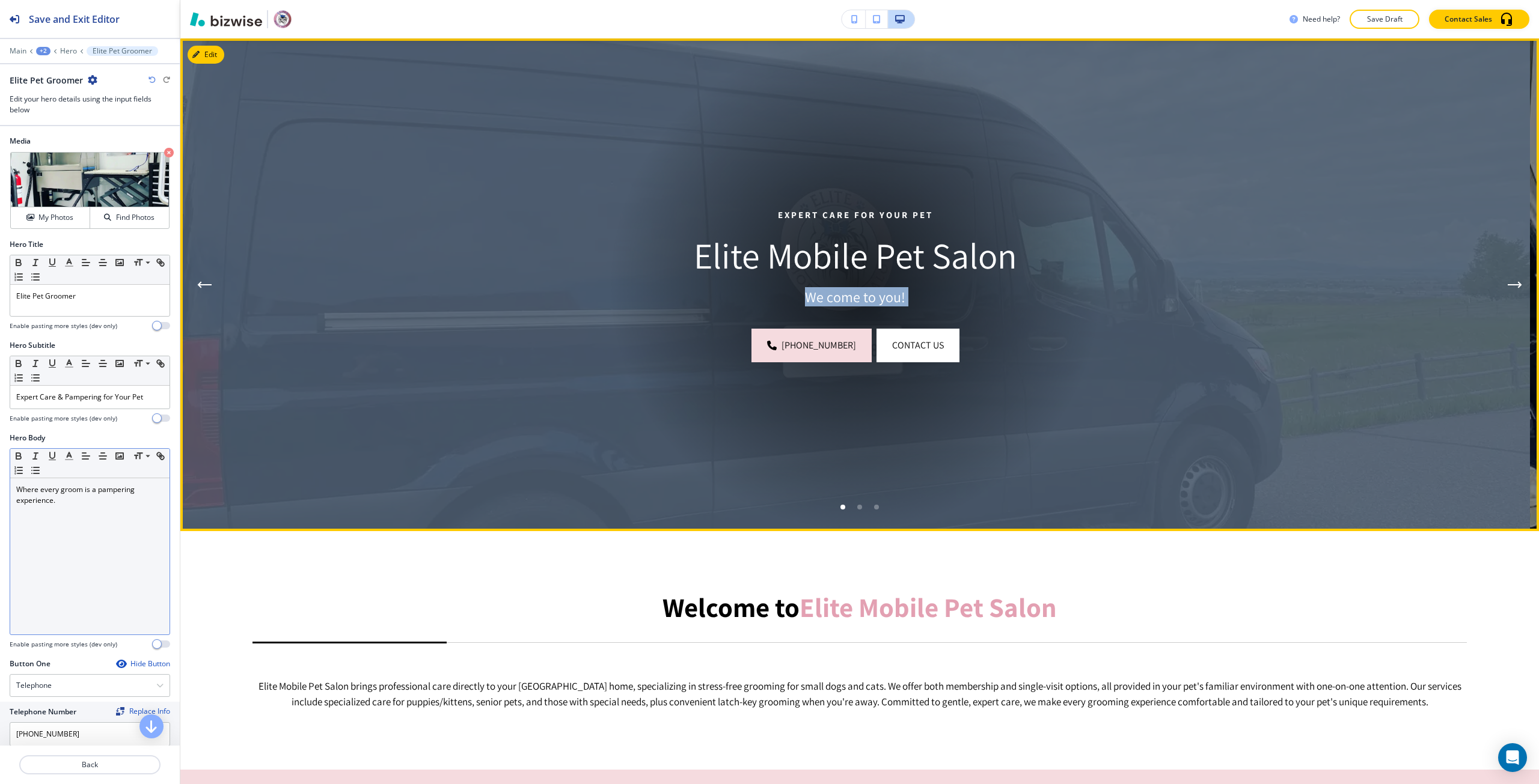
copy div "We come to you! (406) 223-2008 Contact Us"
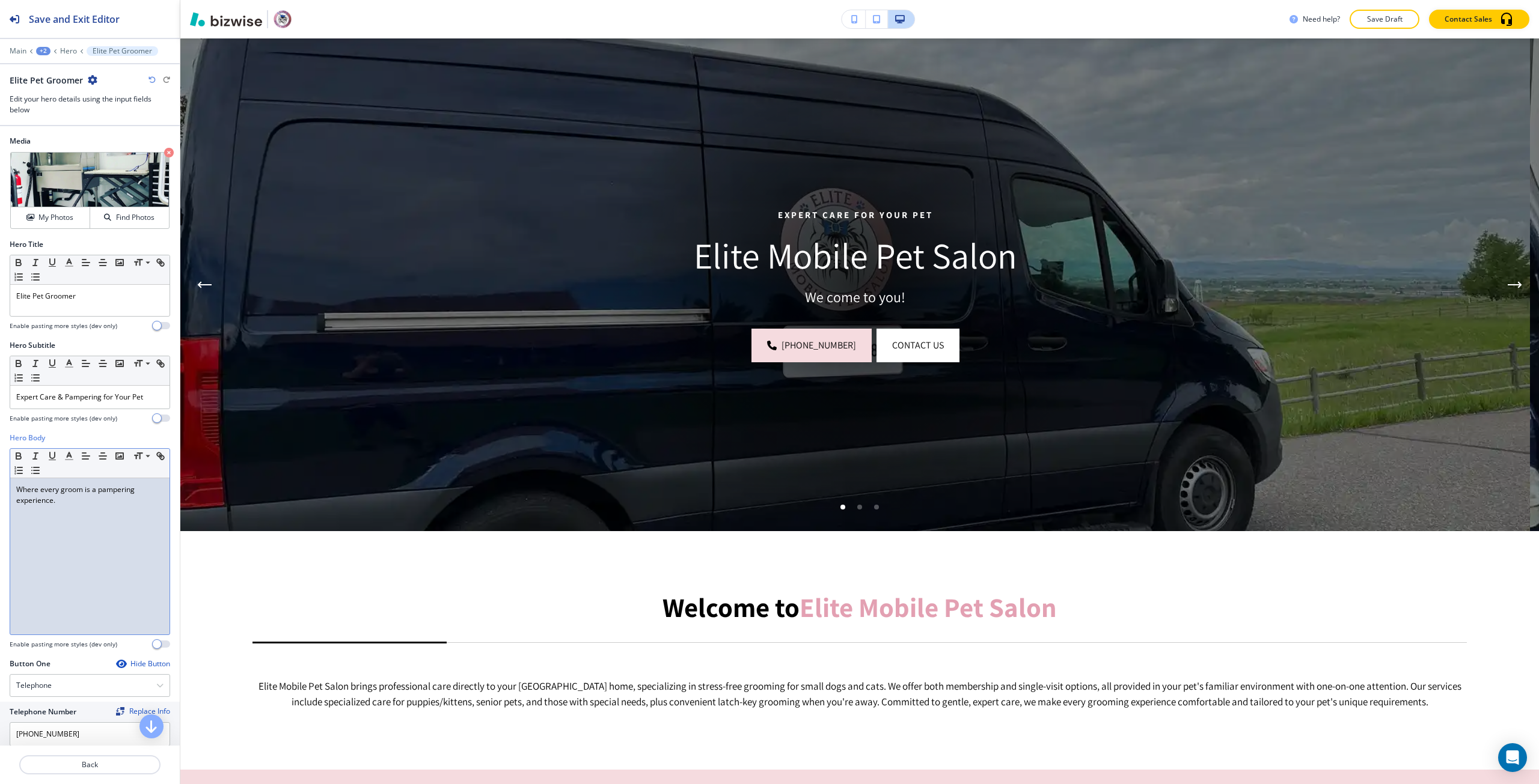
click at [90, 504] on p "Where every groom is a pampering experience." at bounding box center [90, 494] width 147 height 22
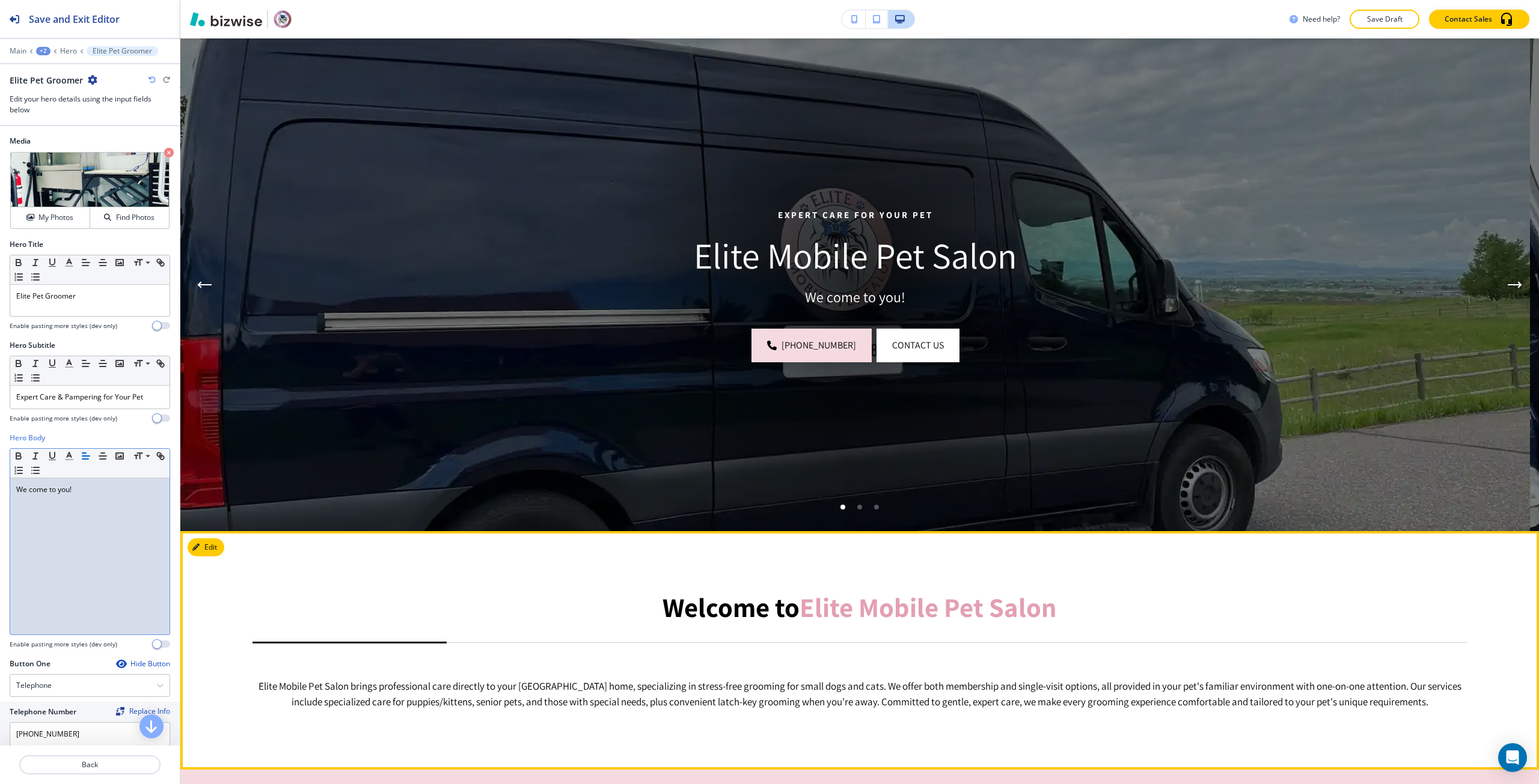
click at [826, 603] on strong "Elite Mobile Pet Salon" at bounding box center [928, 608] width 258 height 36
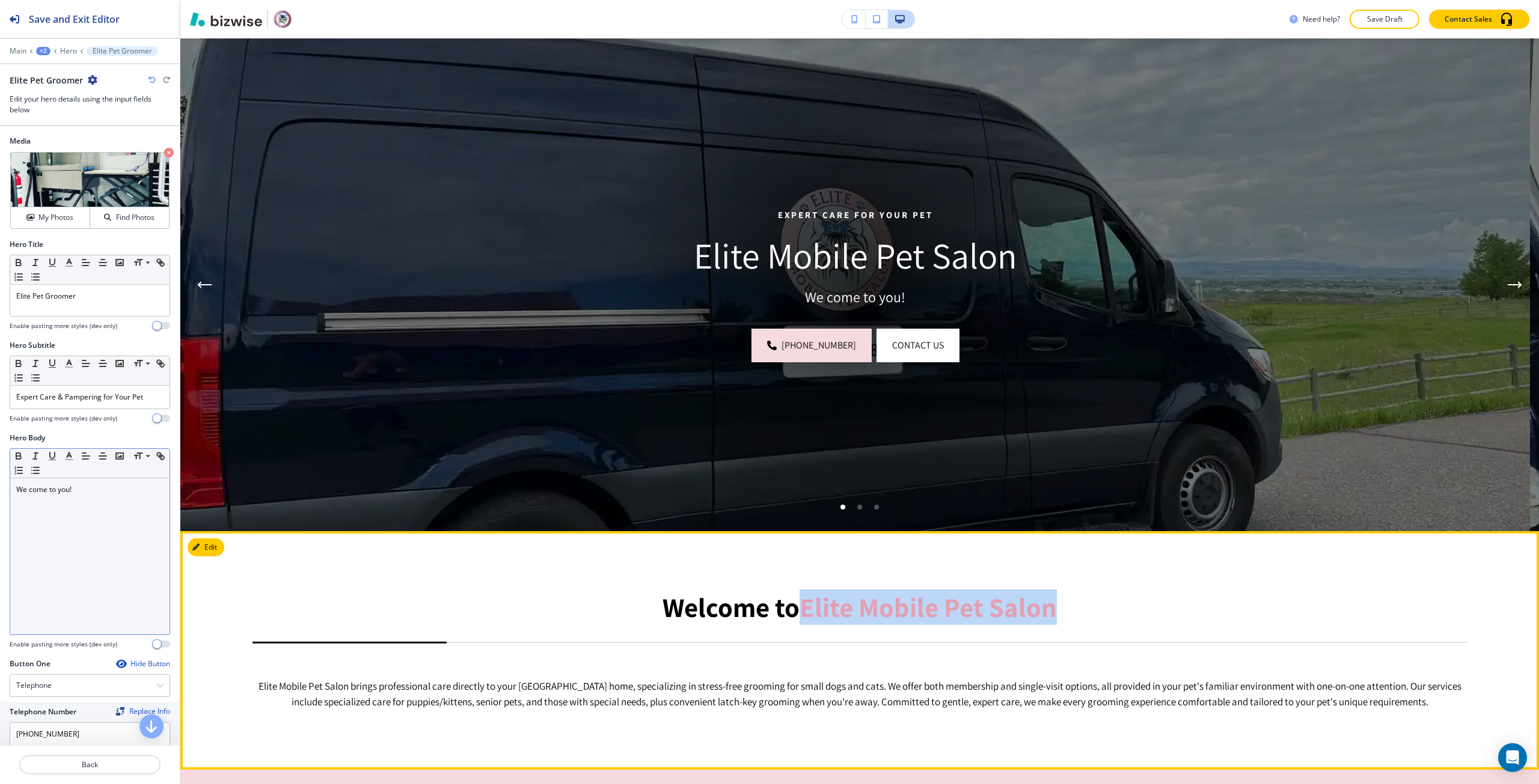
drag, startPoint x: 826, startPoint y: 603, endPoint x: 993, endPoint y: 617, distance: 167.6
click at [993, 617] on strong "Elite Mobile Pet Salon" at bounding box center [928, 608] width 258 height 36
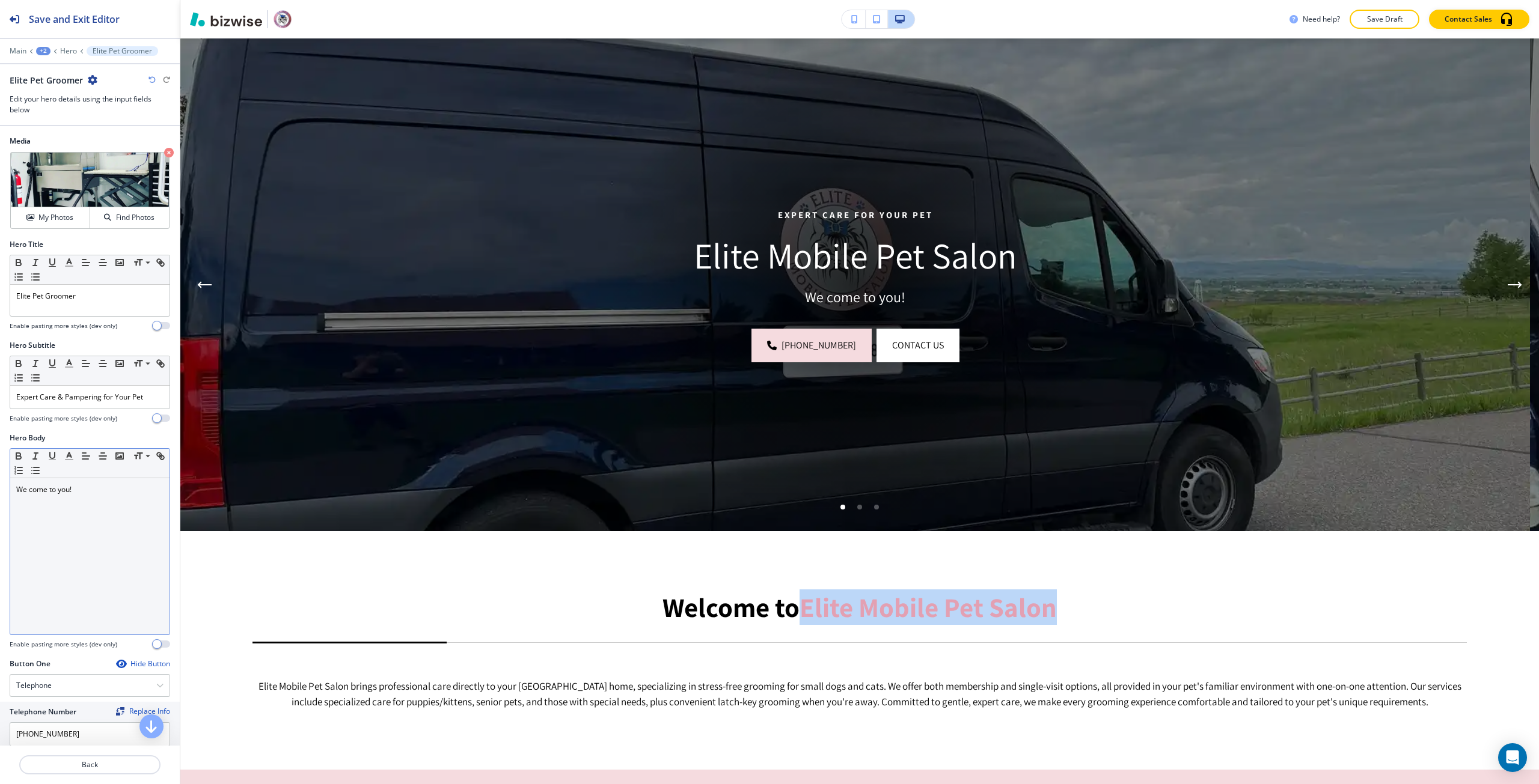
copy strong "Elite Mobile Pet Salon"
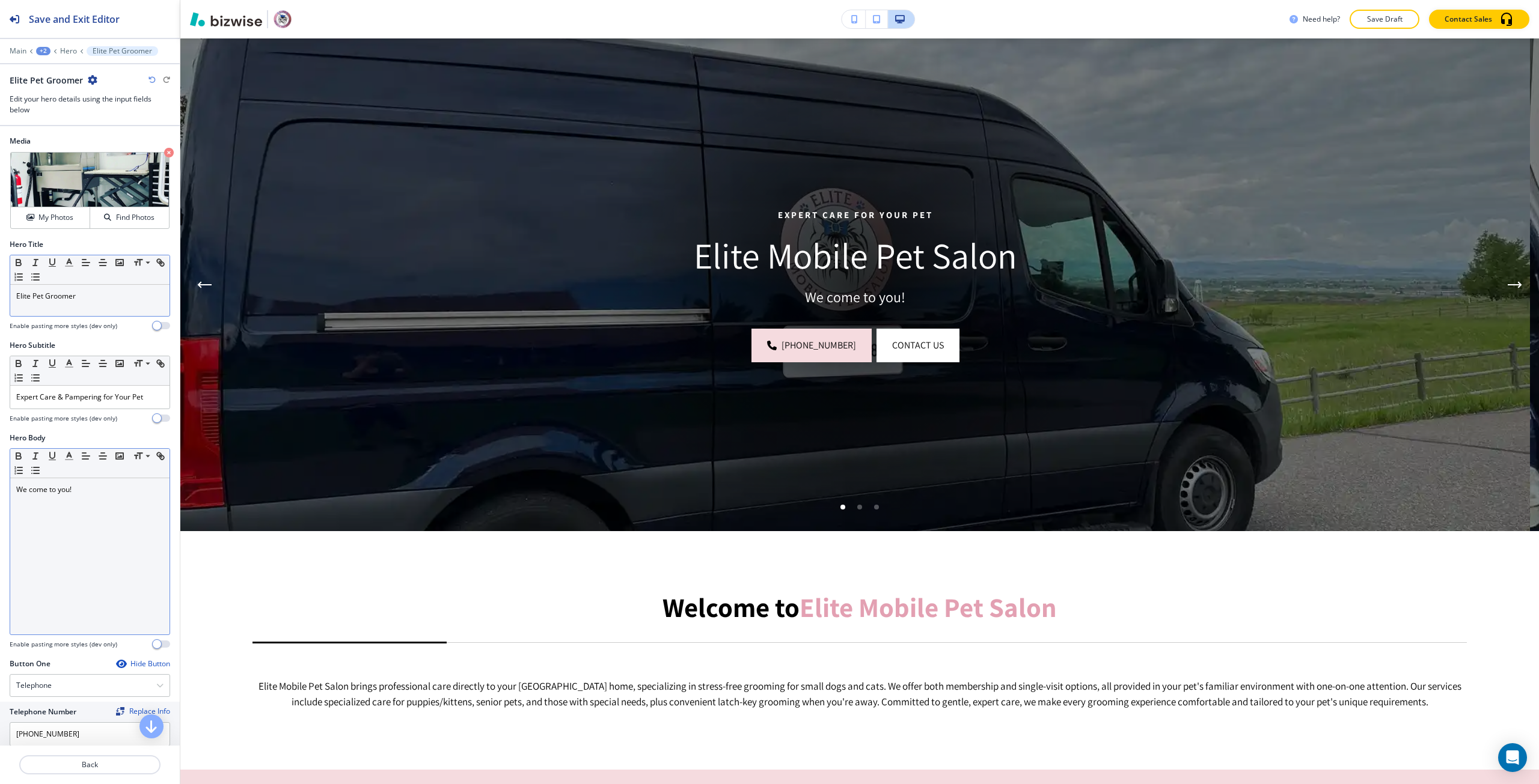
click at [54, 297] on p "Elite Pet Groomer" at bounding box center [90, 295] width 147 height 10
click at [75, 400] on p "Expert Care & Pampering for Your Pet" at bounding box center [90, 396] width 147 height 10
drag, startPoint x: 75, startPoint y: 400, endPoint x: 62, endPoint y: 402, distance: 13.2
click at [62, 402] on p "Expert Care & Pampering for Your Pet" at bounding box center [90, 396] width 147 height 10
drag, startPoint x: 137, startPoint y: 753, endPoint x: 120, endPoint y: 758, distance: 17.7
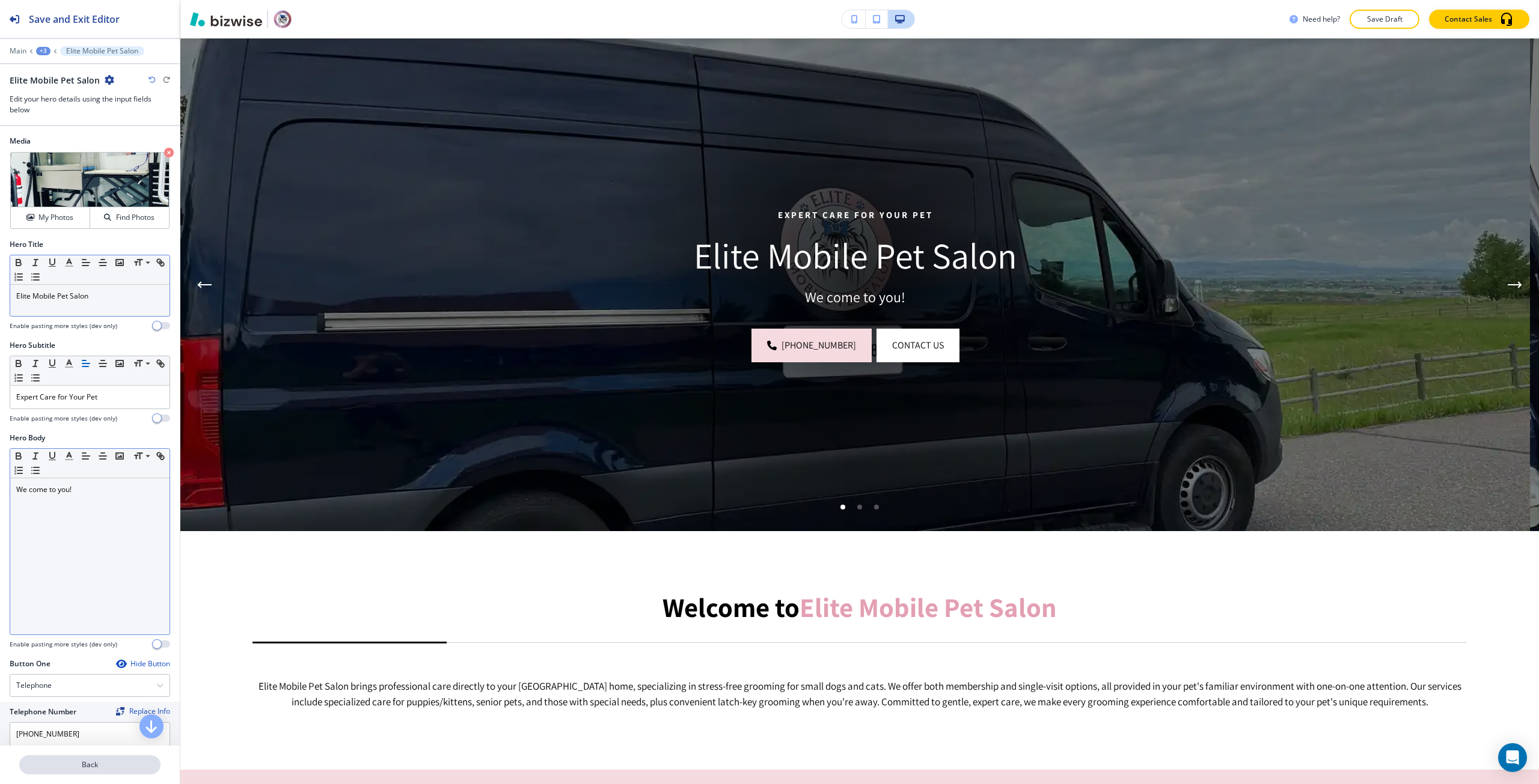
click at [132, 754] on div at bounding box center [90, 751] width 179 height 9
click at [118, 758] on button "Back" at bounding box center [90, 765] width 142 height 19
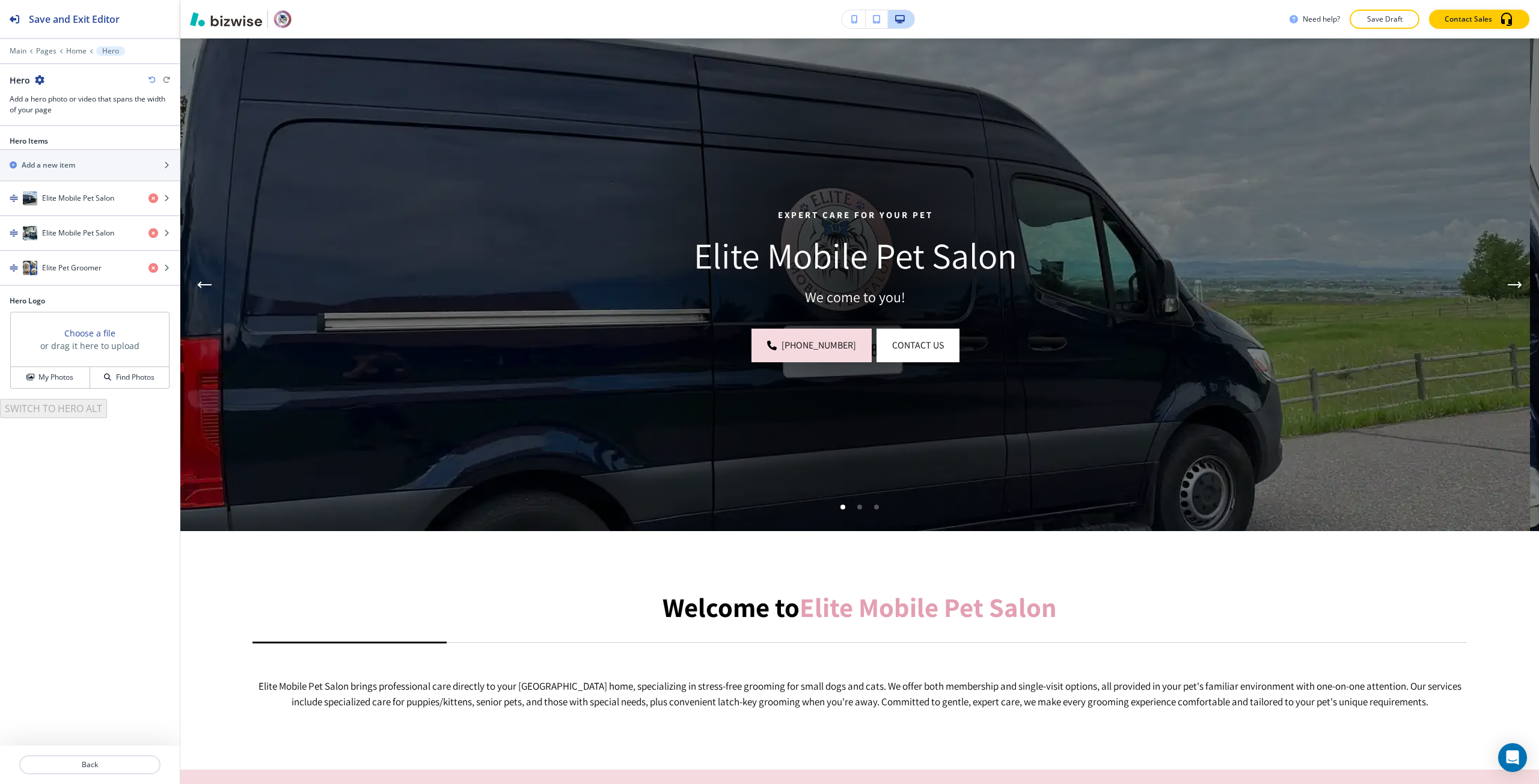
click at [75, 290] on div "Hero Items Add a new item Elite Mobile Pet Salon Elite Mobile Pet Salon Elite P…" at bounding box center [90, 215] width 179 height 159
click at [81, 280] on div "button" at bounding box center [90, 280] width 179 height 9
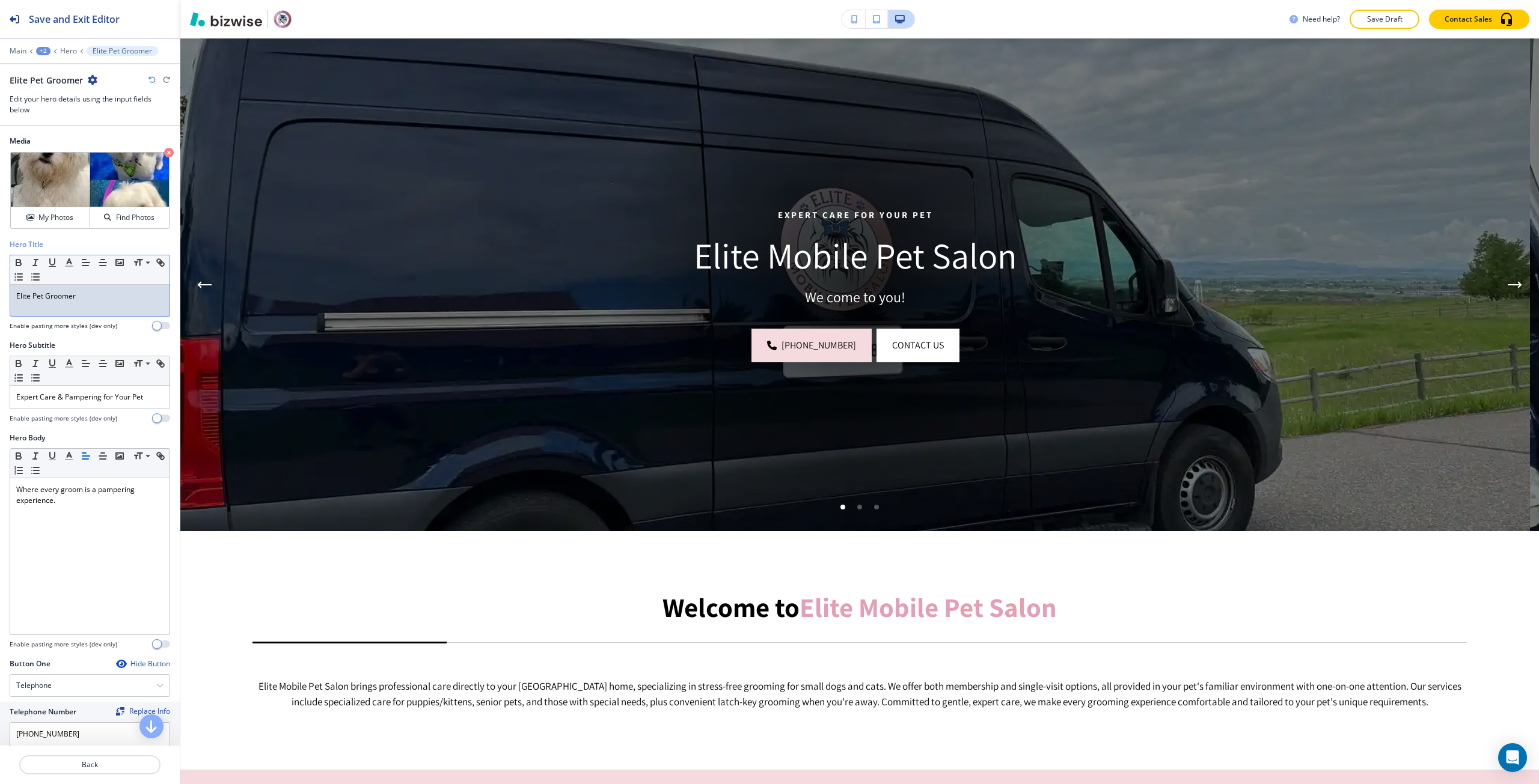
click at [65, 312] on div "Elite Pet Groomer" at bounding box center [90, 300] width 159 height 31
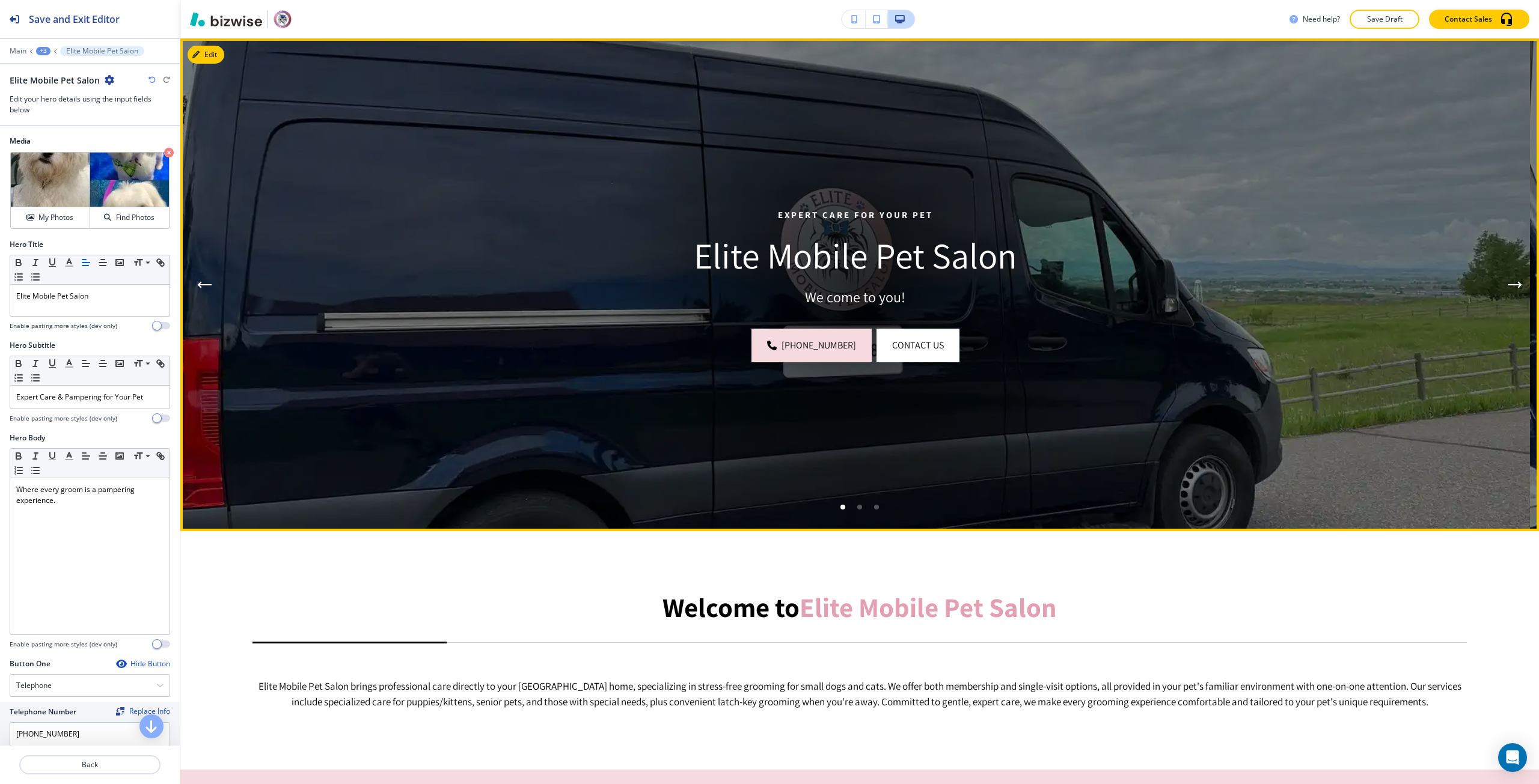
click at [826, 298] on p "We come to you!" at bounding box center [855, 296] width 1068 height 18
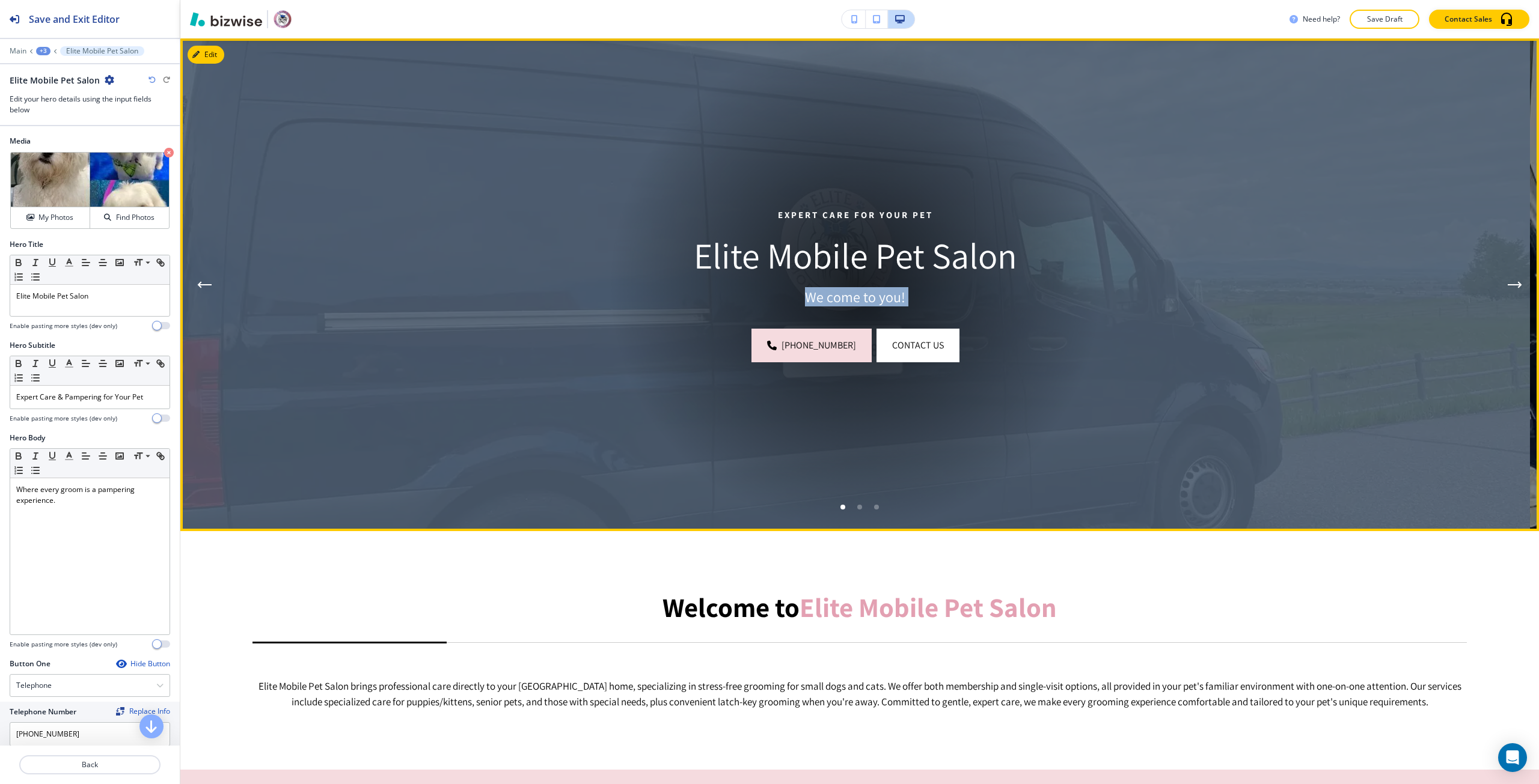
click at [826, 298] on p "We come to you!" at bounding box center [855, 296] width 1068 height 18
copy div "We come to you! (406) 223-2008 Contact Us"
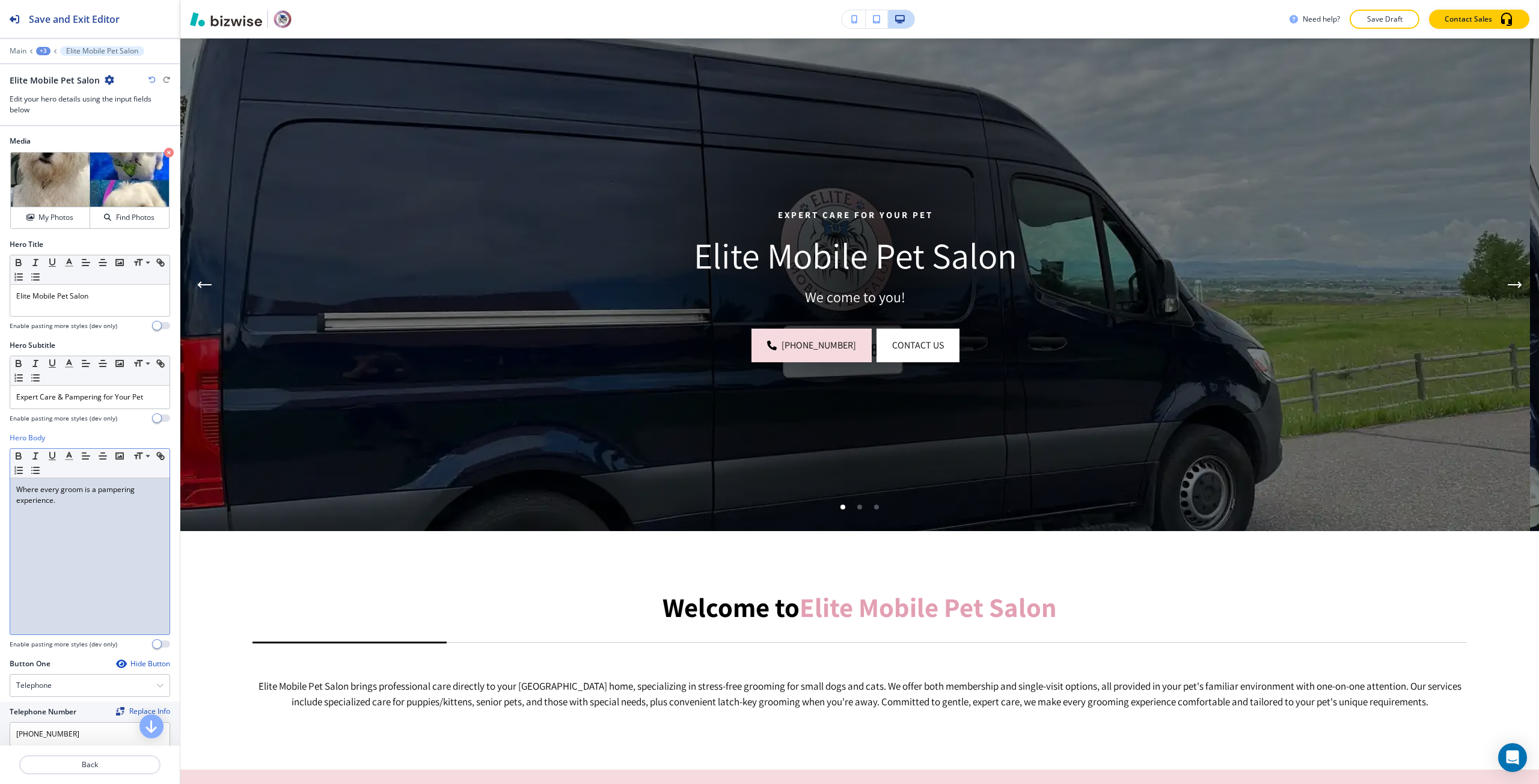
click at [71, 510] on div "Where every groom is a pampering experience." at bounding box center [90, 557] width 159 height 157
click at [70, 510] on div "Where every groom is a pampering experience." at bounding box center [90, 557] width 159 height 157
click at [89, 395] on p "Expert Care & Pampering for Your Pet" at bounding box center [90, 396] width 147 height 10
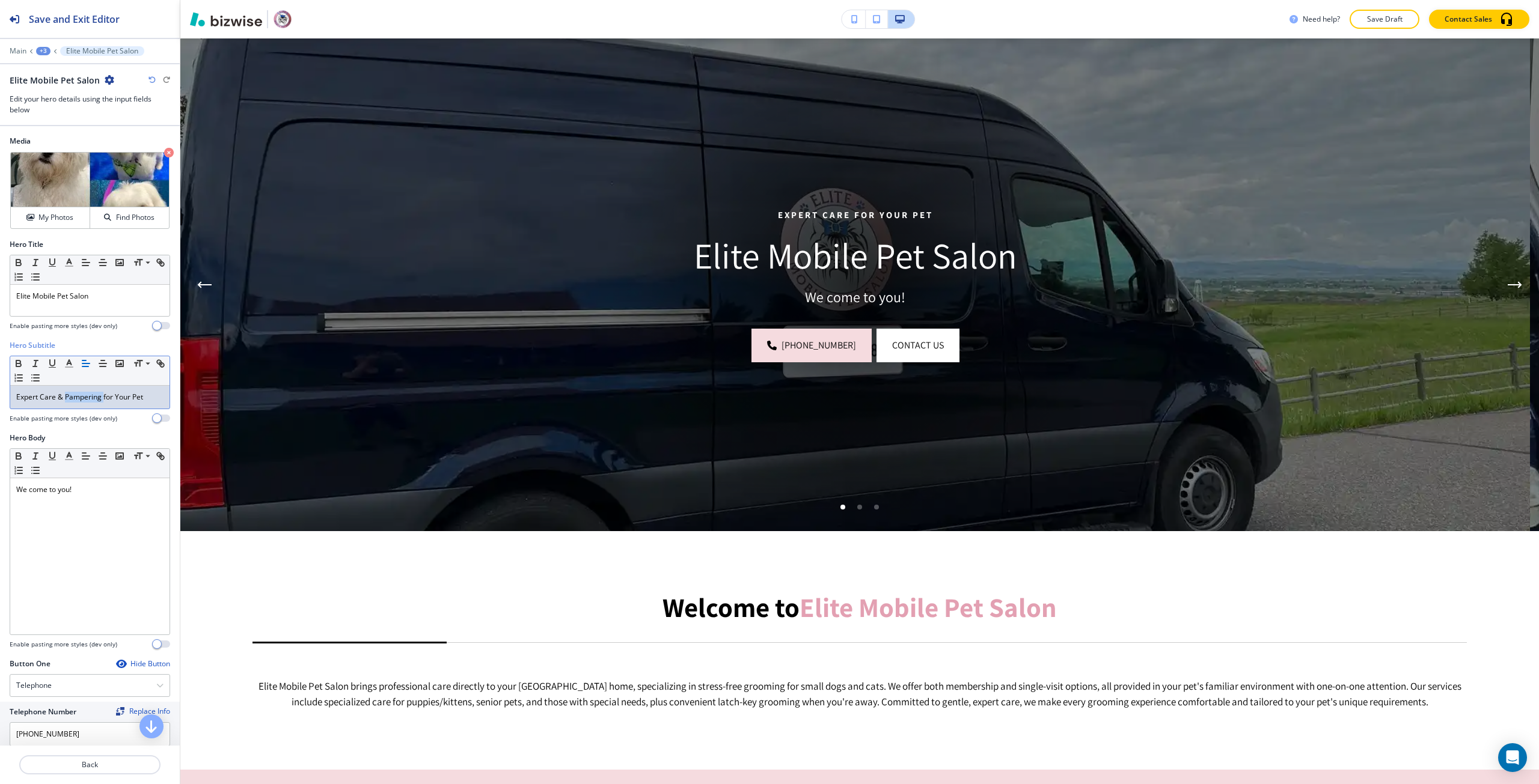
click at [89, 395] on p "Expert Care & Pampering for Your Pet" at bounding box center [90, 396] width 147 height 10
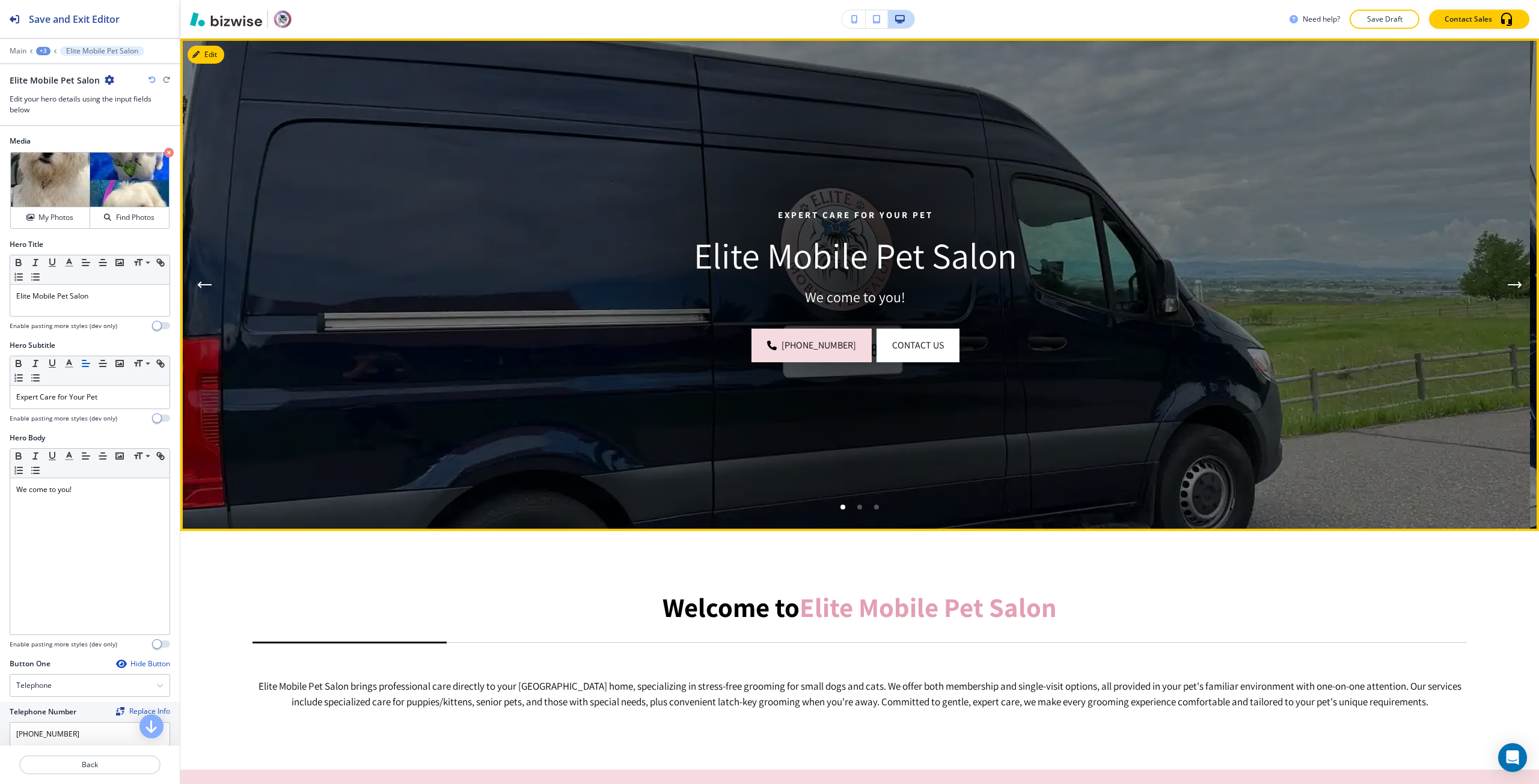
click at [1490, 284] on img at bounding box center [855, 285] width 1349 height 492
click at [1503, 280] on button "Next Hero Image" at bounding box center [1514, 284] width 24 height 24
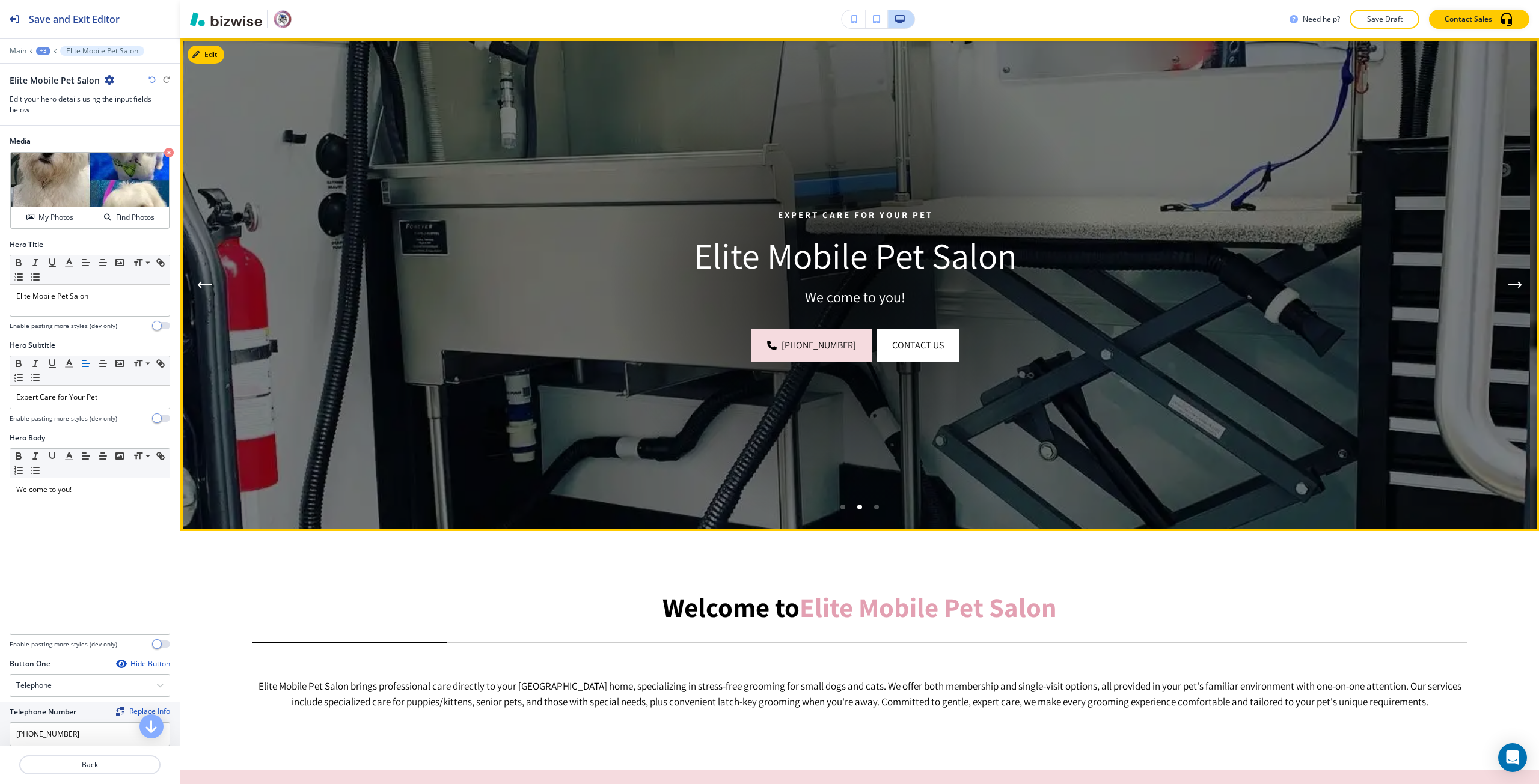
click at [1503, 280] on button "Next Hero Image" at bounding box center [1514, 284] width 24 height 24
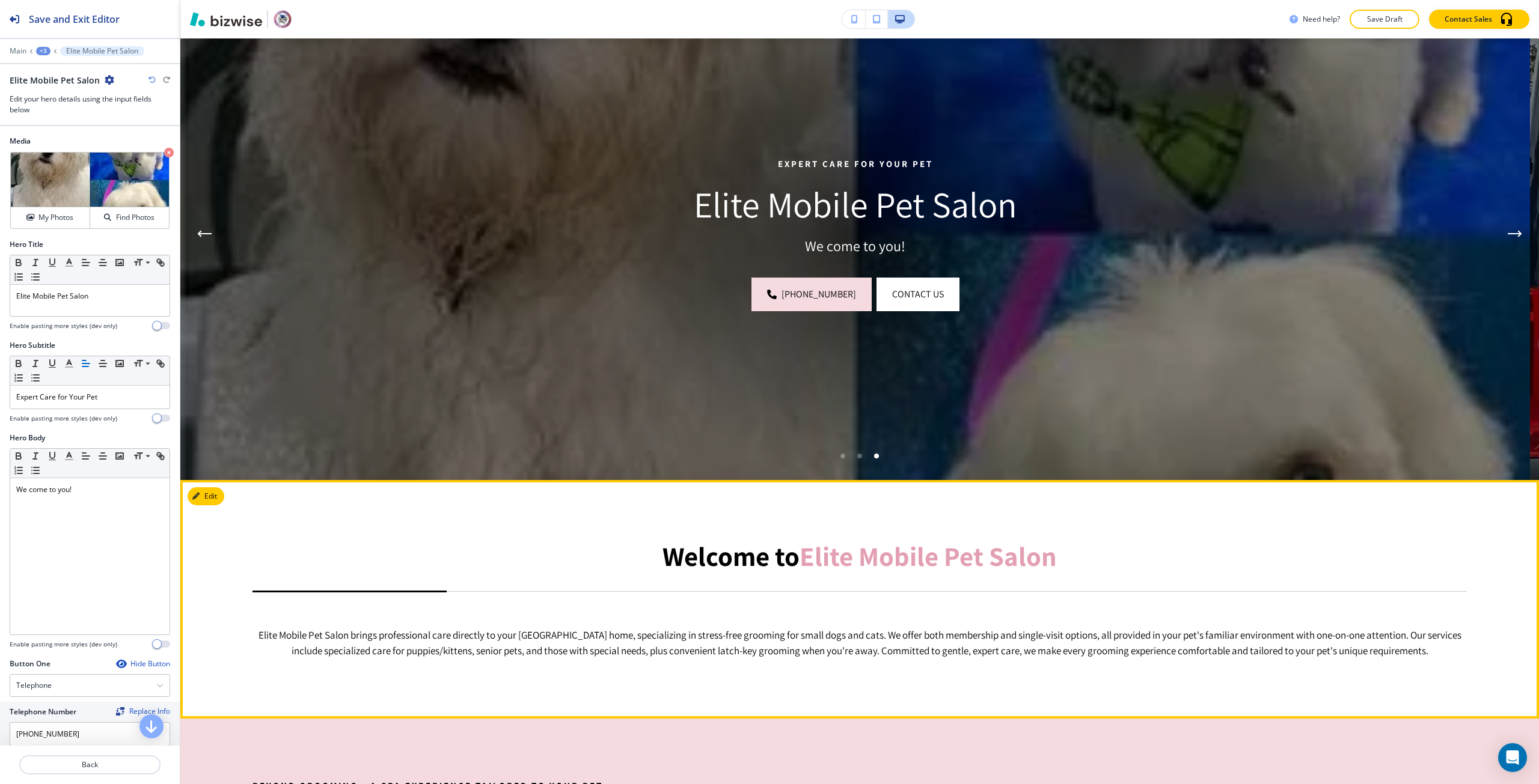
scroll to position [301, 0]
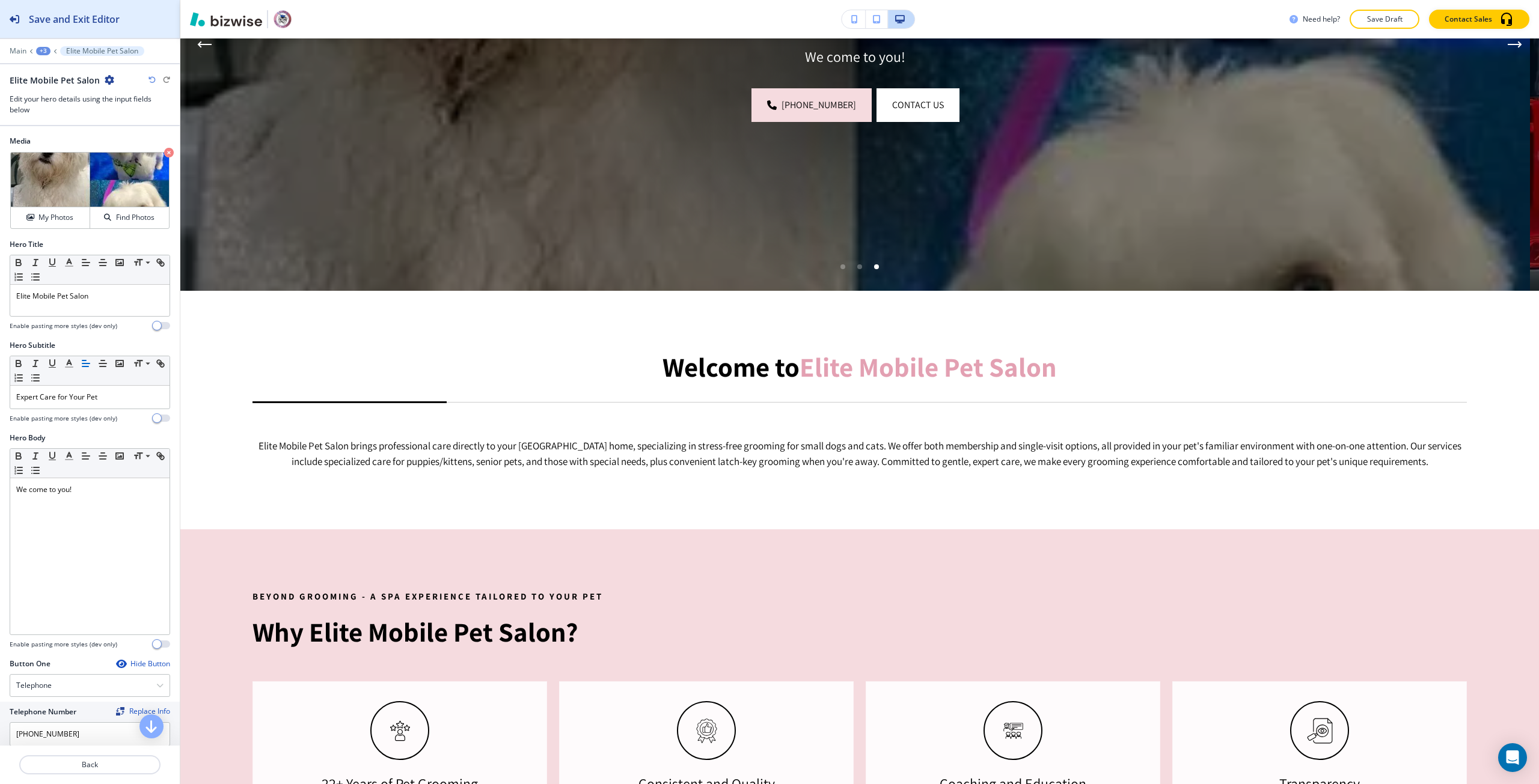
click at [149, 24] on button "Save and Exit Editor" at bounding box center [90, 19] width 179 height 38
